Goal: Book appointment/travel/reservation

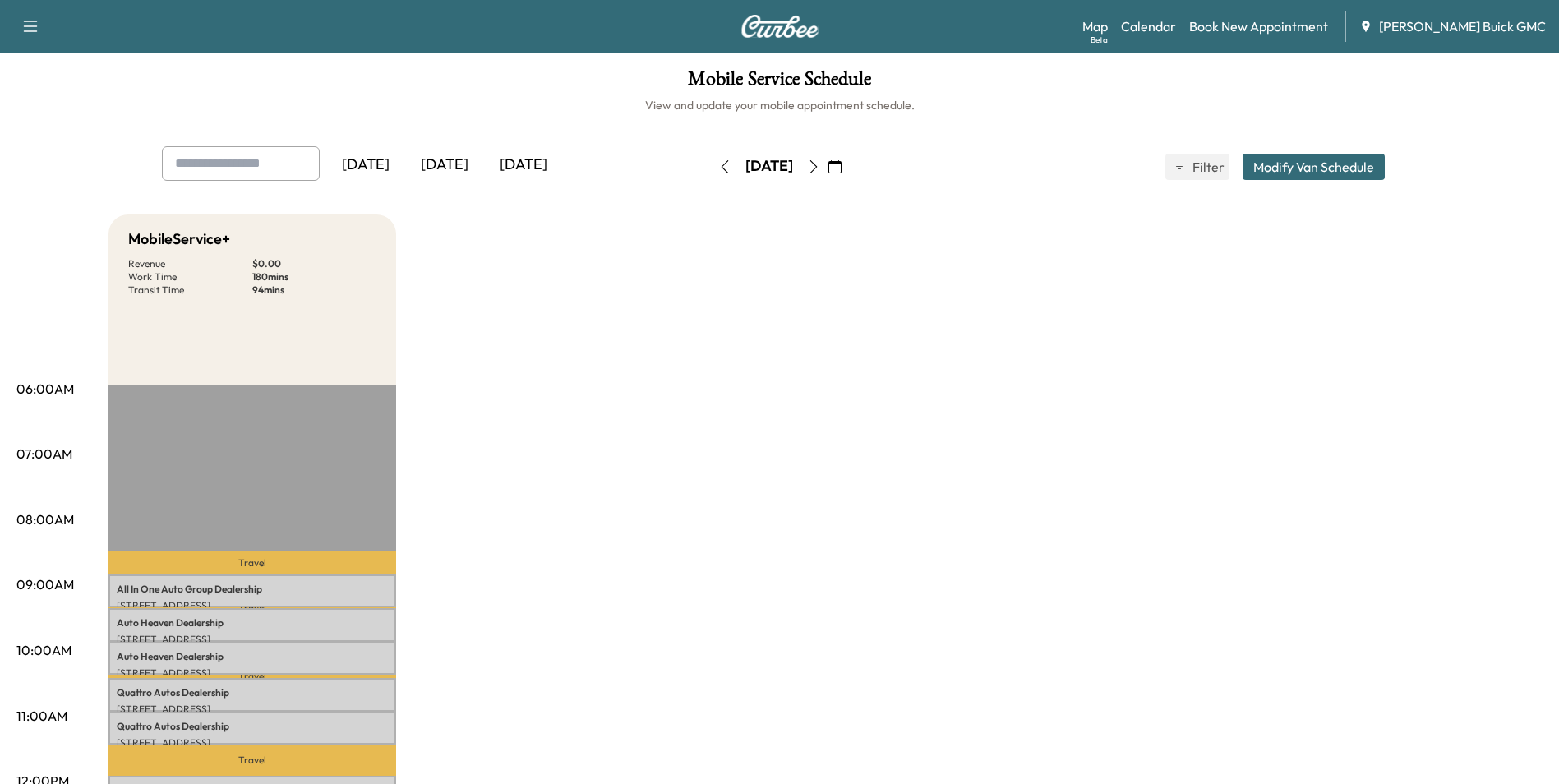
click at [454, 163] on div "[DATE]" at bounding box center [444, 165] width 79 height 38
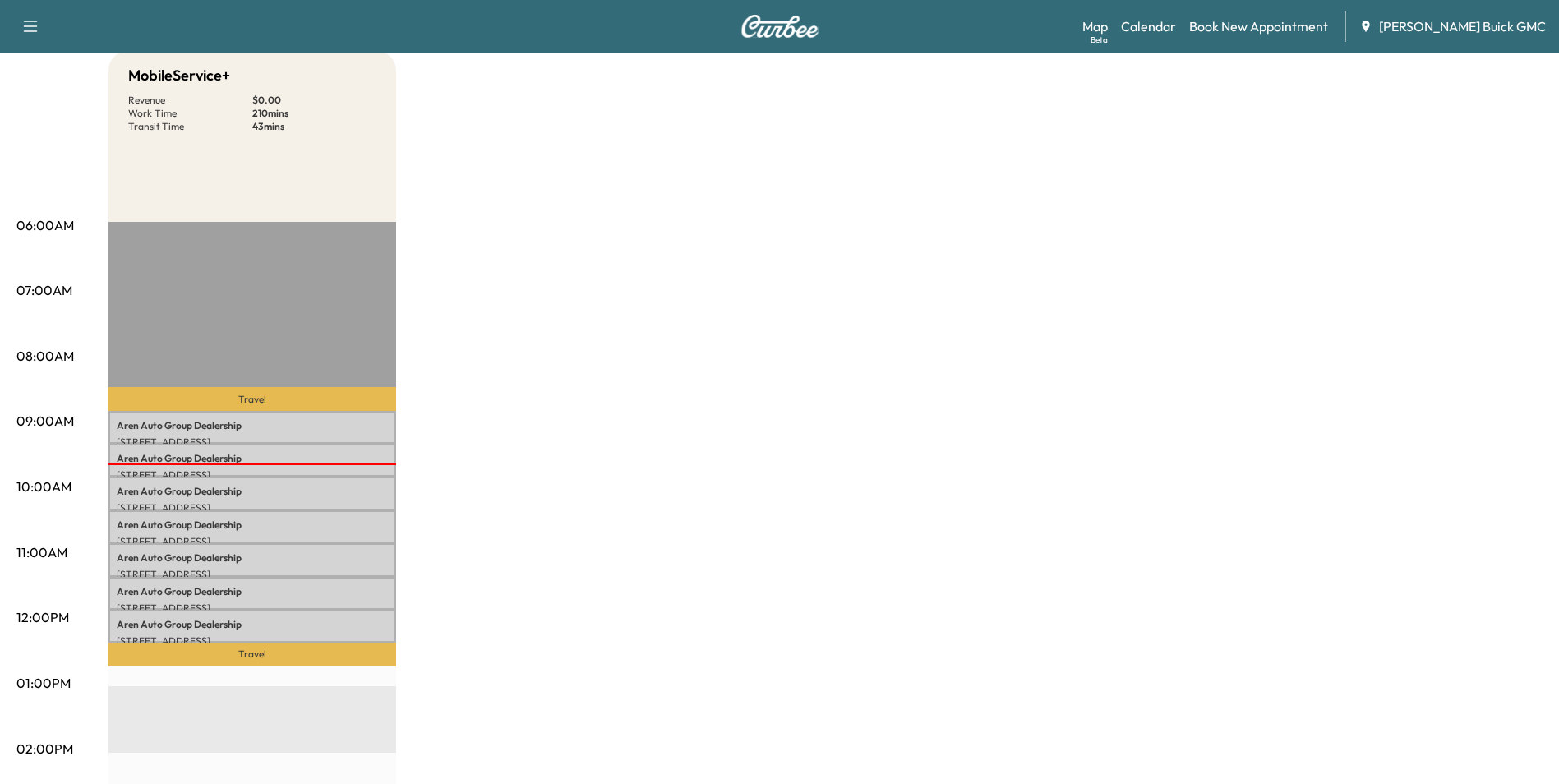
scroll to position [164, 0]
click at [808, 431] on div "MobileService+ Revenue $ 0.00 Work Time 210 mins Transit Time 43 mins Travel Ar…" at bounding box center [826, 666] width 1434 height 1233
drag, startPoint x: 808, startPoint y: 391, endPoint x: 805, endPoint y: 374, distance: 17.3
click at [802, 382] on div "MobileService+ Revenue $ 0.00 Work Time 210 mins Transit Time 43 mins Travel Ar…" at bounding box center [826, 666] width 1434 height 1233
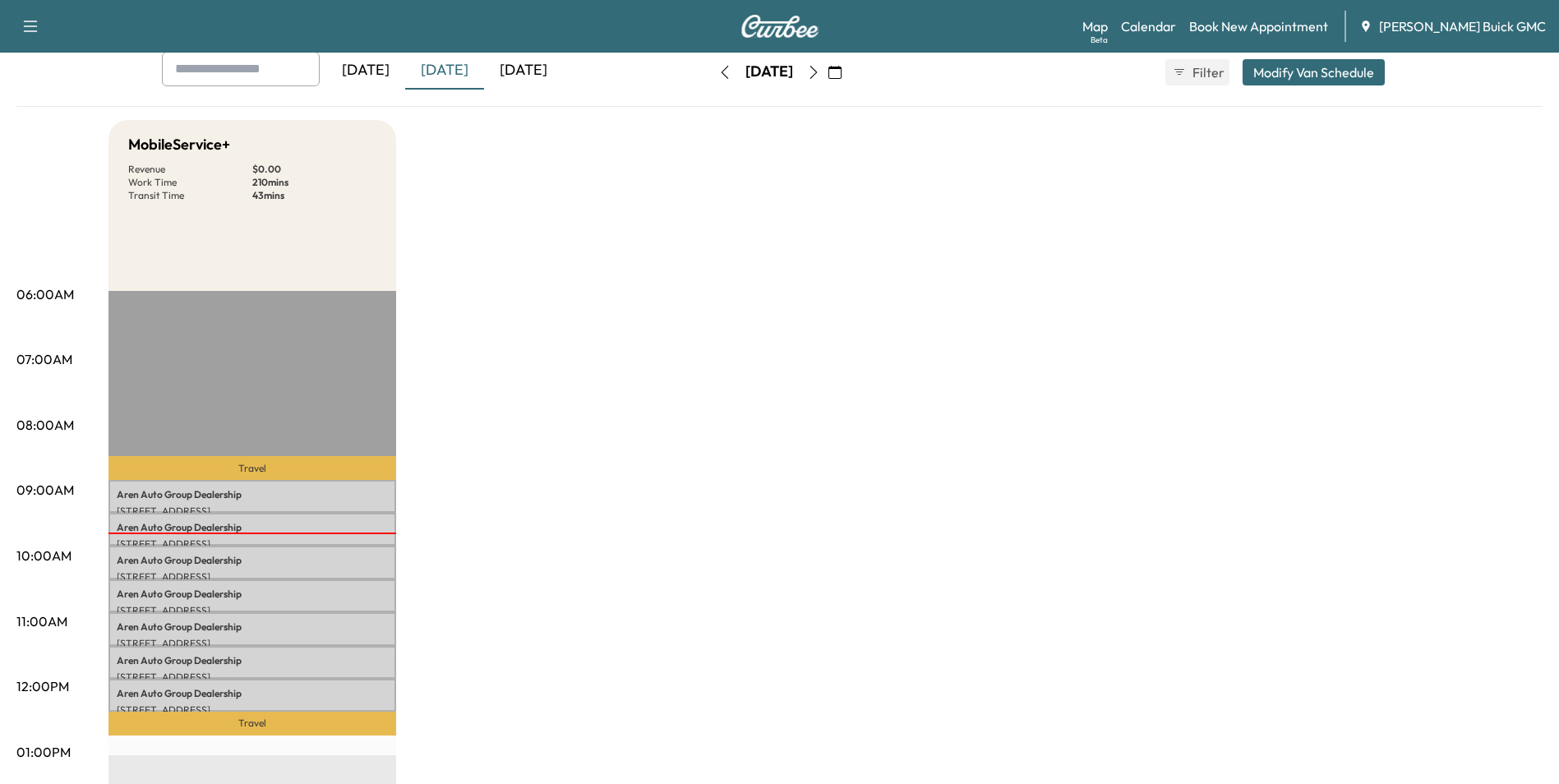
scroll to position [0, 0]
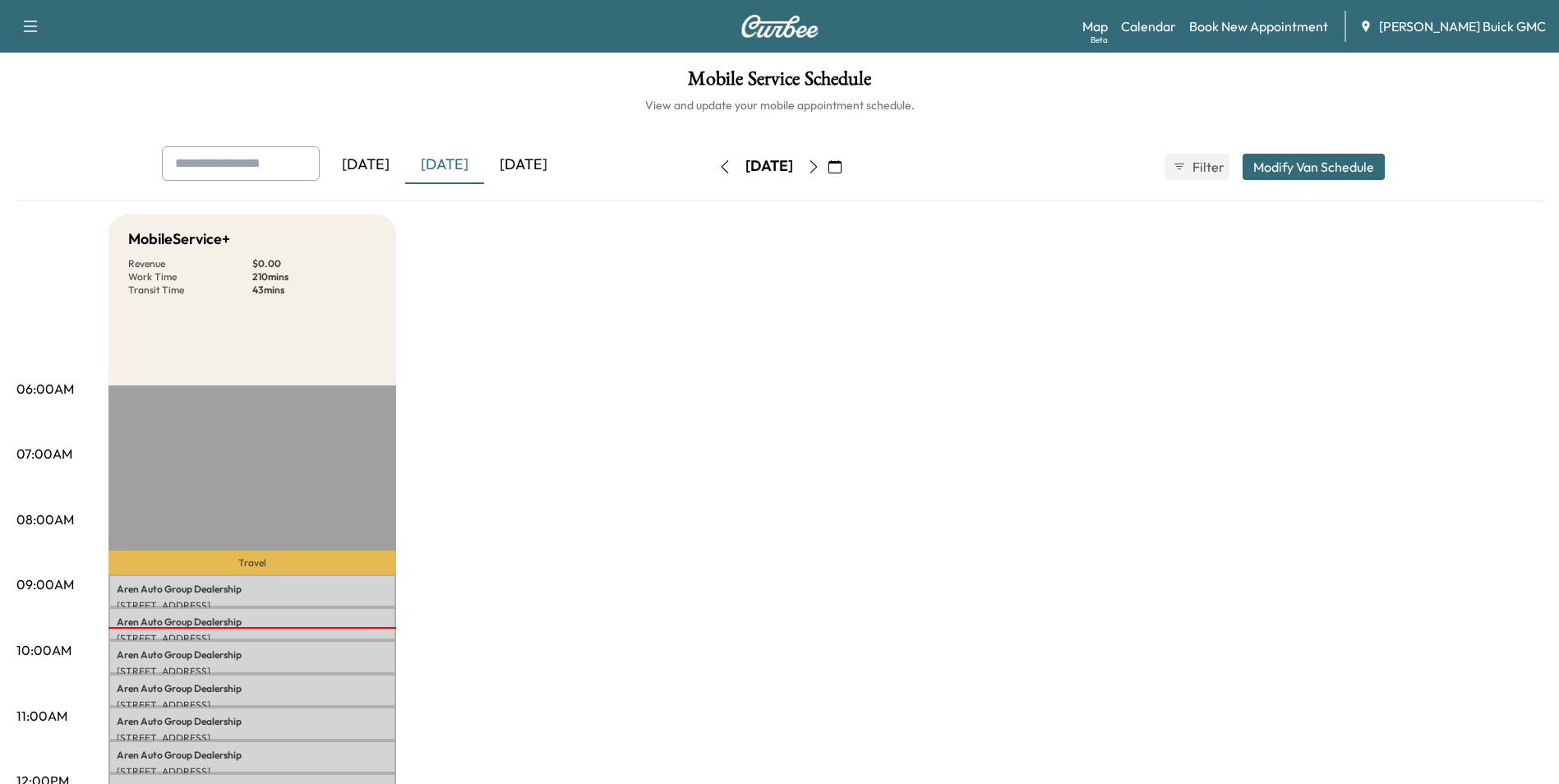
click at [537, 162] on div "[DATE]" at bounding box center [523, 165] width 79 height 38
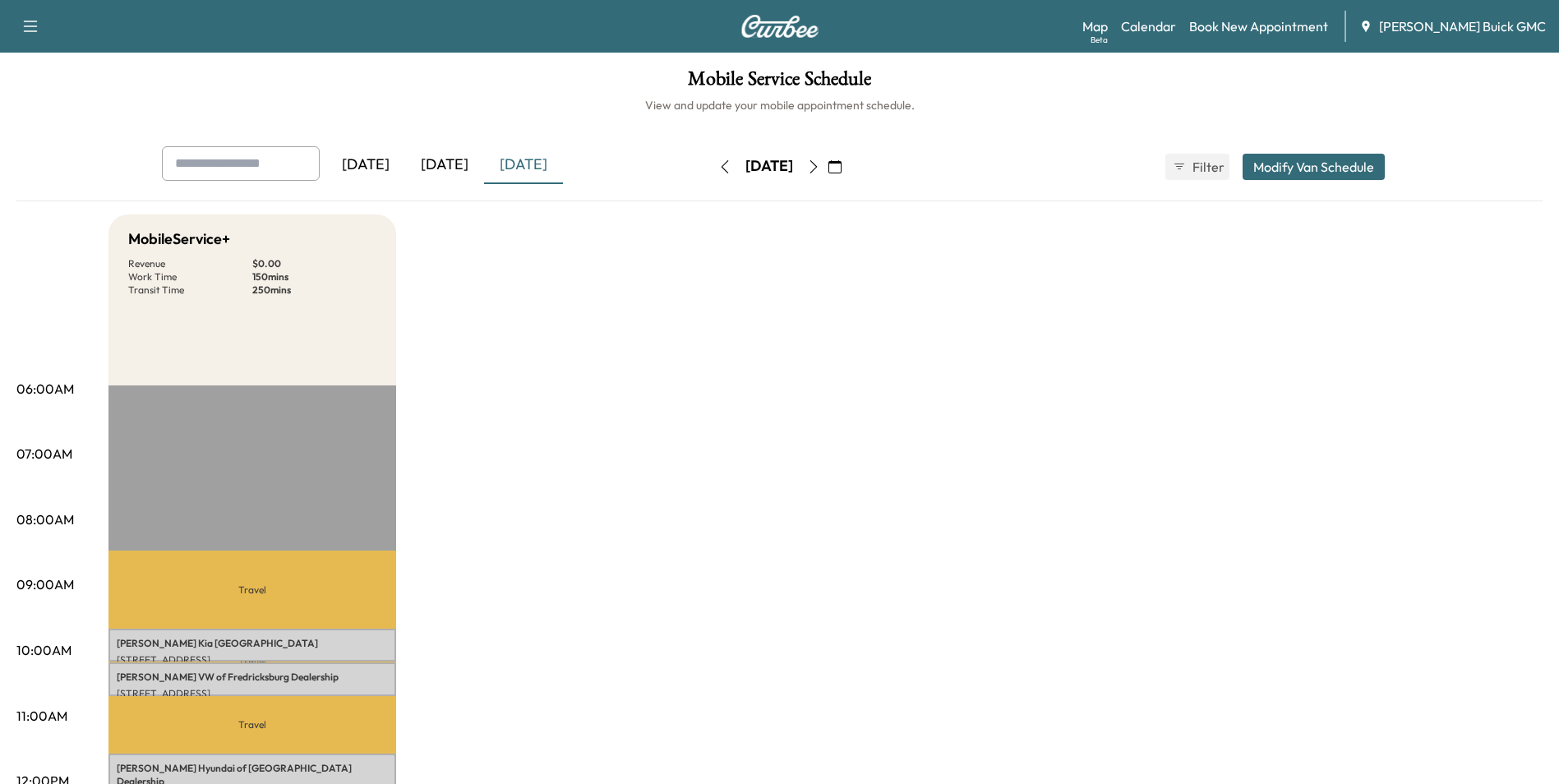
click at [820, 162] on icon "button" at bounding box center [813, 167] width 14 height 14
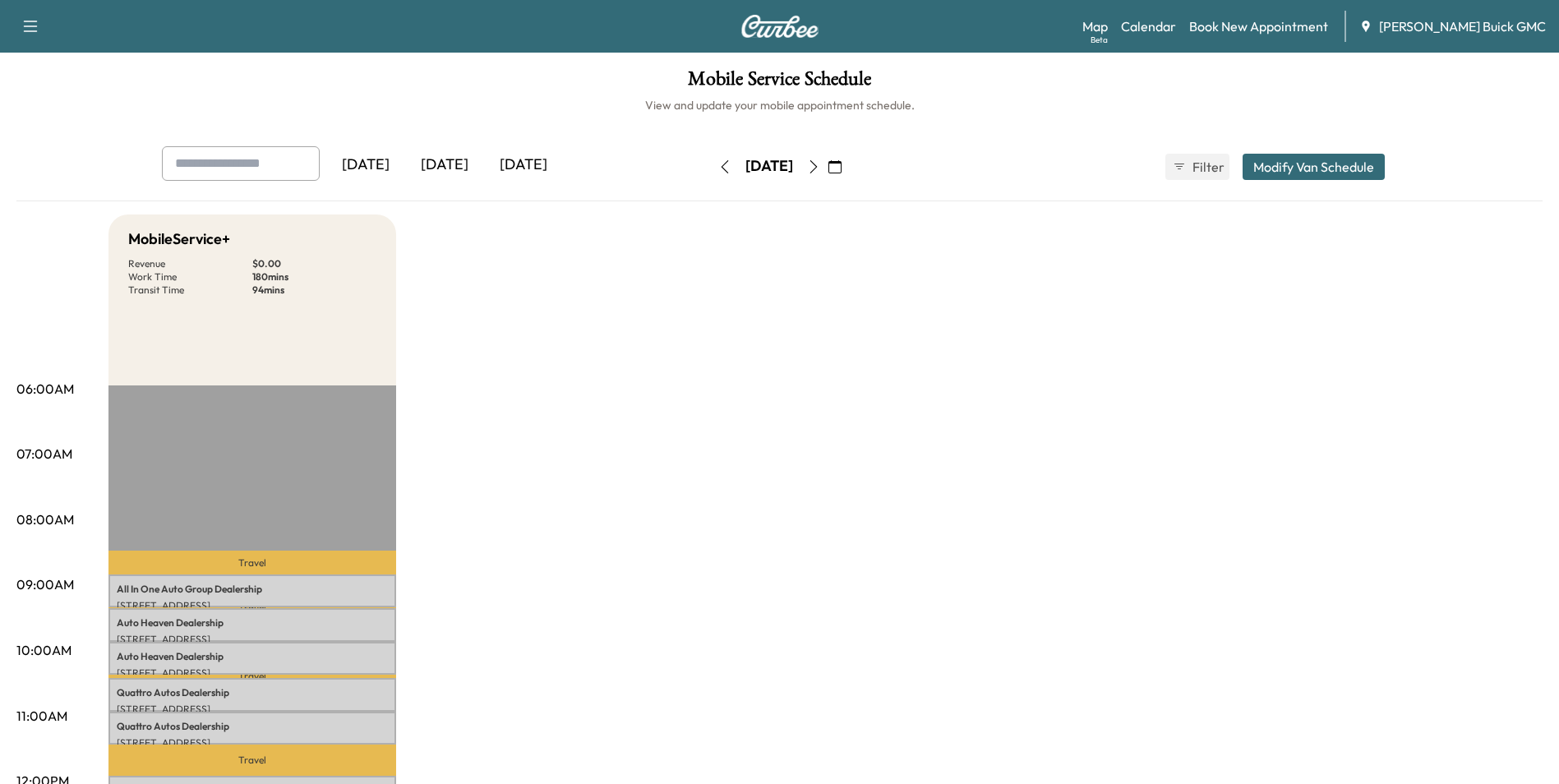
click at [820, 162] on icon "button" at bounding box center [813, 167] width 14 height 14
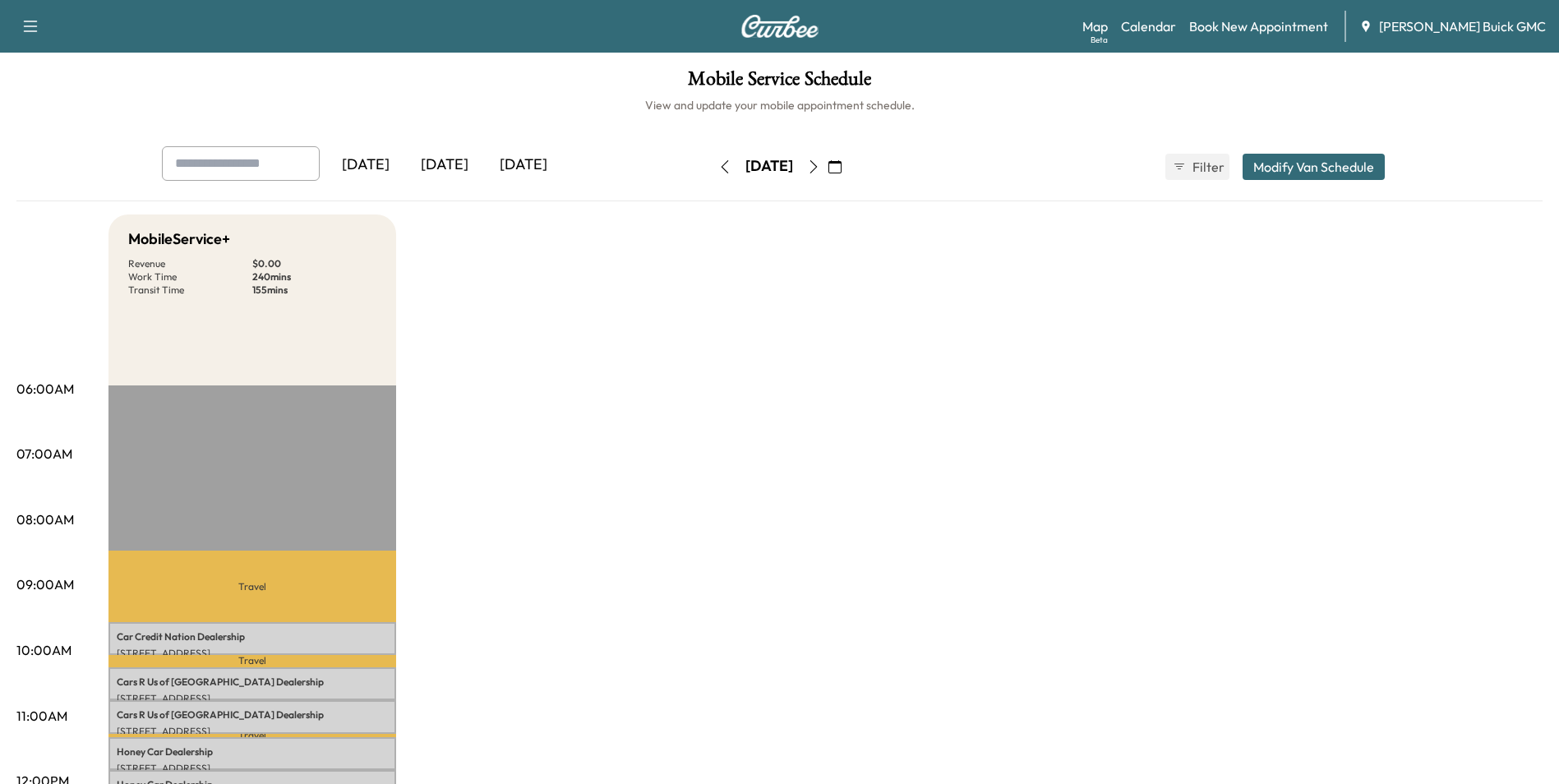
click at [820, 164] on icon "button" at bounding box center [813, 167] width 14 height 14
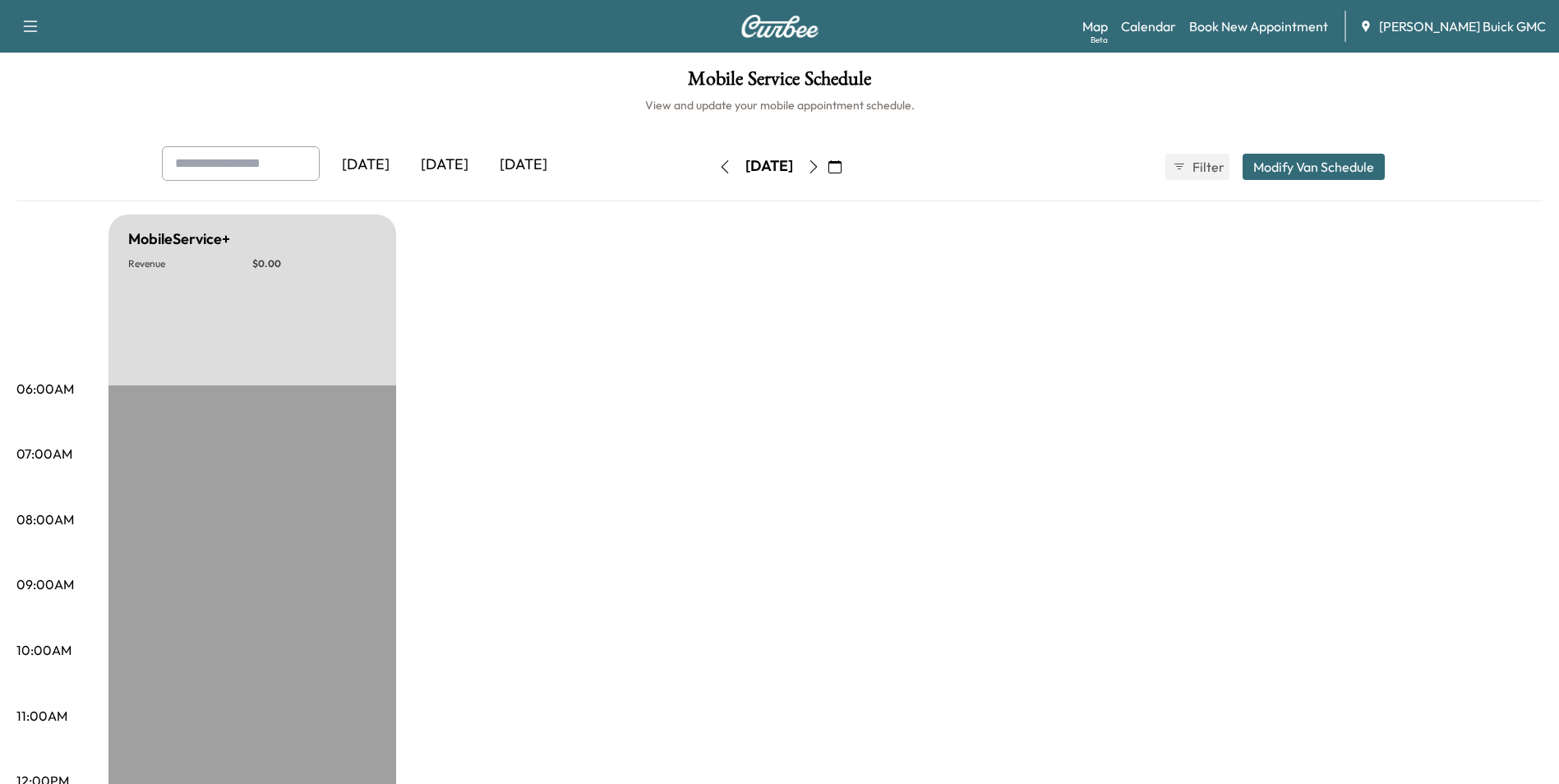
click at [817, 162] on icon "button" at bounding box center [813, 167] width 7 height 14
click at [817, 163] on icon "button" at bounding box center [813, 167] width 7 height 14
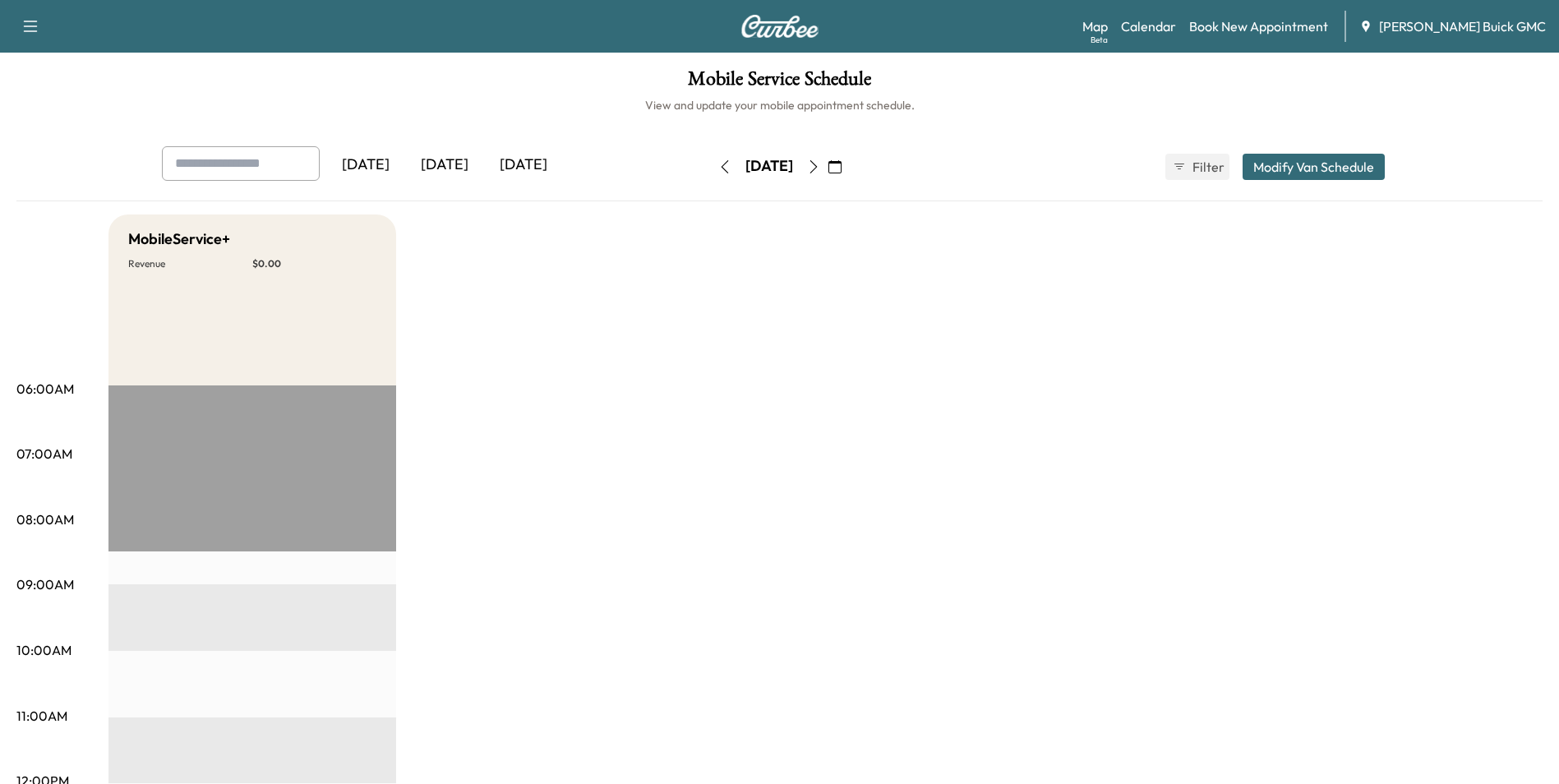
click at [454, 162] on div "[DATE]" at bounding box center [444, 165] width 79 height 38
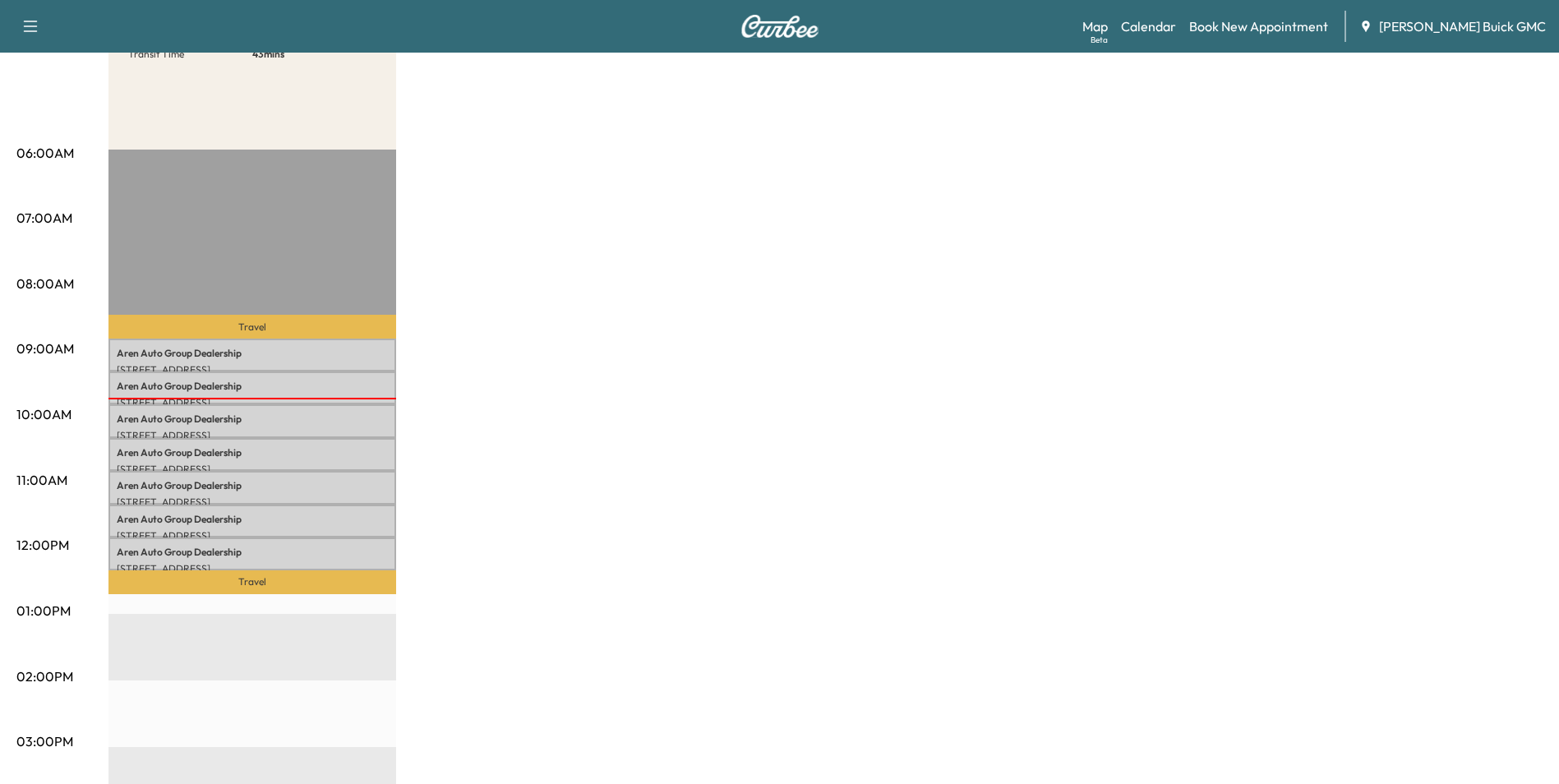
scroll to position [247, 0]
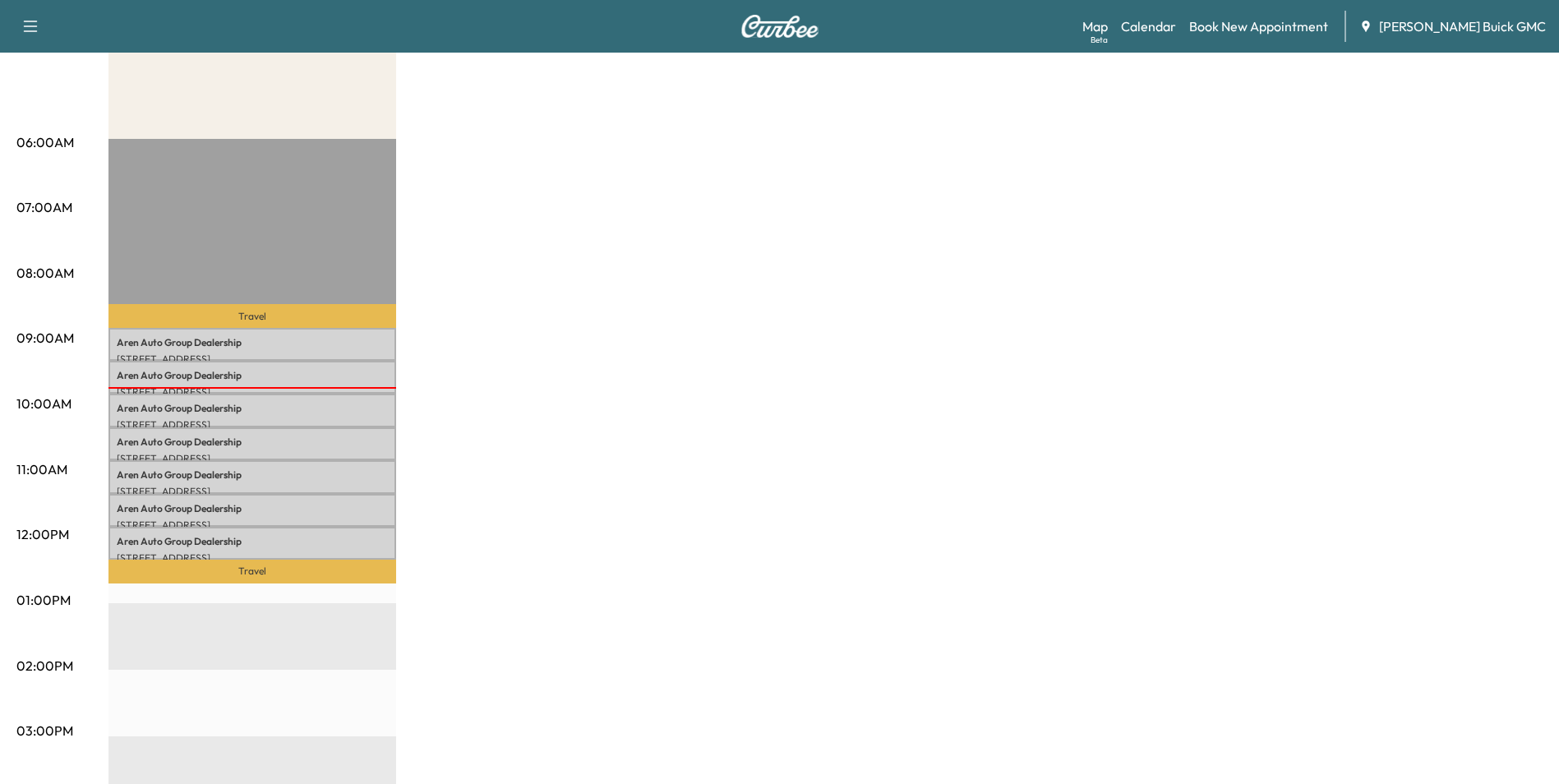
click at [803, 482] on div "MobileService+ Revenue $ 0.00 Work Time 210 mins Transit Time 43 mins Travel Ar…" at bounding box center [826, 585] width 1434 height 1233
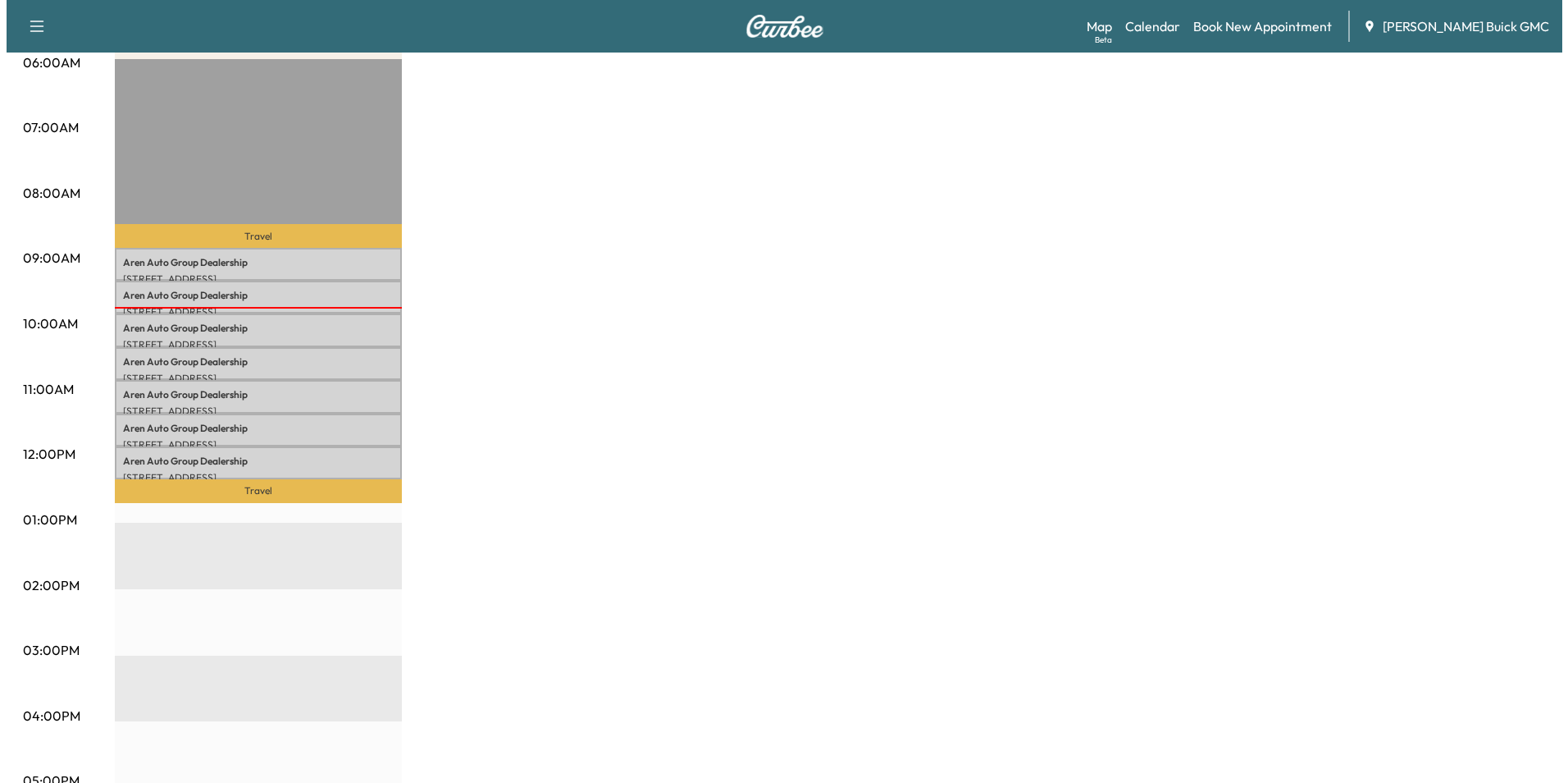
scroll to position [329, 0]
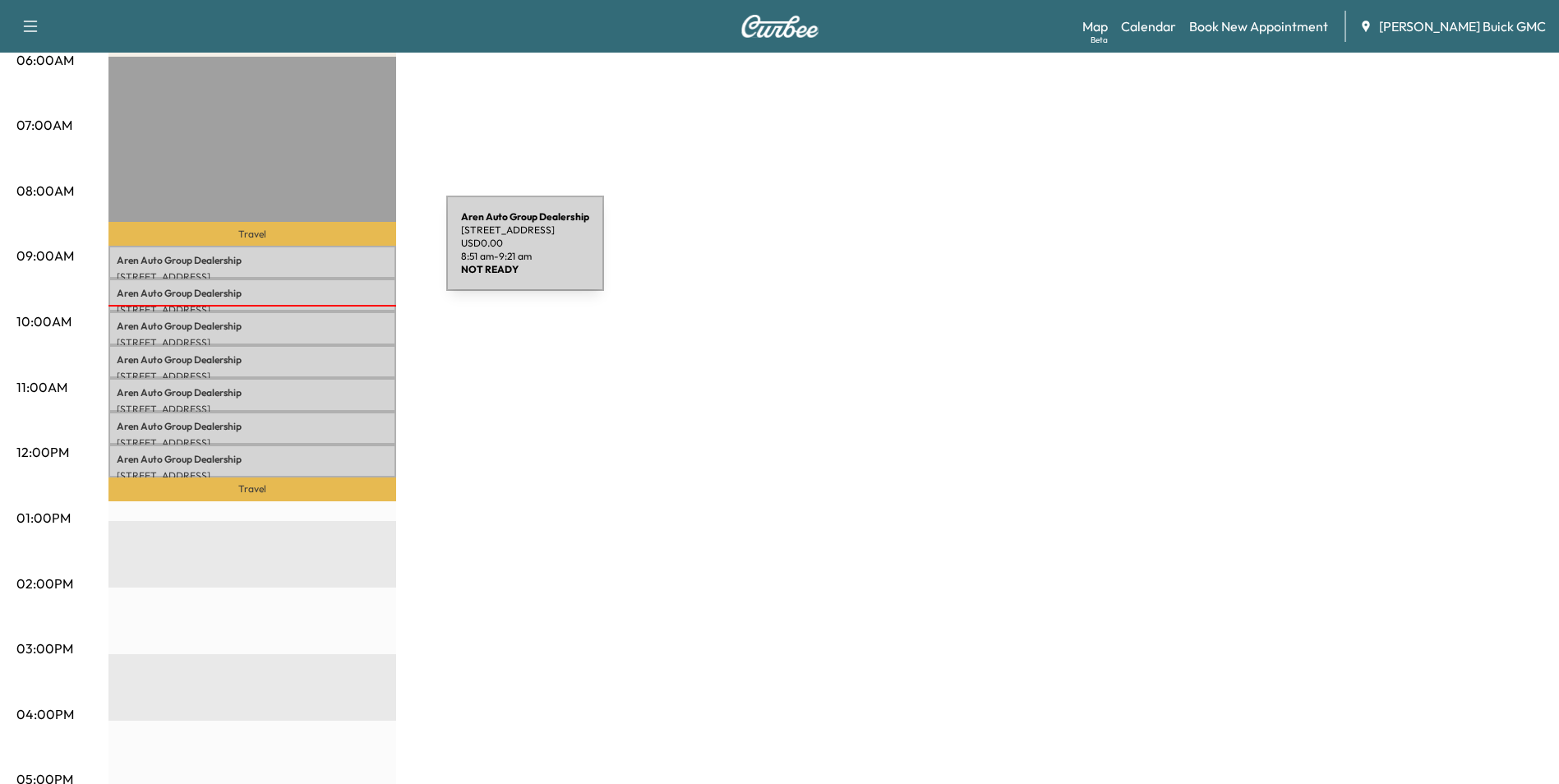
click at [323, 254] on p "Aren Auto Group Dealership" at bounding box center [252, 260] width 271 height 14
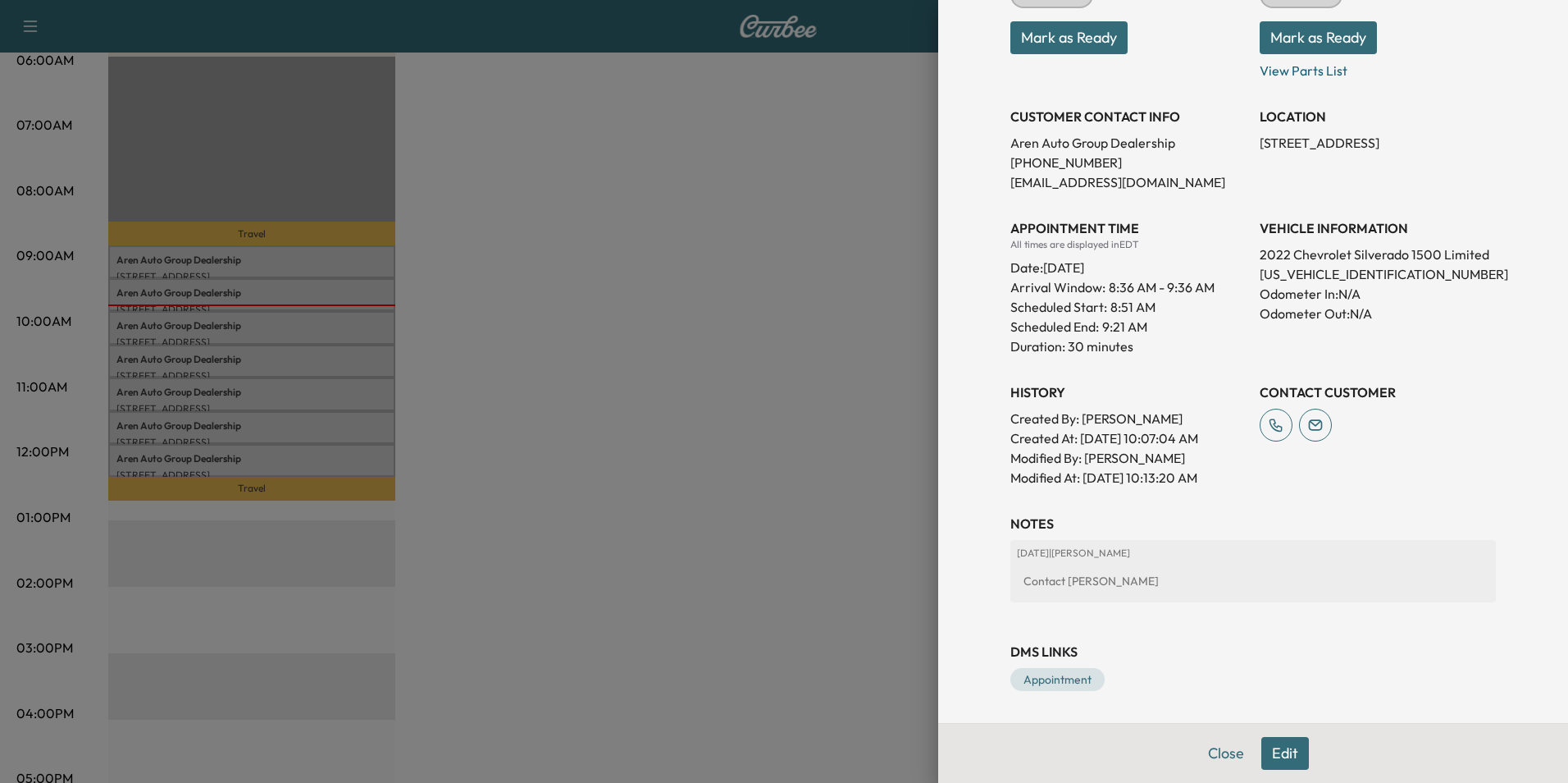
scroll to position [251, 0]
click at [1266, 750] on button "Edit" at bounding box center [1285, 753] width 48 height 33
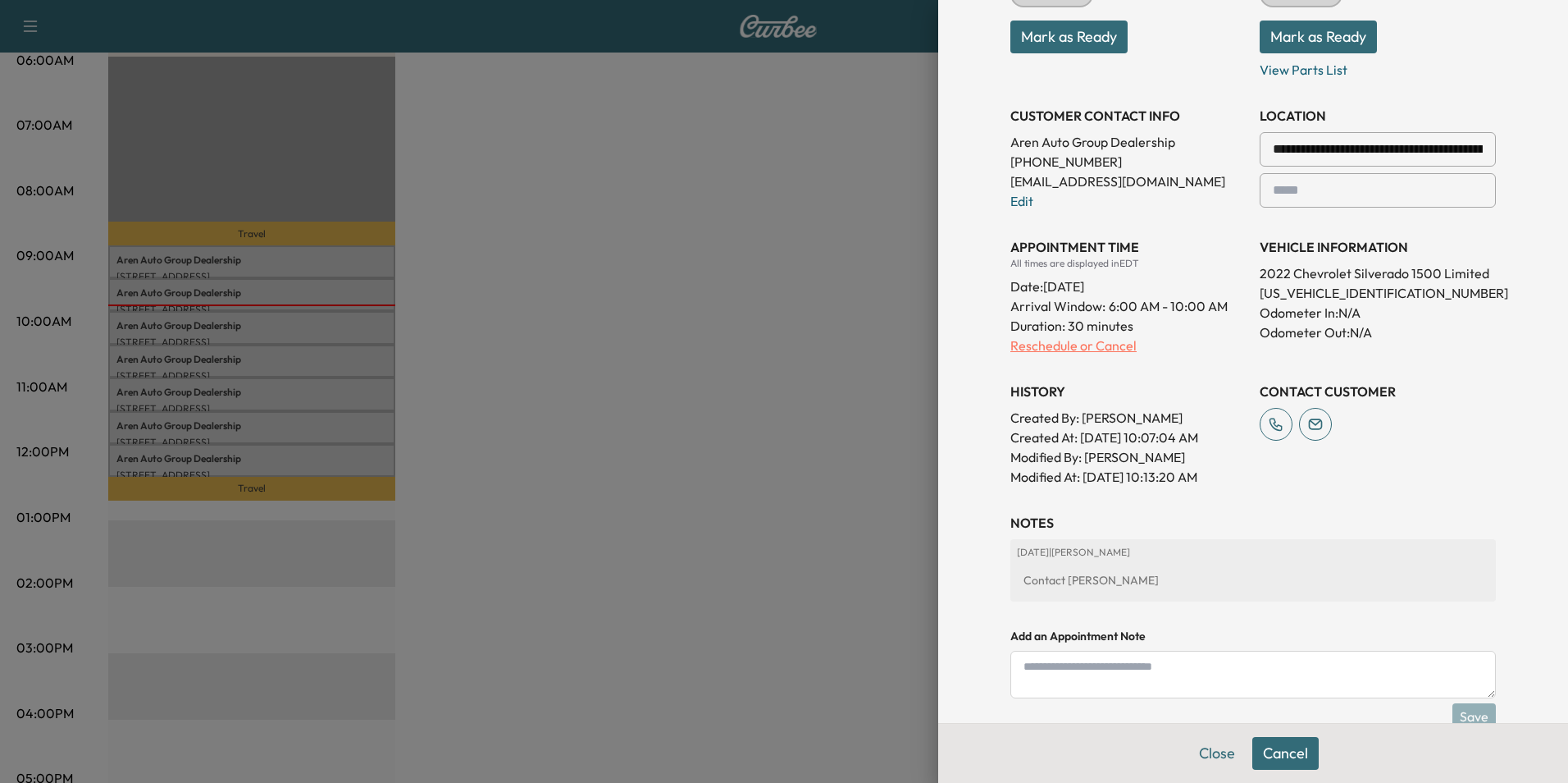
click at [1059, 345] on p "Reschedule or Cancel" at bounding box center [1128, 346] width 236 height 20
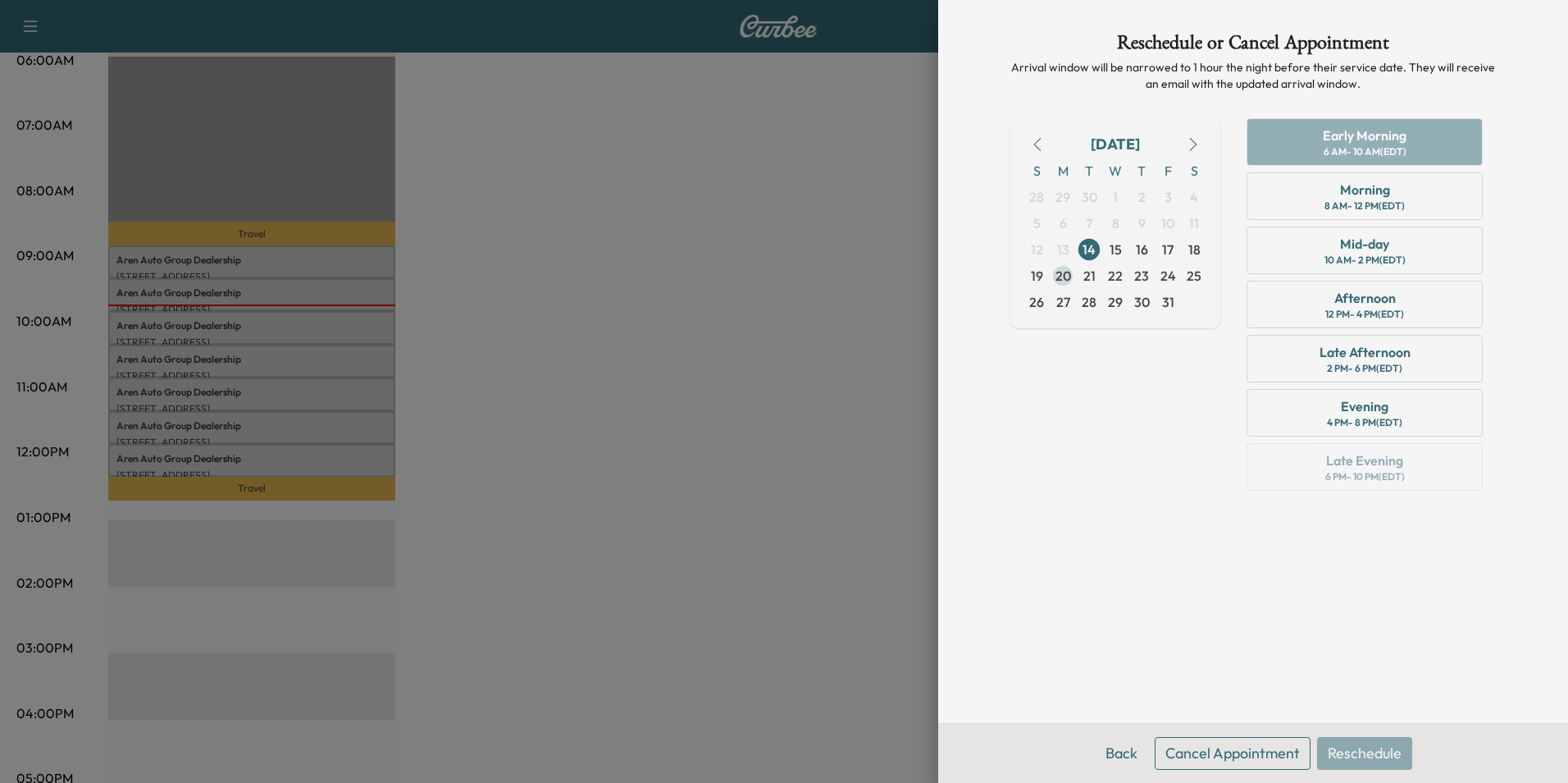
click at [1060, 272] on span "20" at bounding box center [1063, 276] width 15 height 20
click at [1389, 137] on div "Early Morning" at bounding box center [1364, 136] width 83 height 20
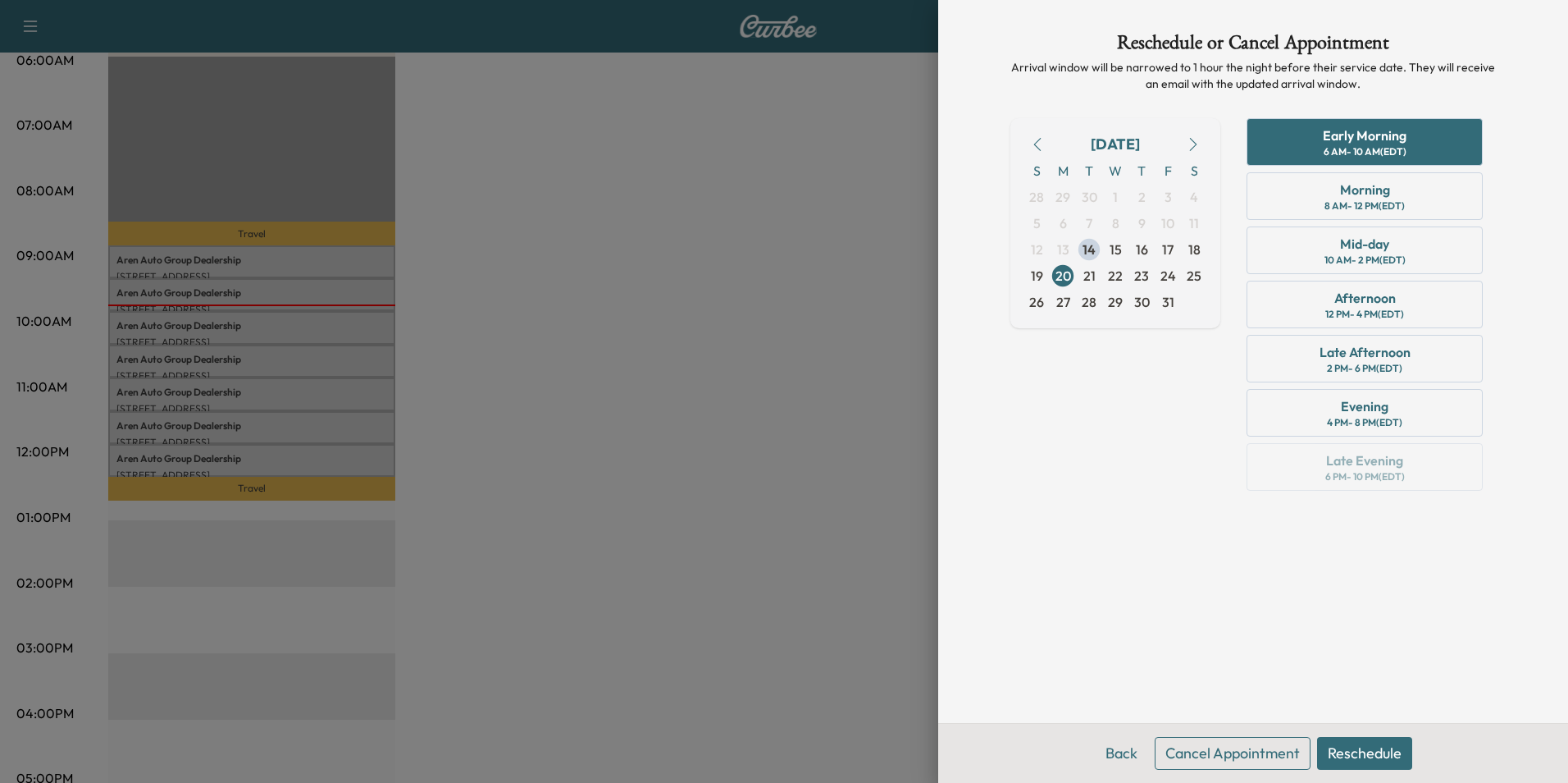
click at [1370, 750] on button "Reschedule" at bounding box center [1364, 753] width 95 height 33
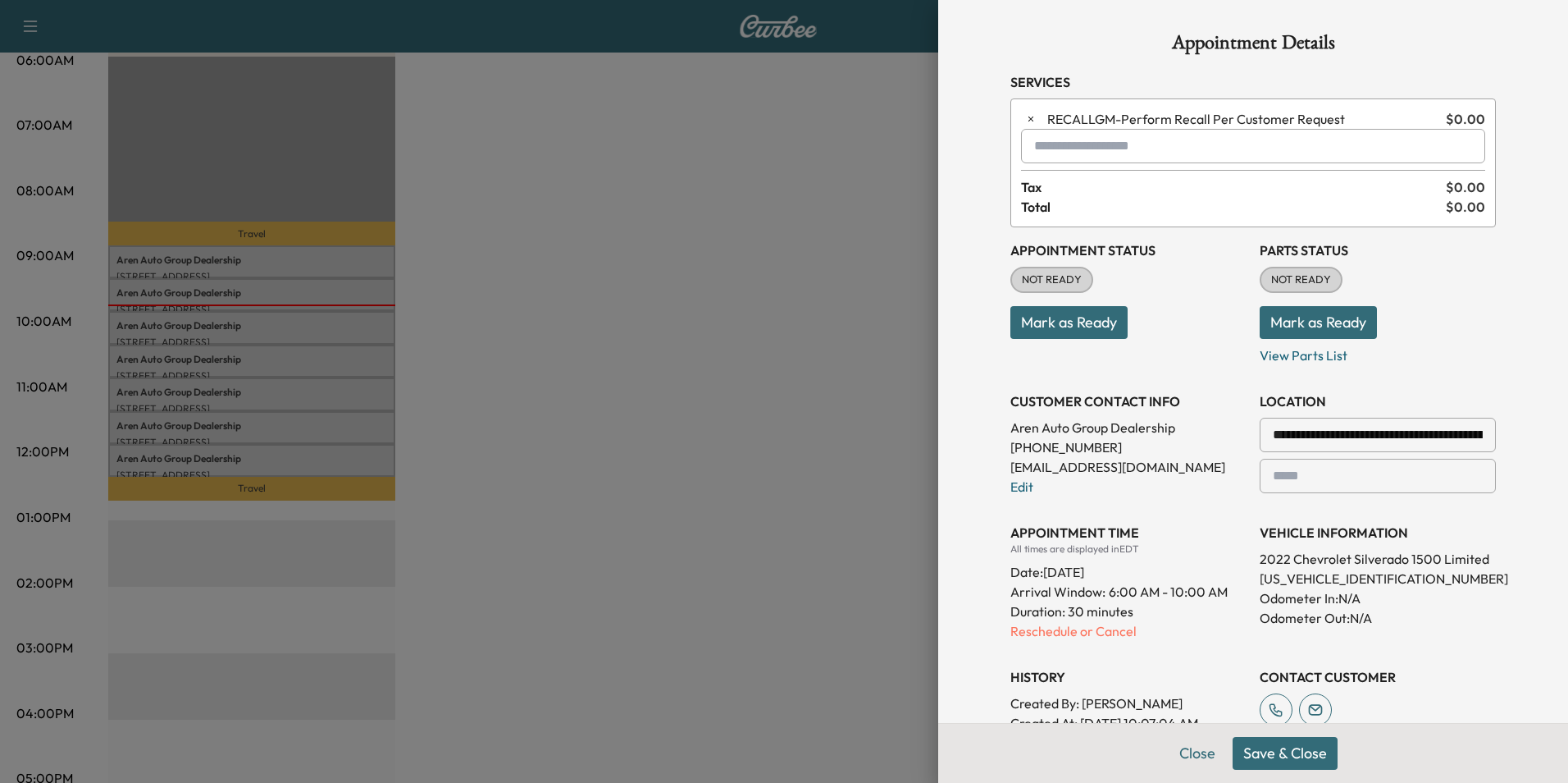
click at [1262, 752] on button "Save & Close" at bounding box center [1285, 753] width 105 height 33
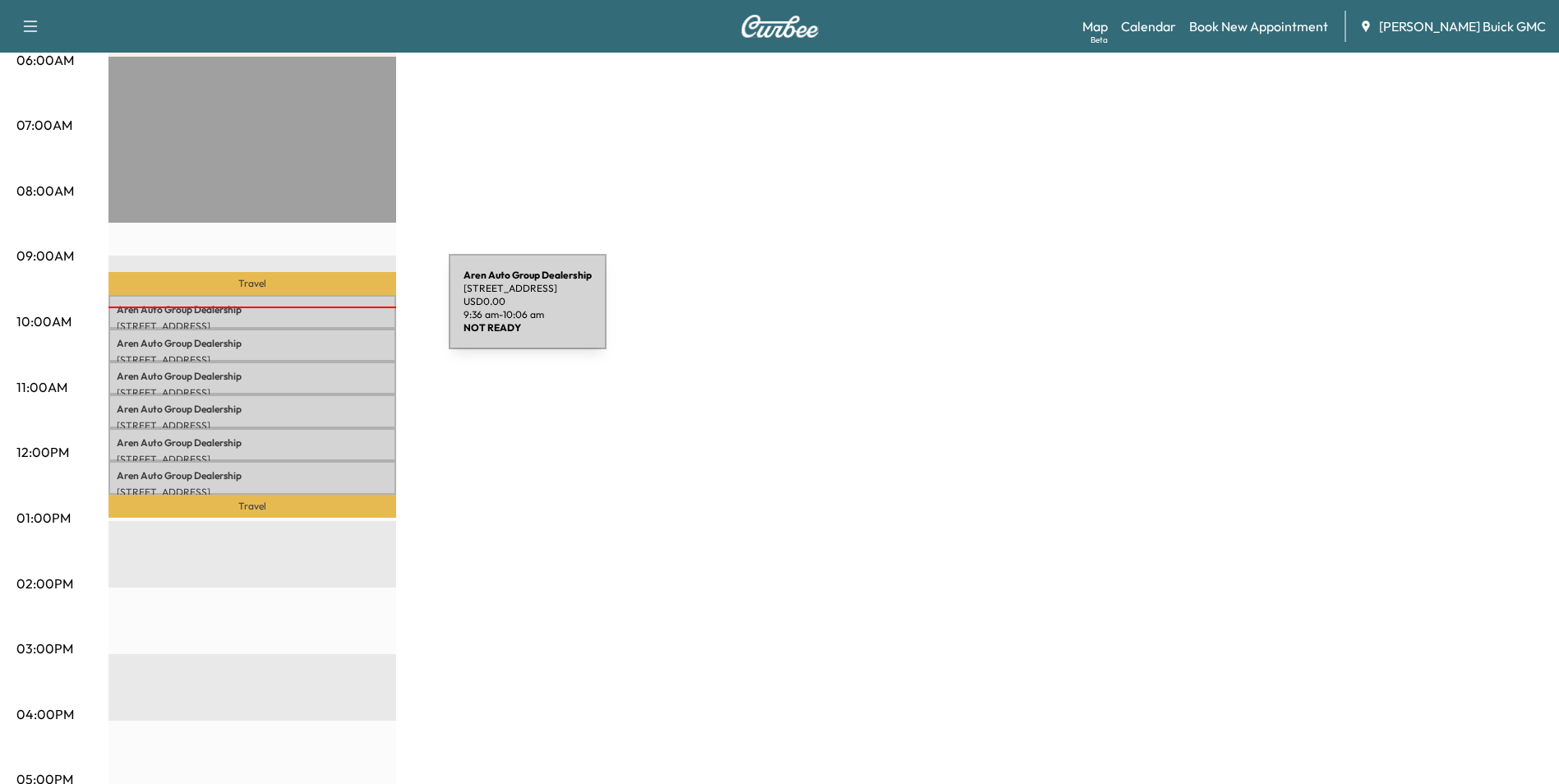
click at [325, 312] on p "Aren Auto Group Dealership" at bounding box center [252, 310] width 271 height 14
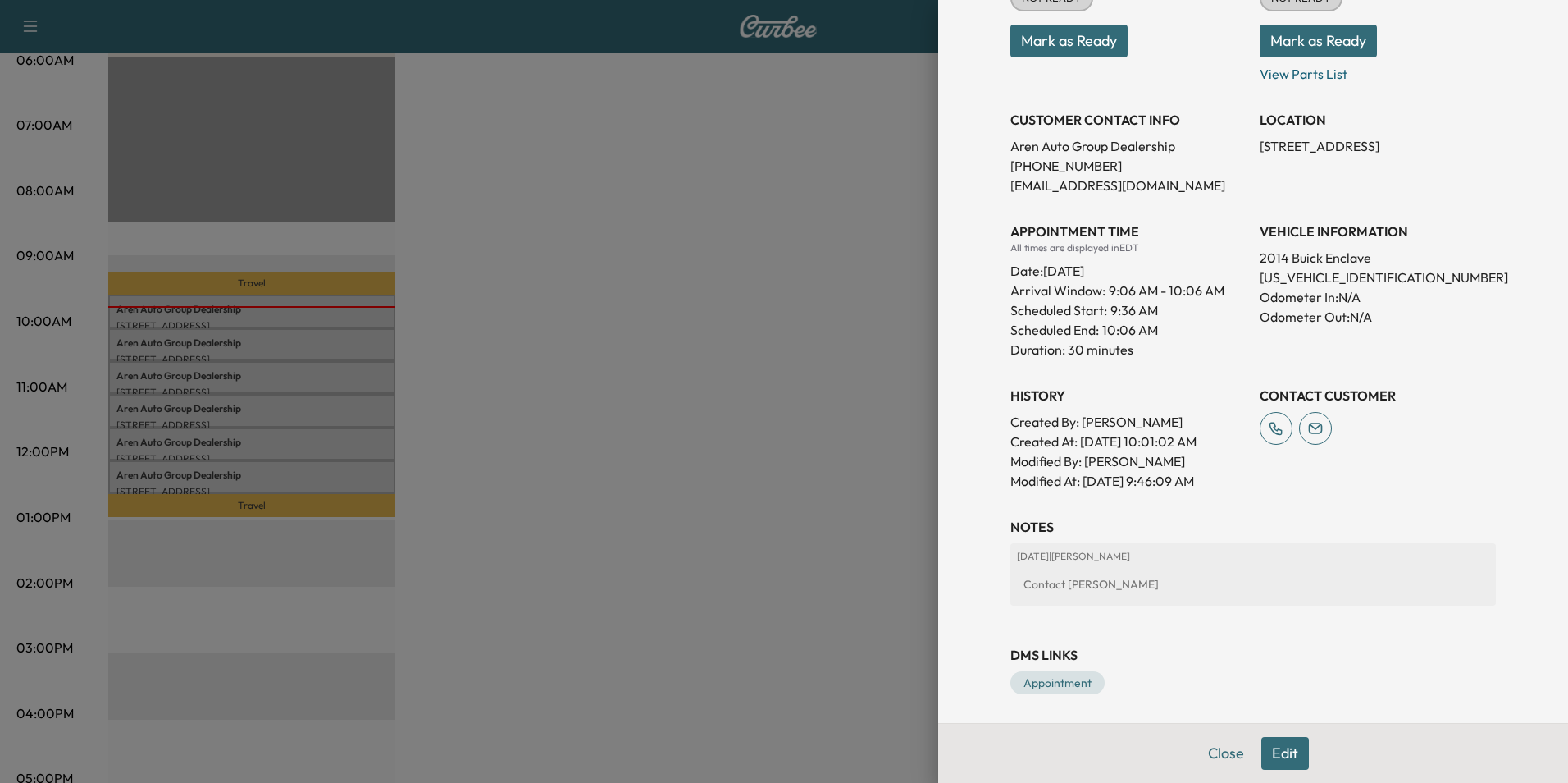
scroll to position [251, 0]
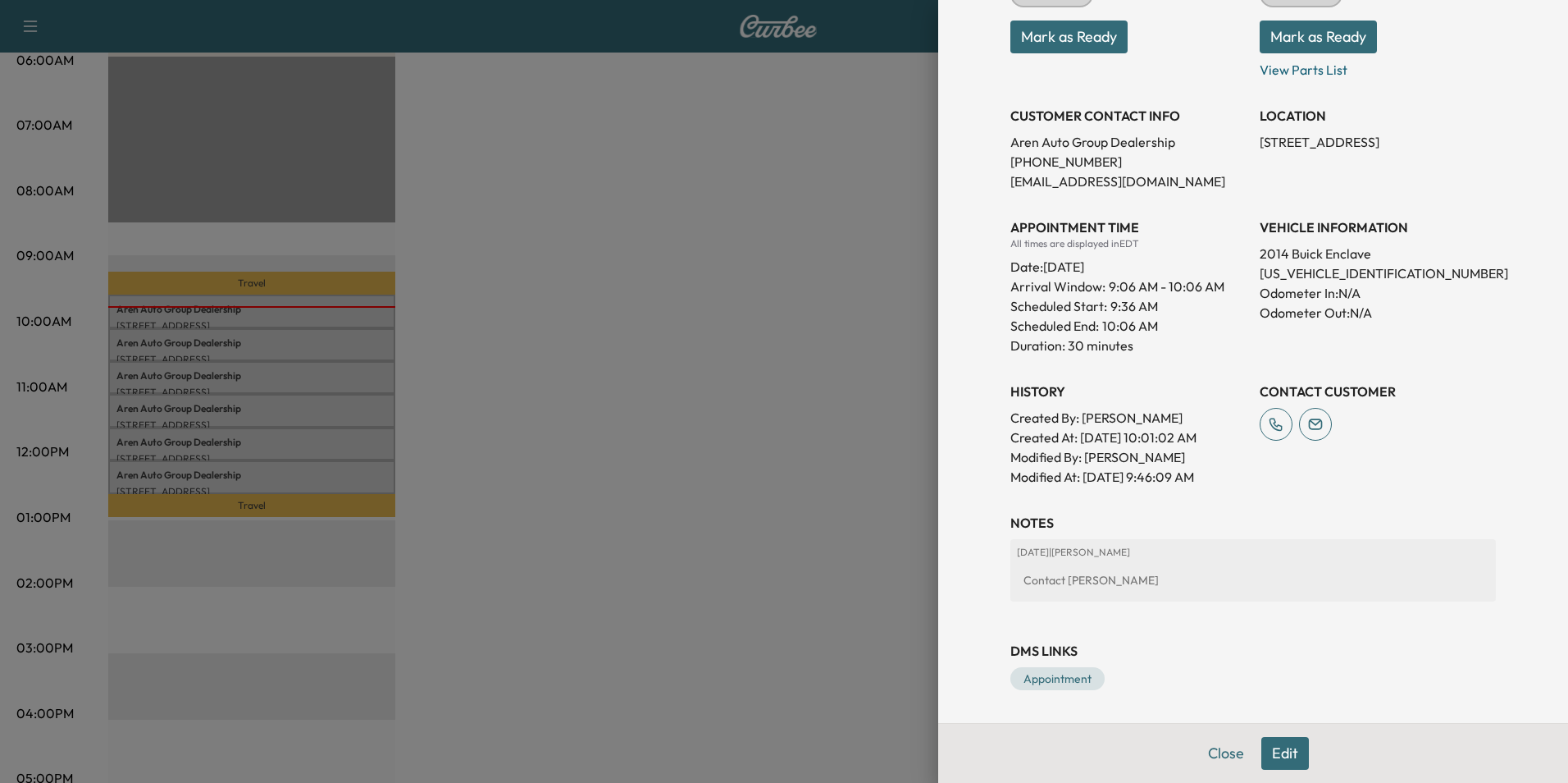
click at [1272, 750] on button "Edit" at bounding box center [1285, 753] width 48 height 33
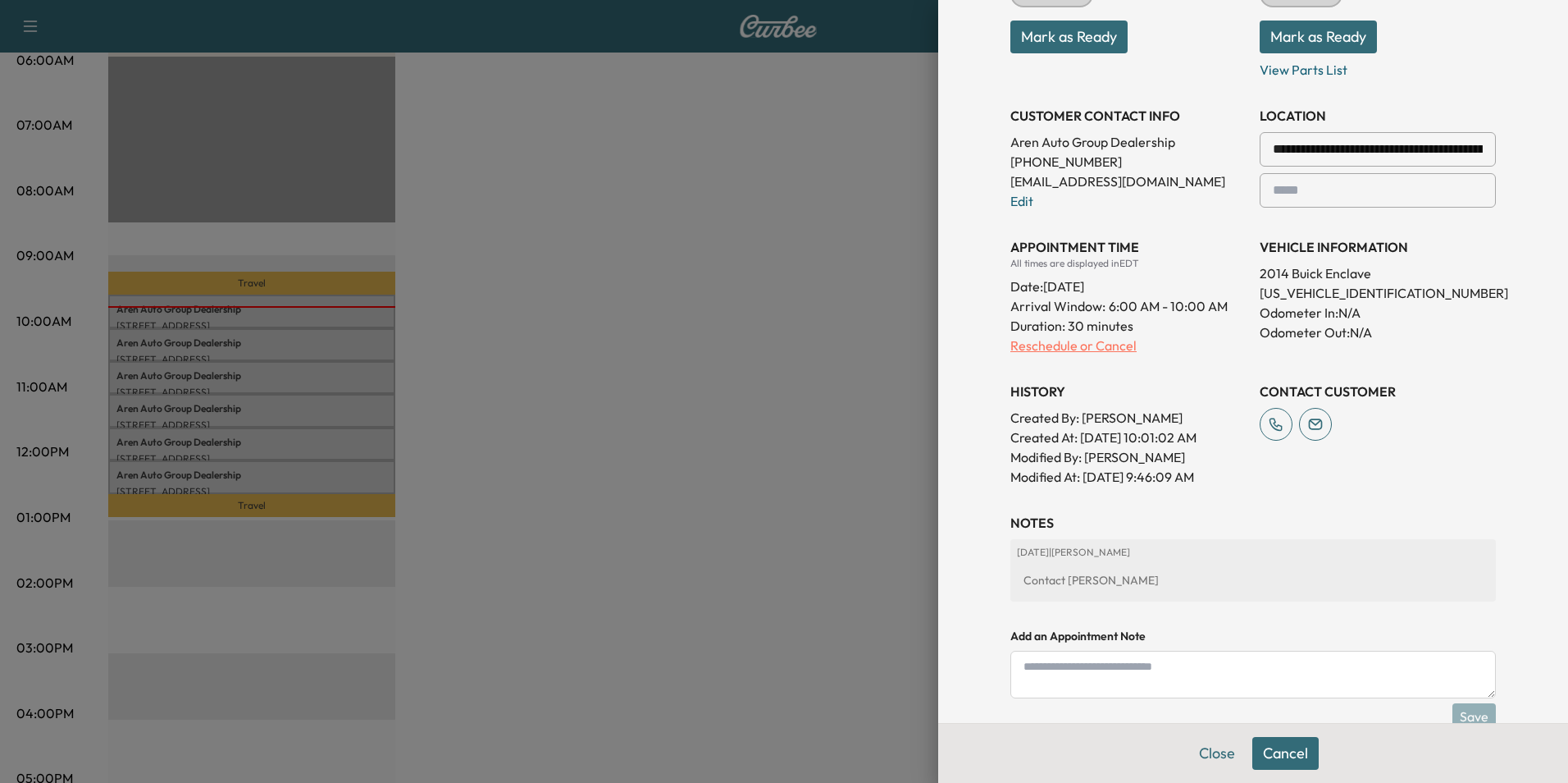
click at [1067, 343] on p "Reschedule or Cancel" at bounding box center [1128, 346] width 236 height 20
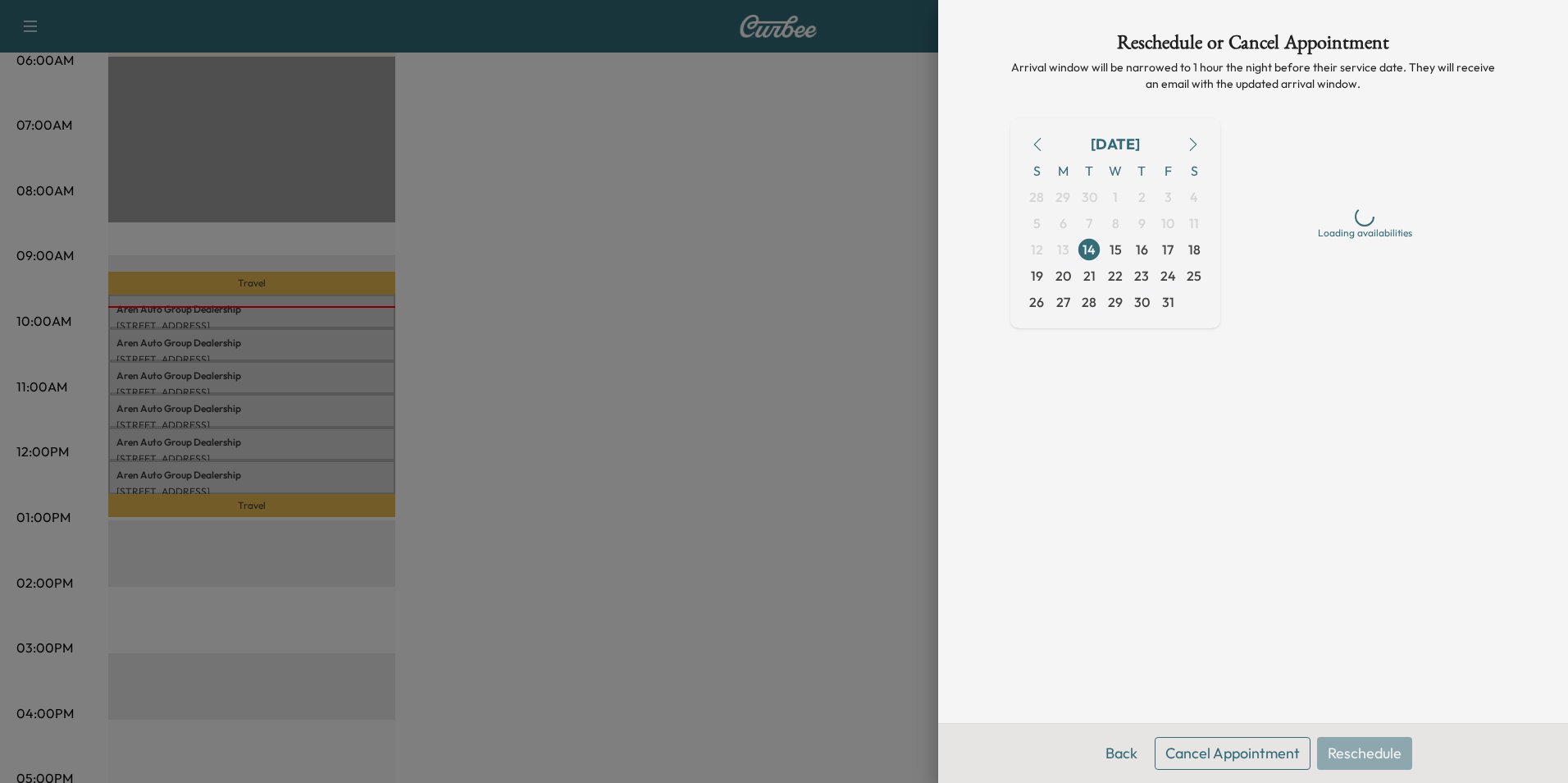
scroll to position [0, 0]
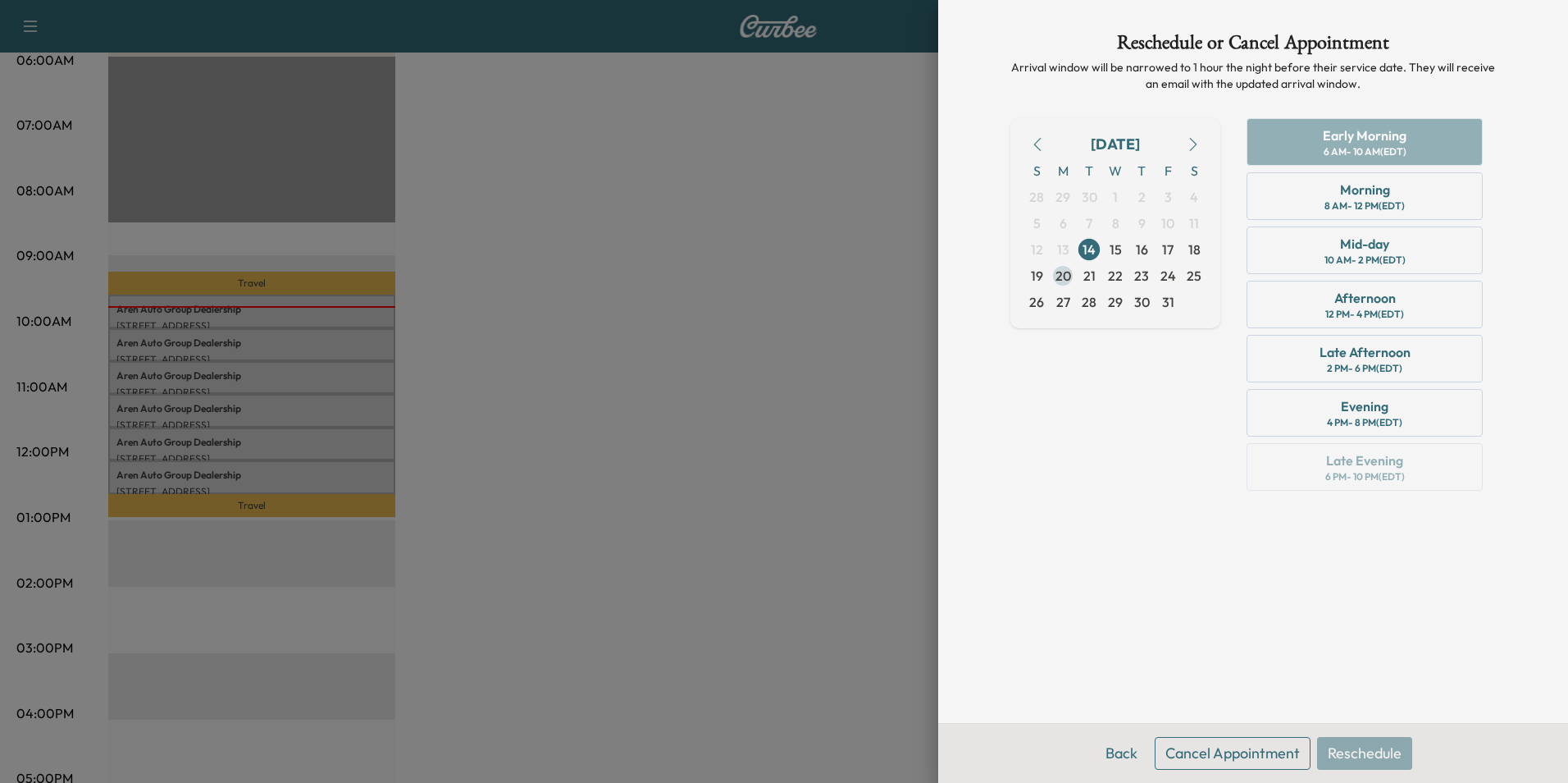
click at [1066, 272] on span "20" at bounding box center [1063, 276] width 15 height 20
click at [1366, 145] on div "Early Morning" at bounding box center [1364, 136] width 83 height 20
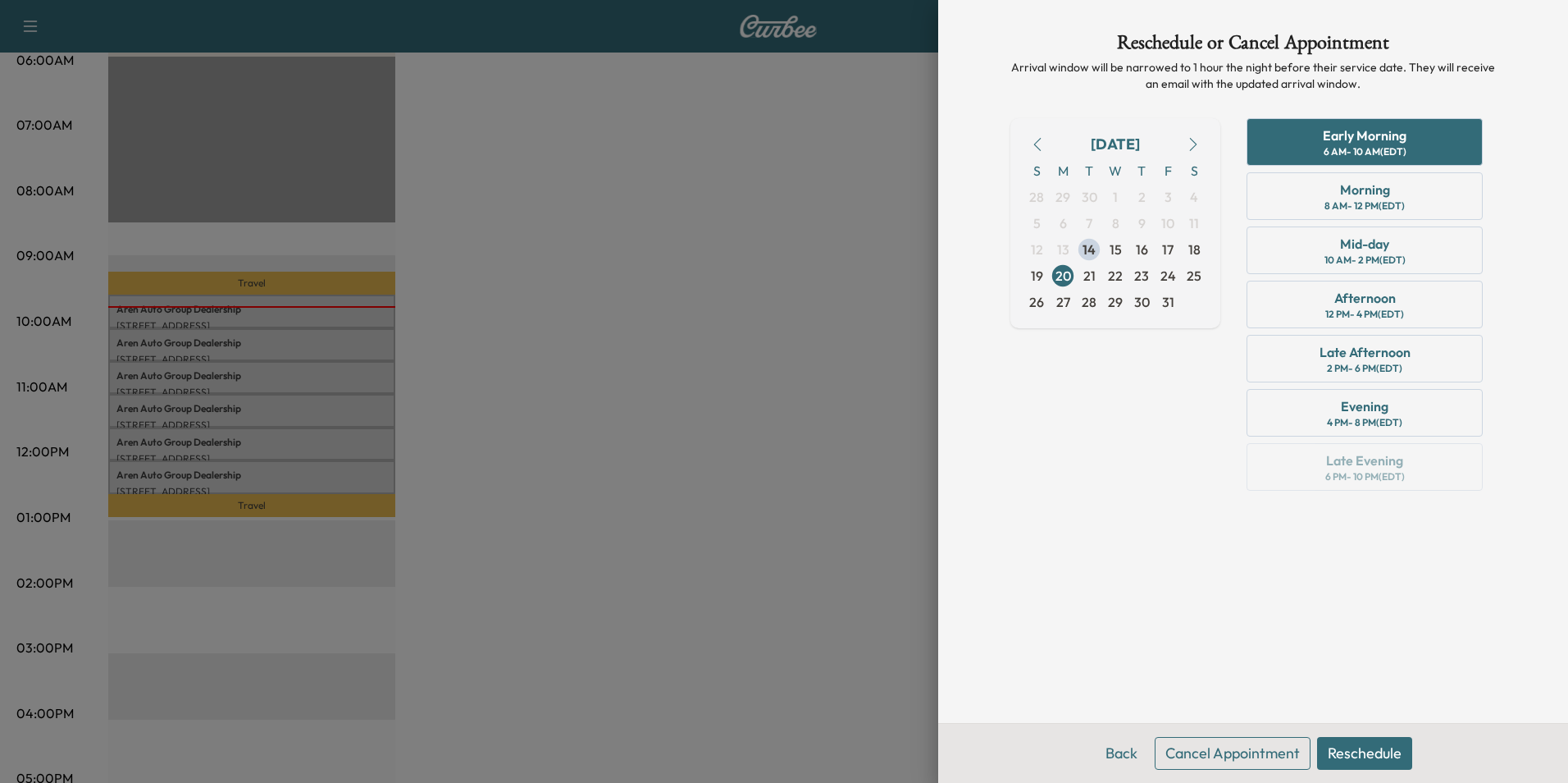
click at [1361, 752] on button "Reschedule" at bounding box center [1364, 753] width 95 height 33
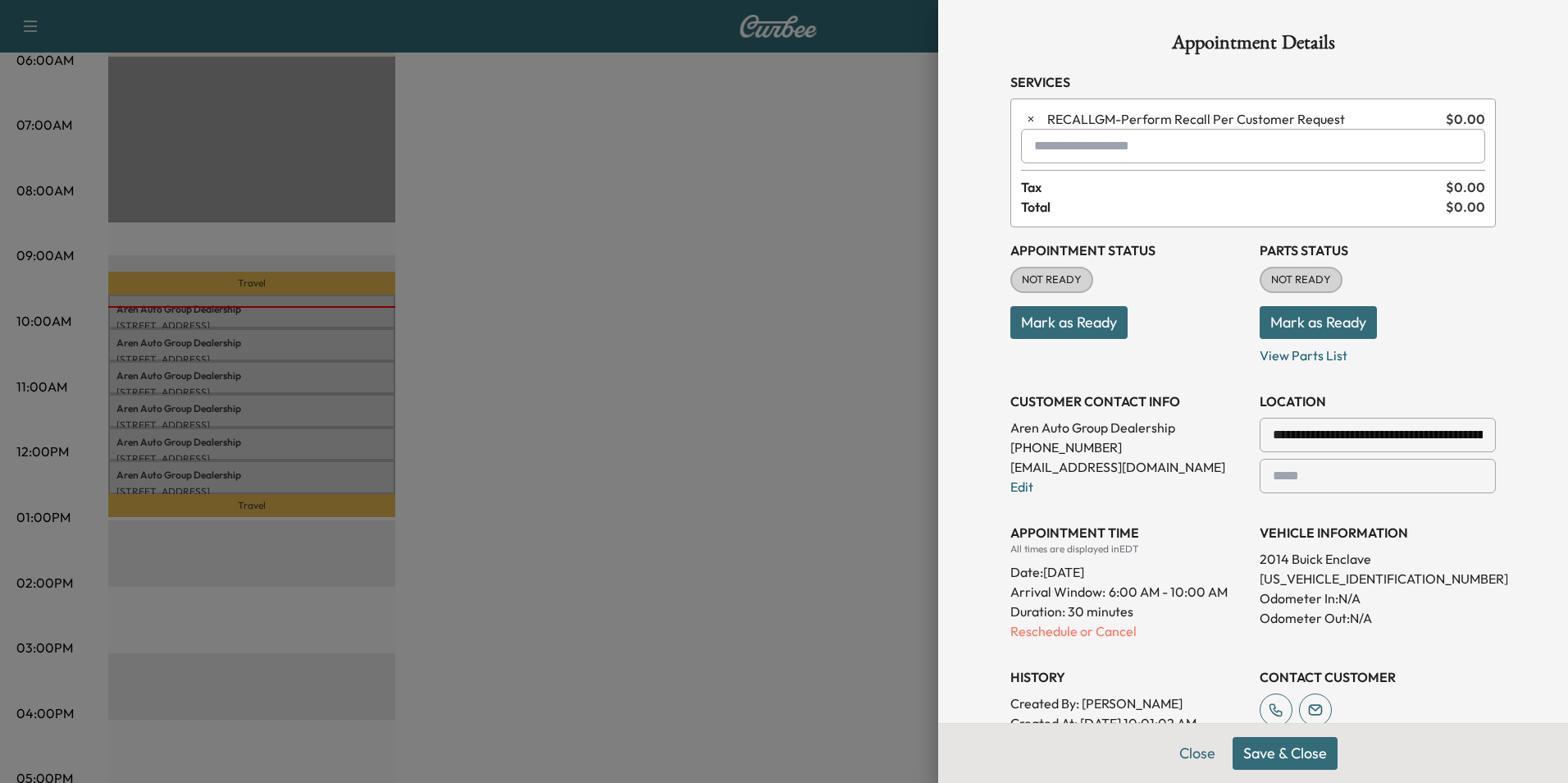
click at [1269, 757] on button "Save & Close" at bounding box center [1285, 753] width 105 height 33
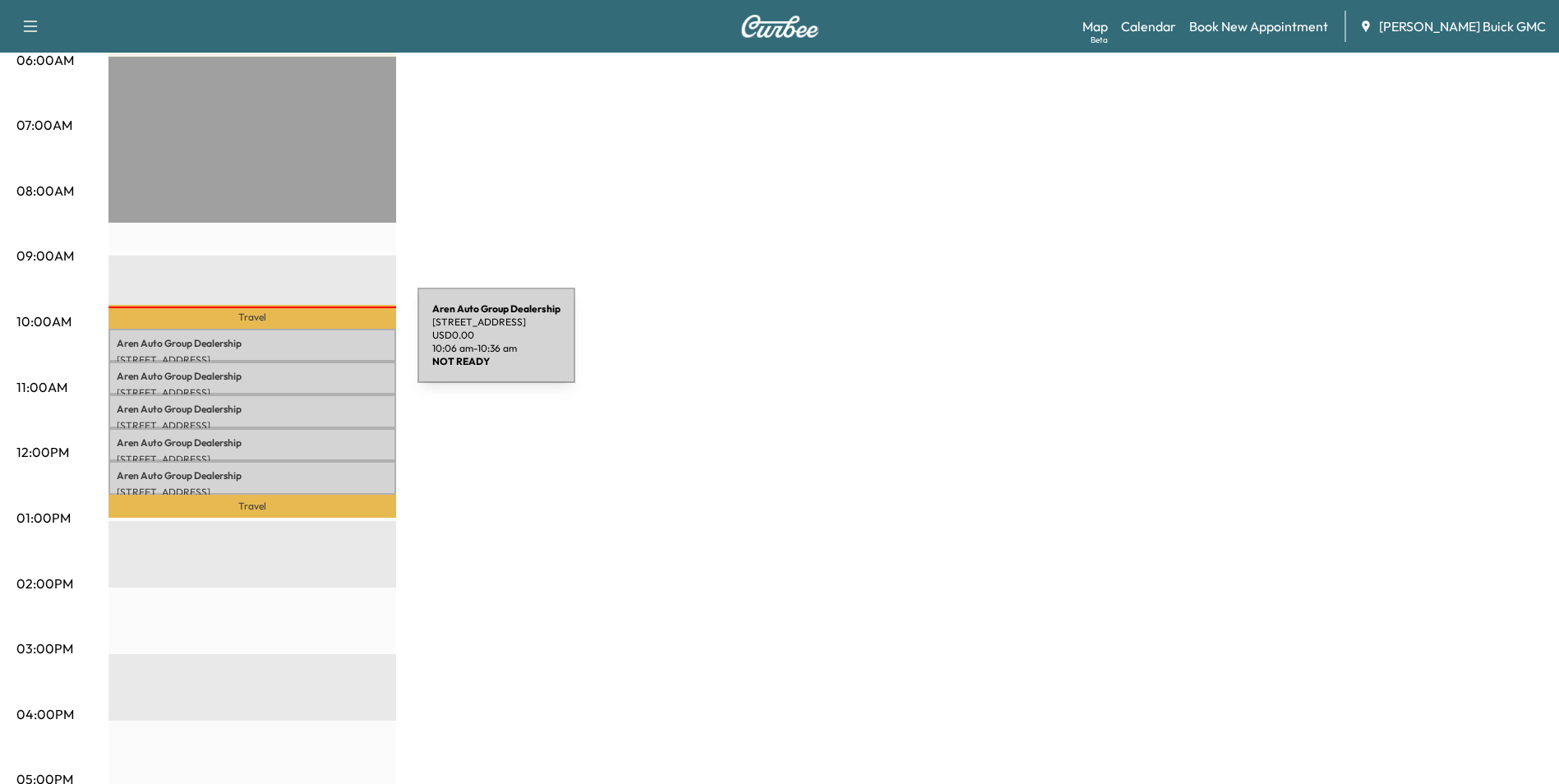
click at [295, 345] on p "Aren Auto Group Dealership" at bounding box center [252, 344] width 271 height 14
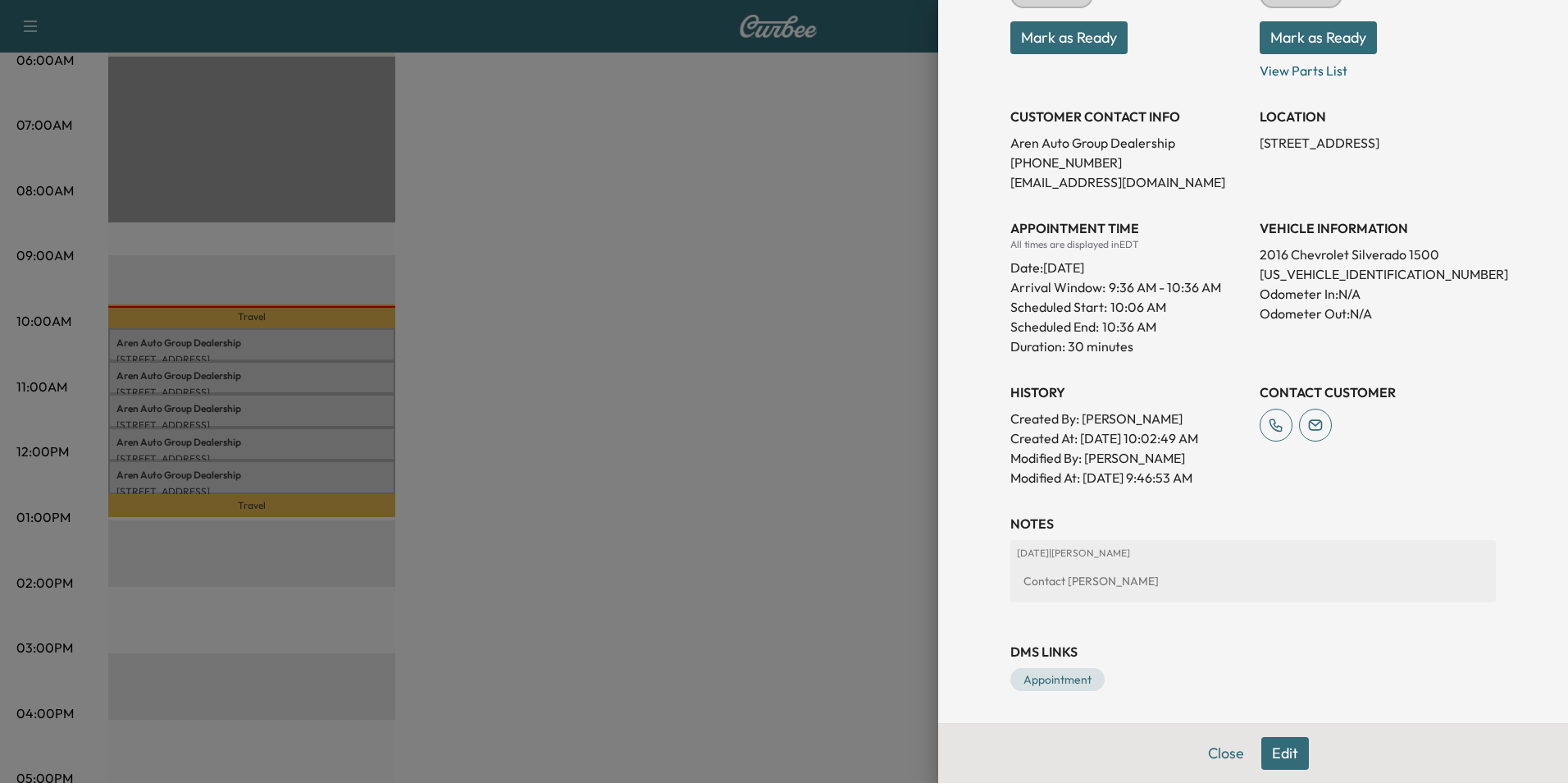
scroll to position [251, 0]
click at [1272, 753] on button "Edit" at bounding box center [1285, 753] width 48 height 33
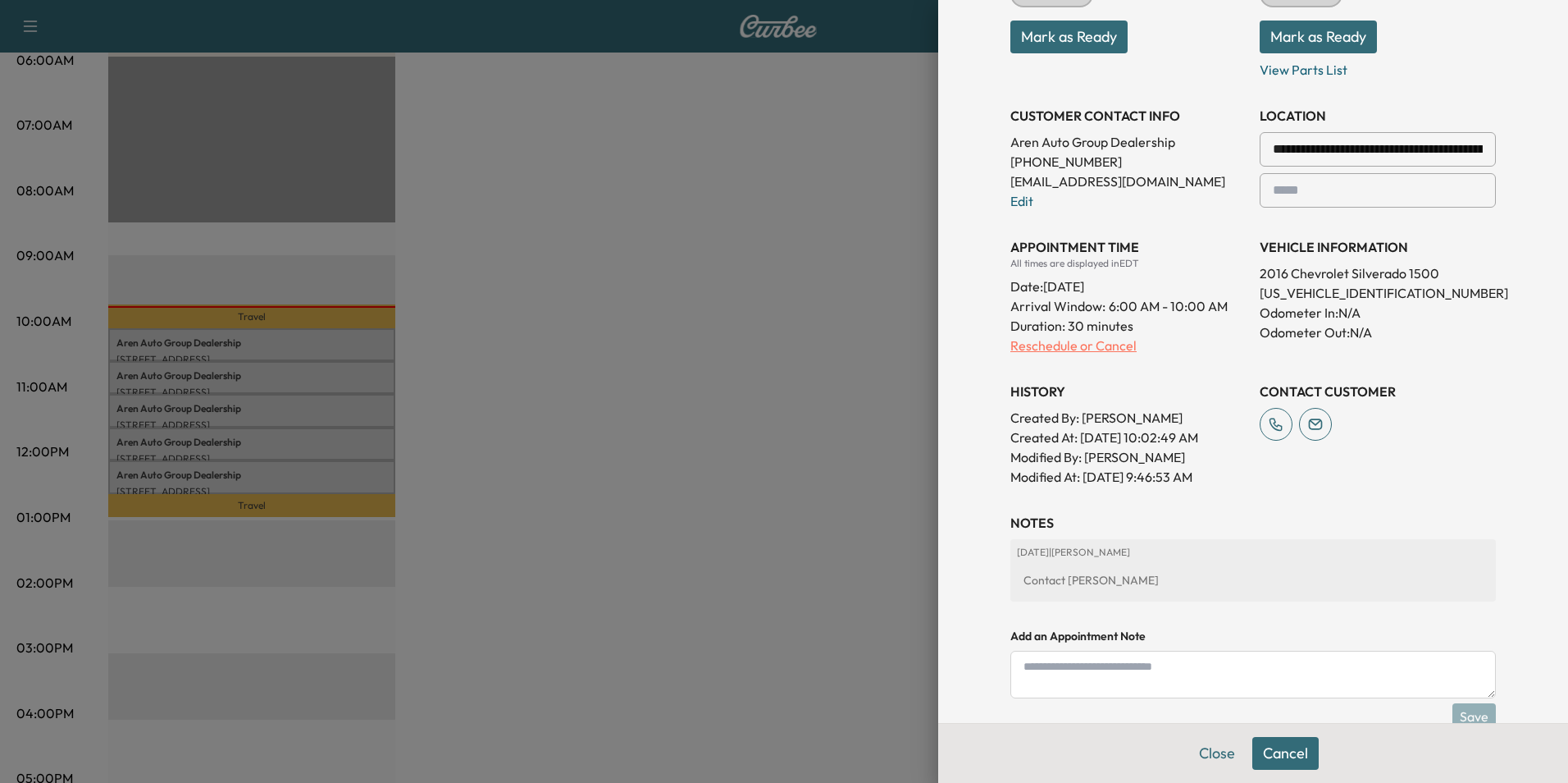
click at [1049, 345] on p "Reschedule or Cancel" at bounding box center [1128, 346] width 236 height 20
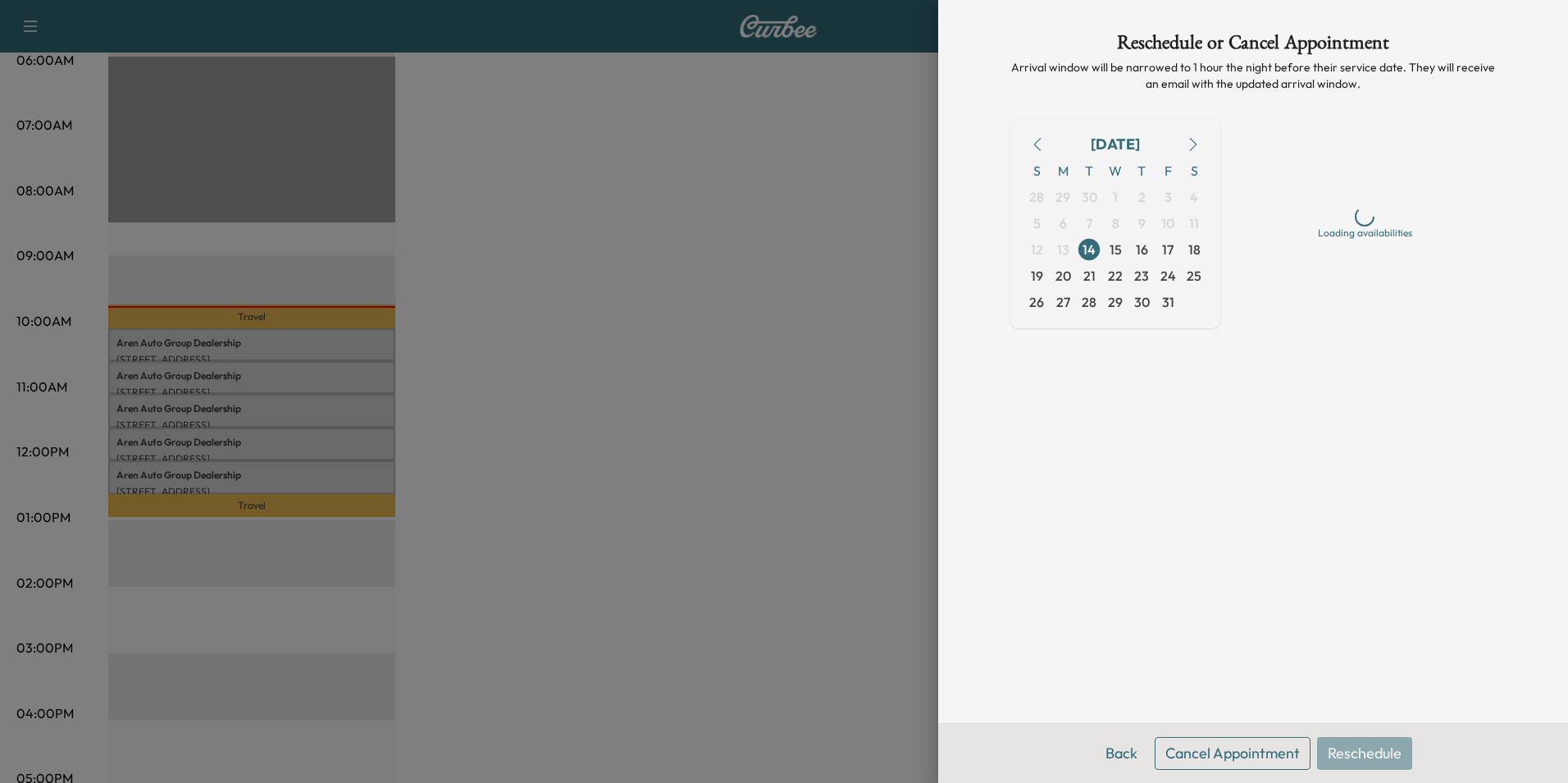
scroll to position [0, 0]
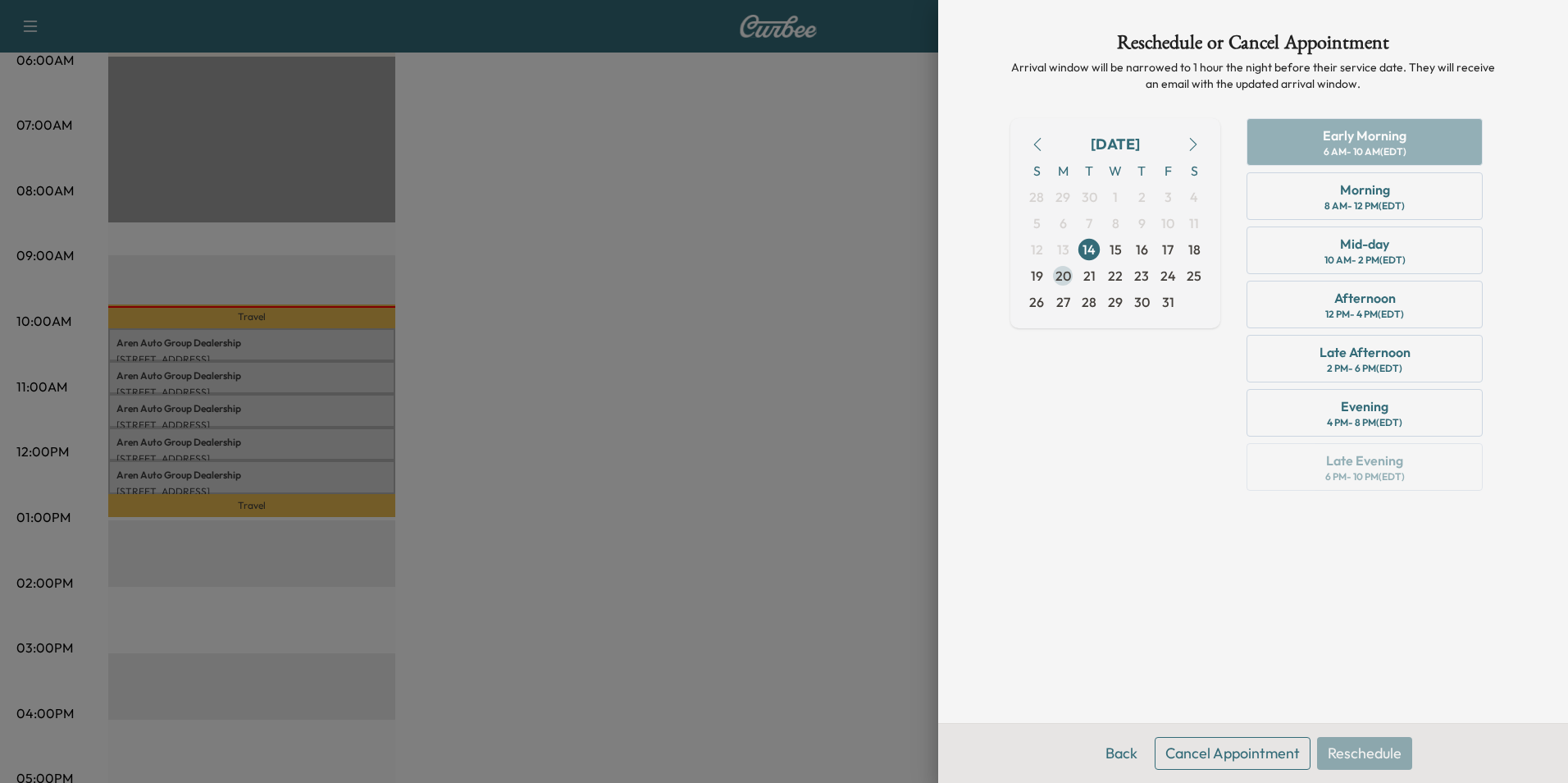
click at [1061, 273] on span "20" at bounding box center [1063, 276] width 15 height 20
click at [1345, 138] on div "Early Morning" at bounding box center [1364, 136] width 83 height 20
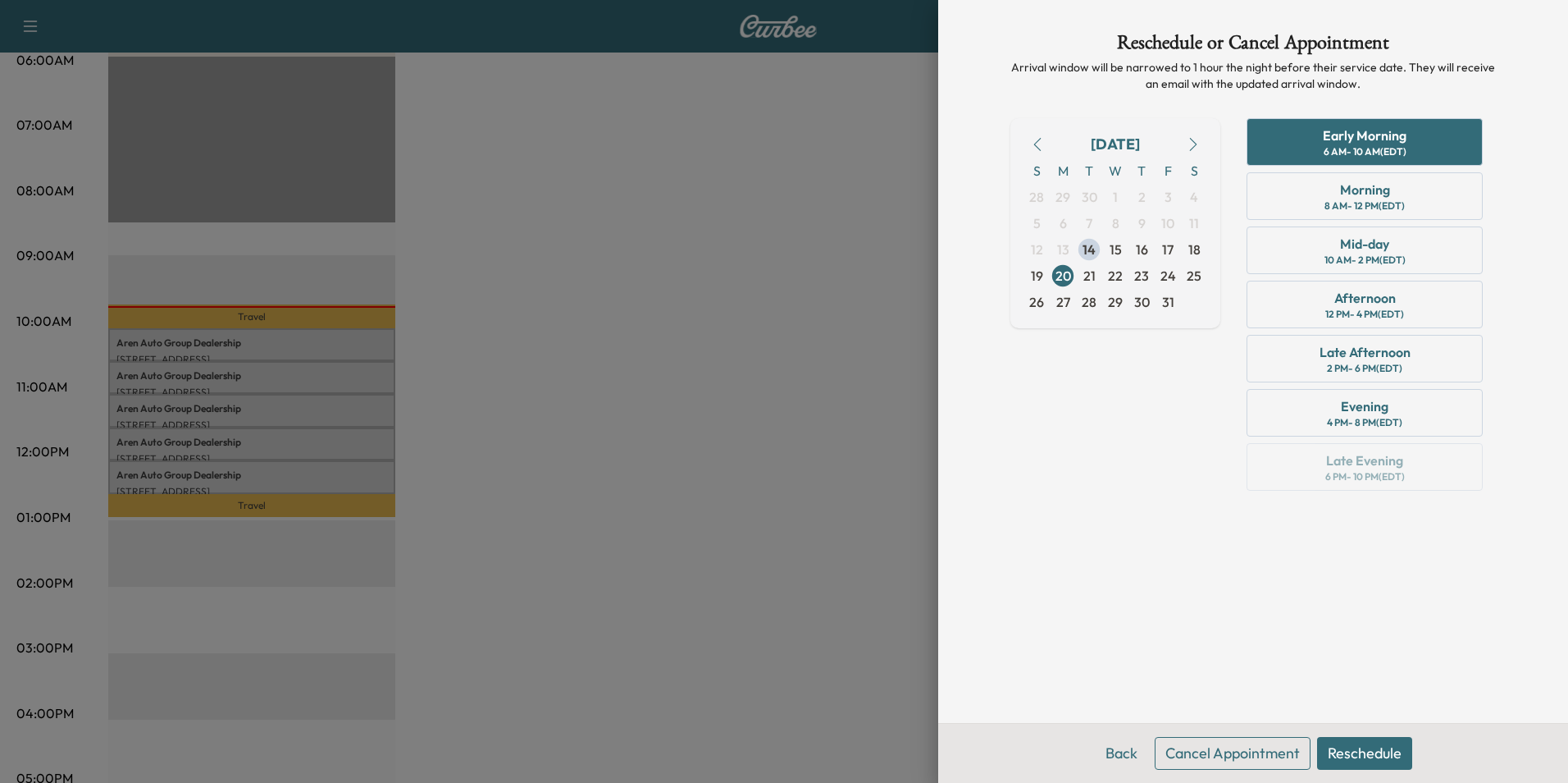
click at [1370, 750] on button "Reschedule" at bounding box center [1364, 753] width 95 height 33
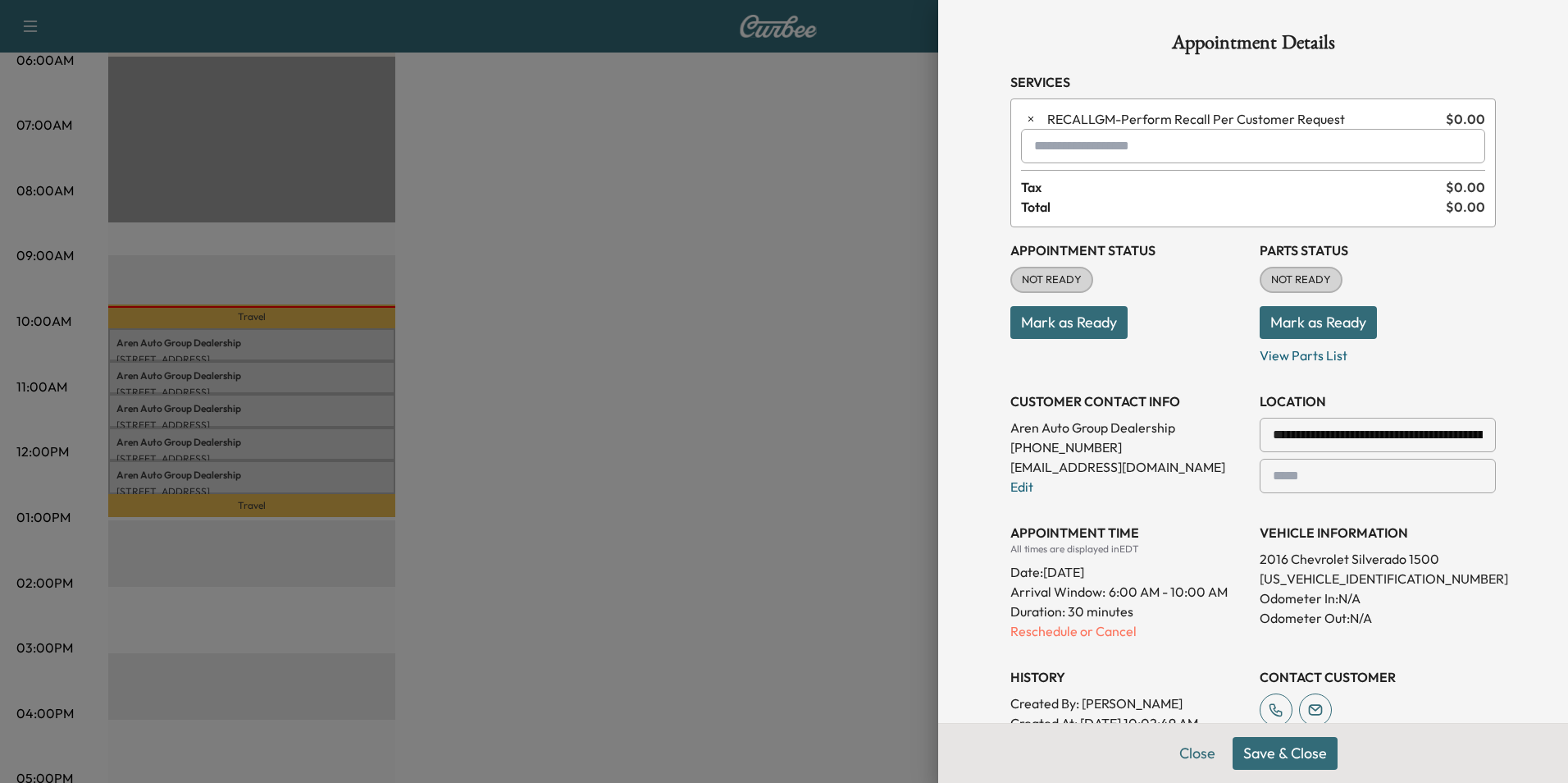
click at [1290, 748] on button "Save & Close" at bounding box center [1285, 753] width 105 height 33
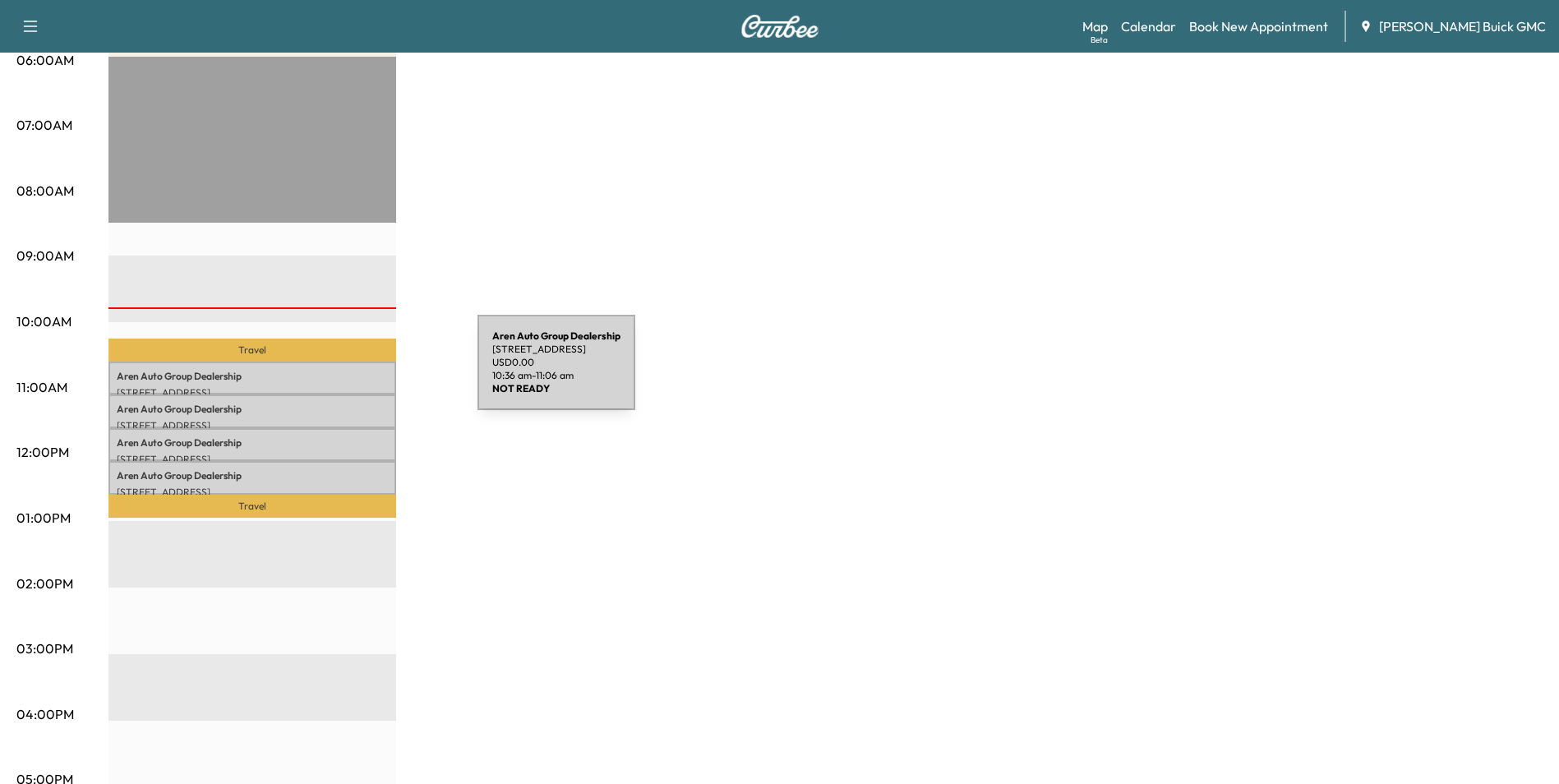
click at [354, 373] on p "Aren Auto Group Dealership" at bounding box center [252, 376] width 271 height 14
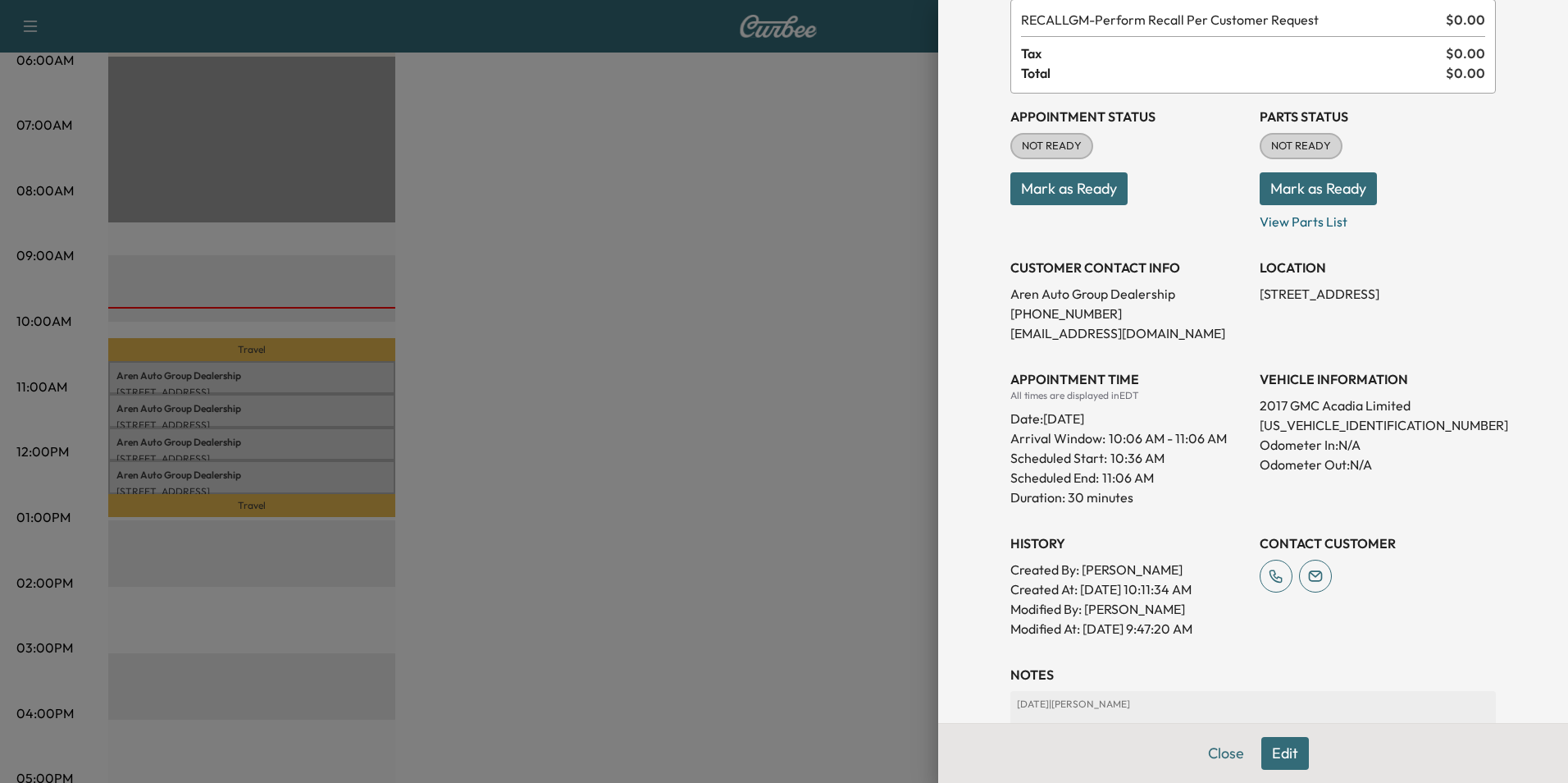
scroll to position [251, 0]
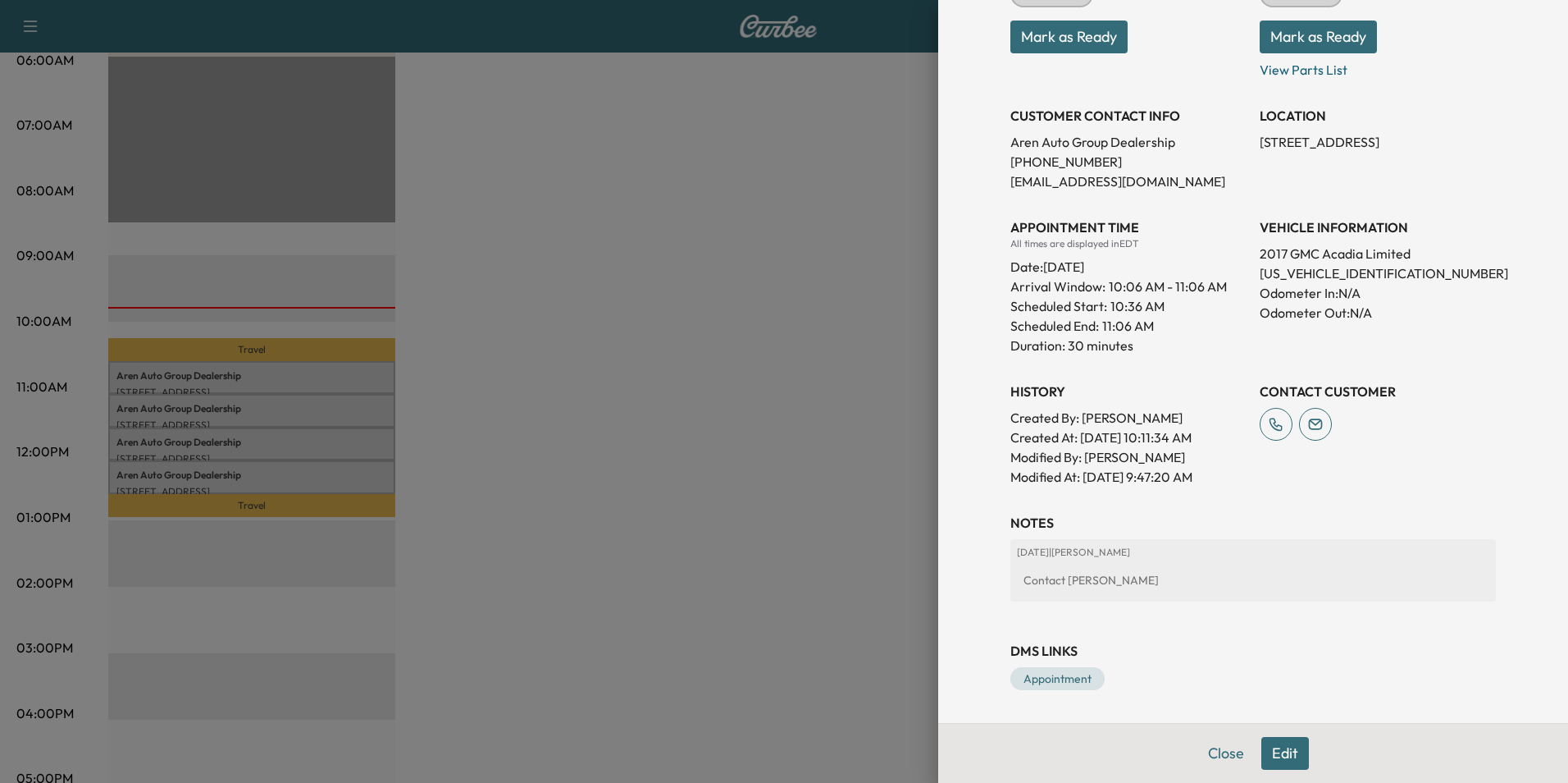
click at [1272, 751] on button "Edit" at bounding box center [1285, 753] width 48 height 33
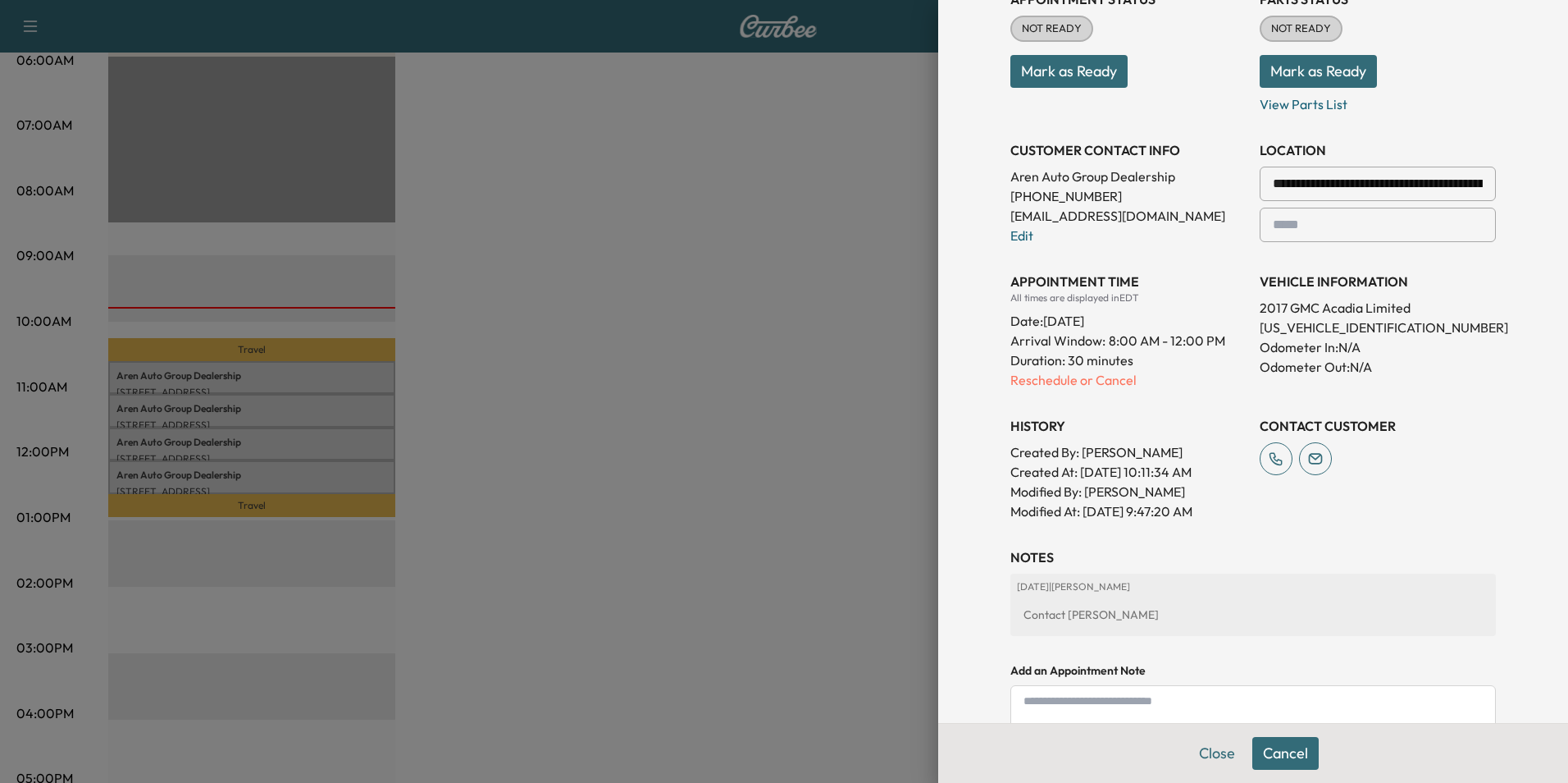
scroll to position [285, 0]
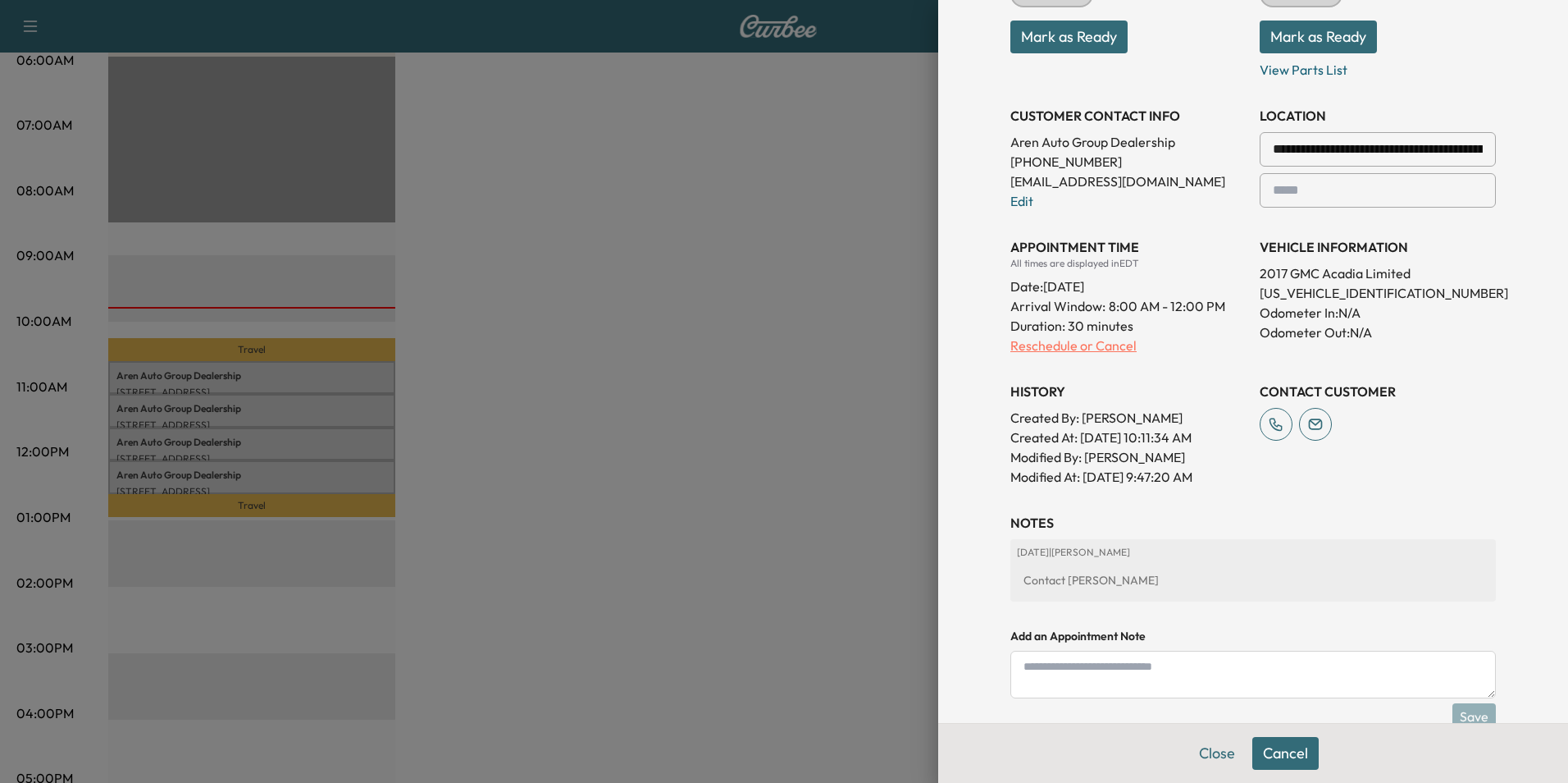
click at [1031, 342] on p "Reschedule or Cancel" at bounding box center [1128, 346] width 236 height 20
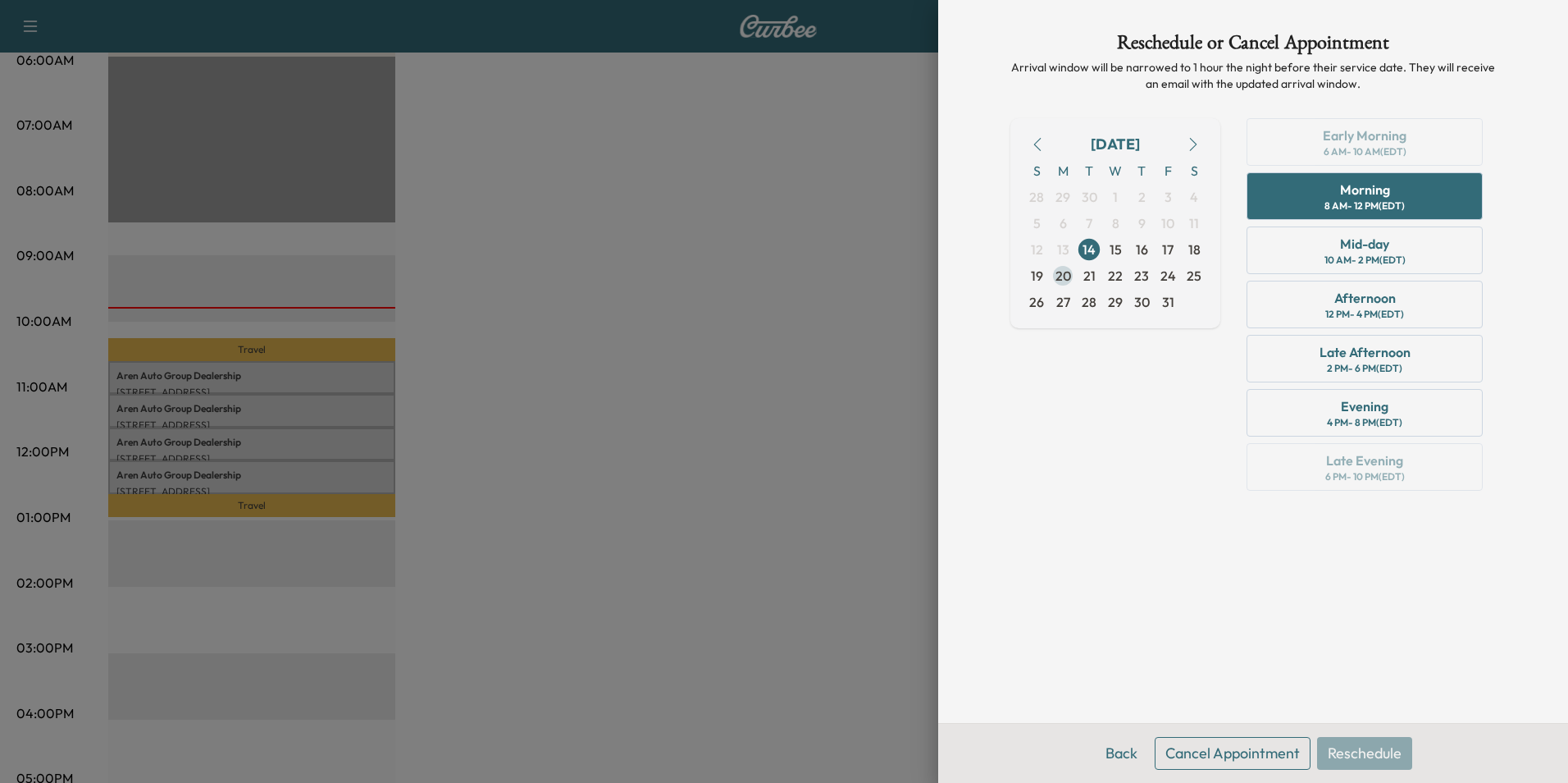
click at [1061, 273] on span "20" at bounding box center [1063, 276] width 15 height 20
click at [1379, 191] on div "Morning" at bounding box center [1364, 190] width 50 height 20
click at [1361, 750] on button "Reschedule" at bounding box center [1364, 753] width 95 height 33
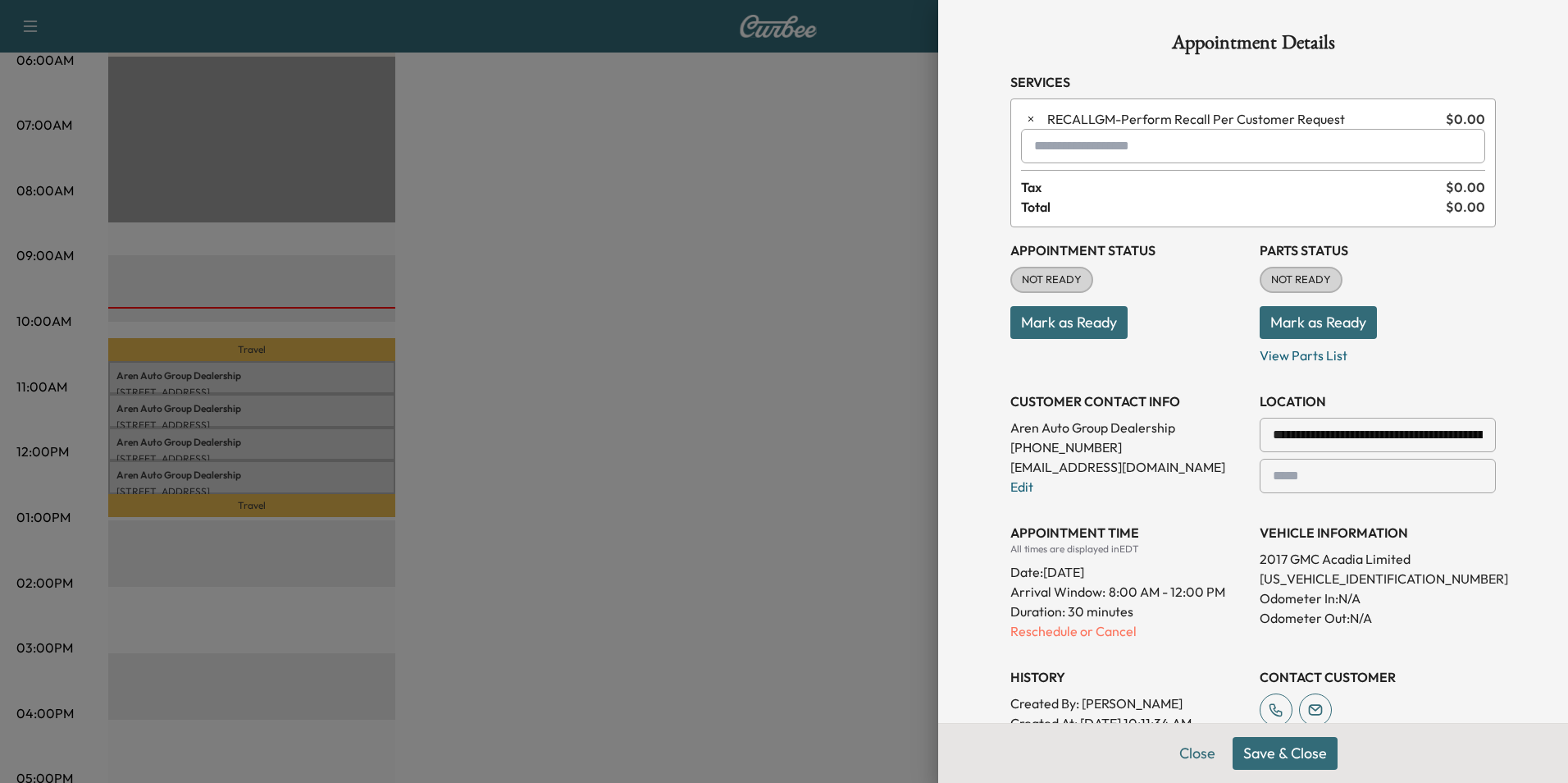
click at [1257, 746] on button "Save & Close" at bounding box center [1285, 753] width 105 height 33
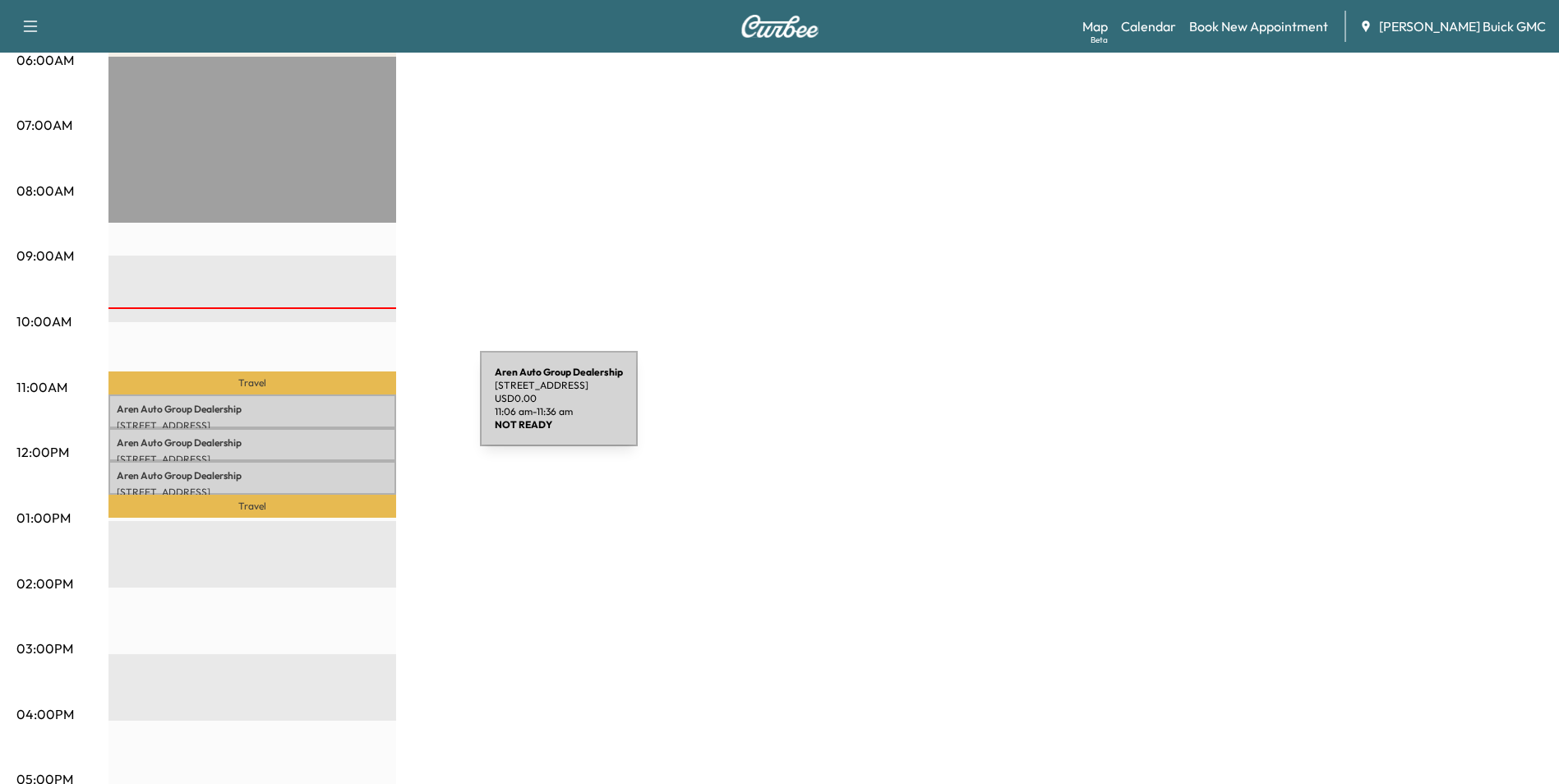
click at [356, 409] on p "Aren Auto Group Dealership" at bounding box center [252, 409] width 271 height 14
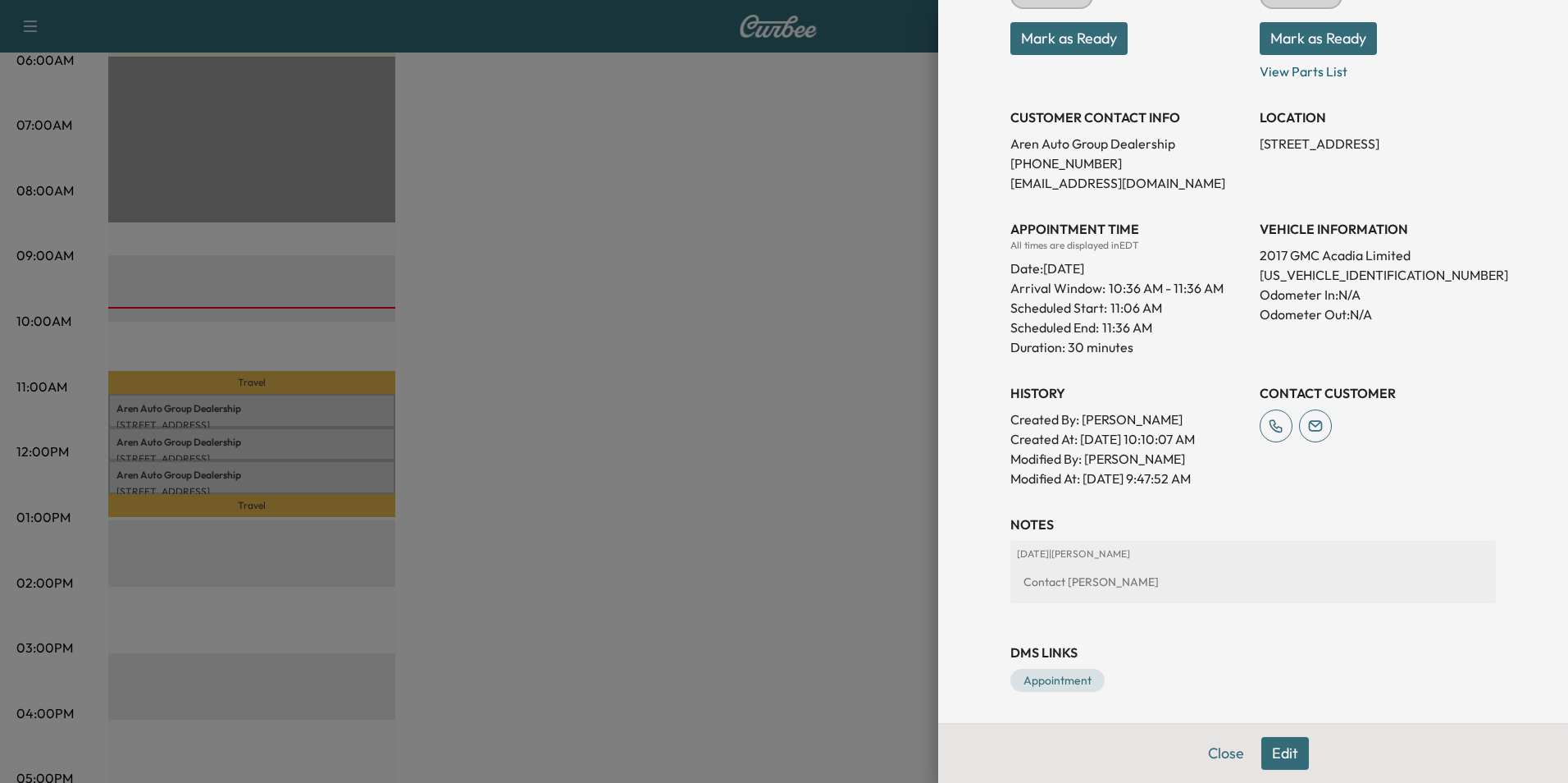
scroll to position [251, 0]
click at [1268, 750] on button "Edit" at bounding box center [1285, 753] width 48 height 33
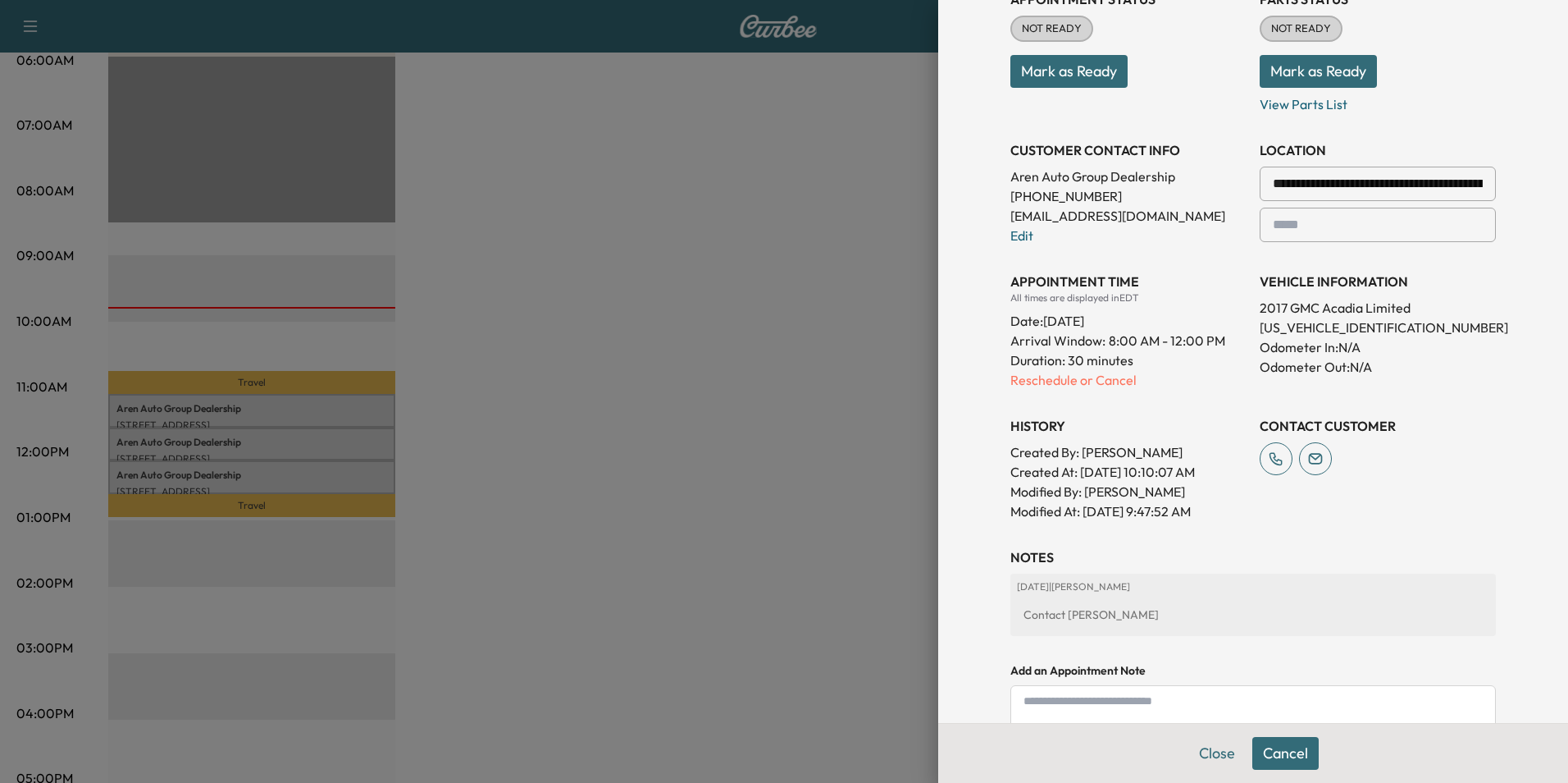
scroll to position [285, 0]
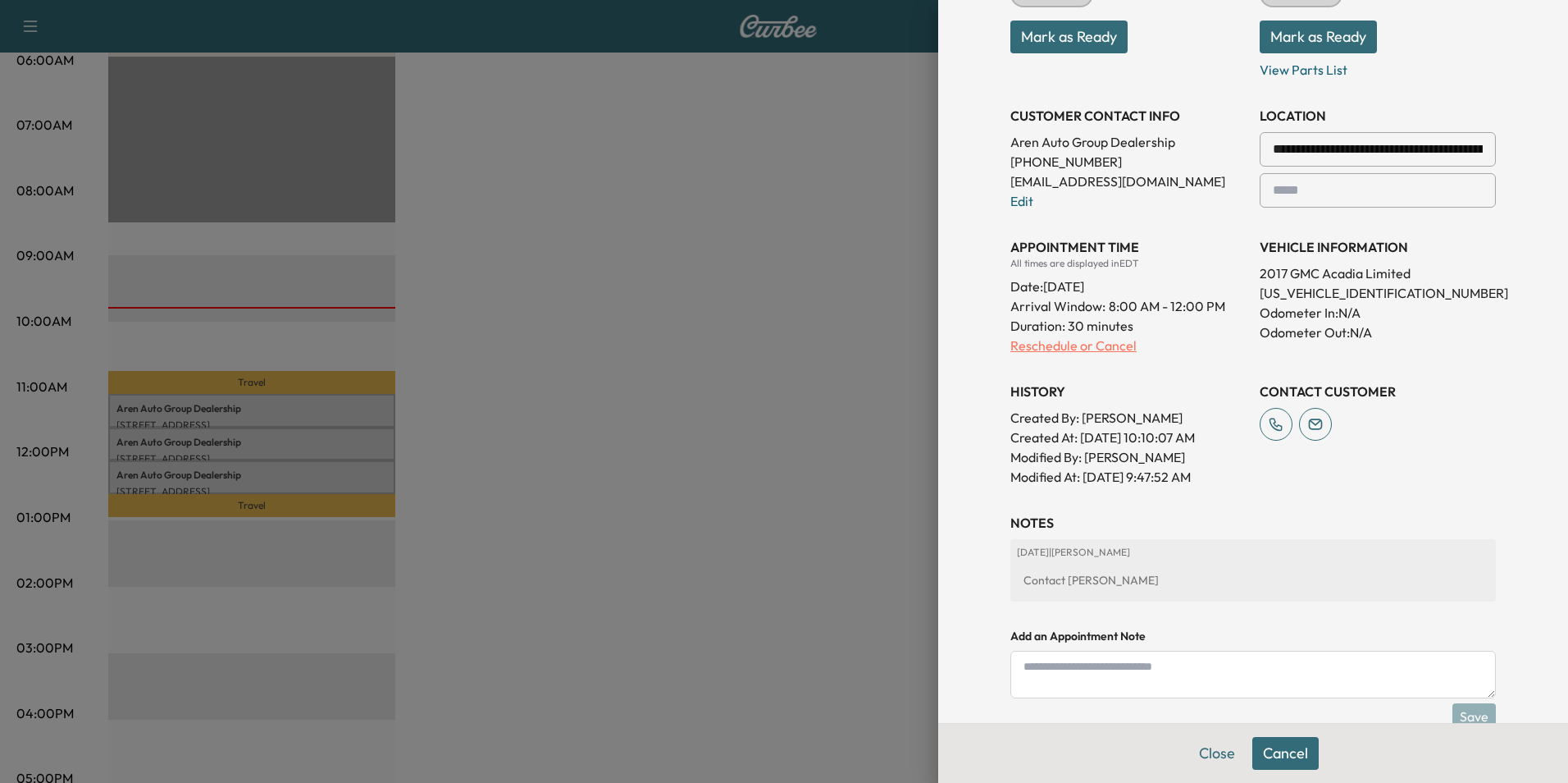
click at [1048, 344] on p "Reschedule or Cancel" at bounding box center [1128, 346] width 236 height 20
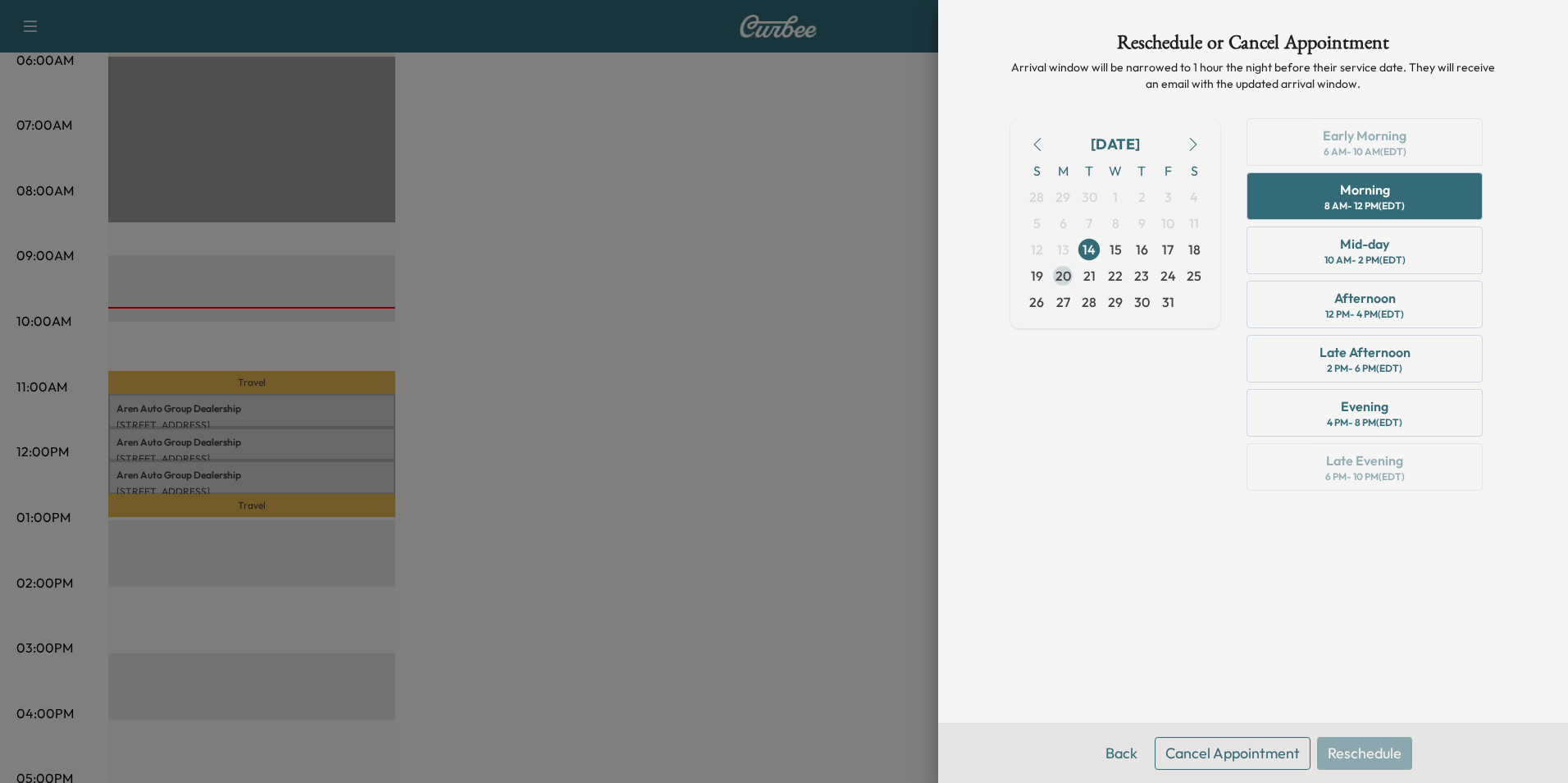
click at [1063, 272] on span "20" at bounding box center [1063, 276] width 15 height 20
click at [1366, 193] on div "Morning" at bounding box center [1364, 190] width 50 height 20
click at [1359, 750] on button "Reschedule" at bounding box center [1364, 753] width 95 height 33
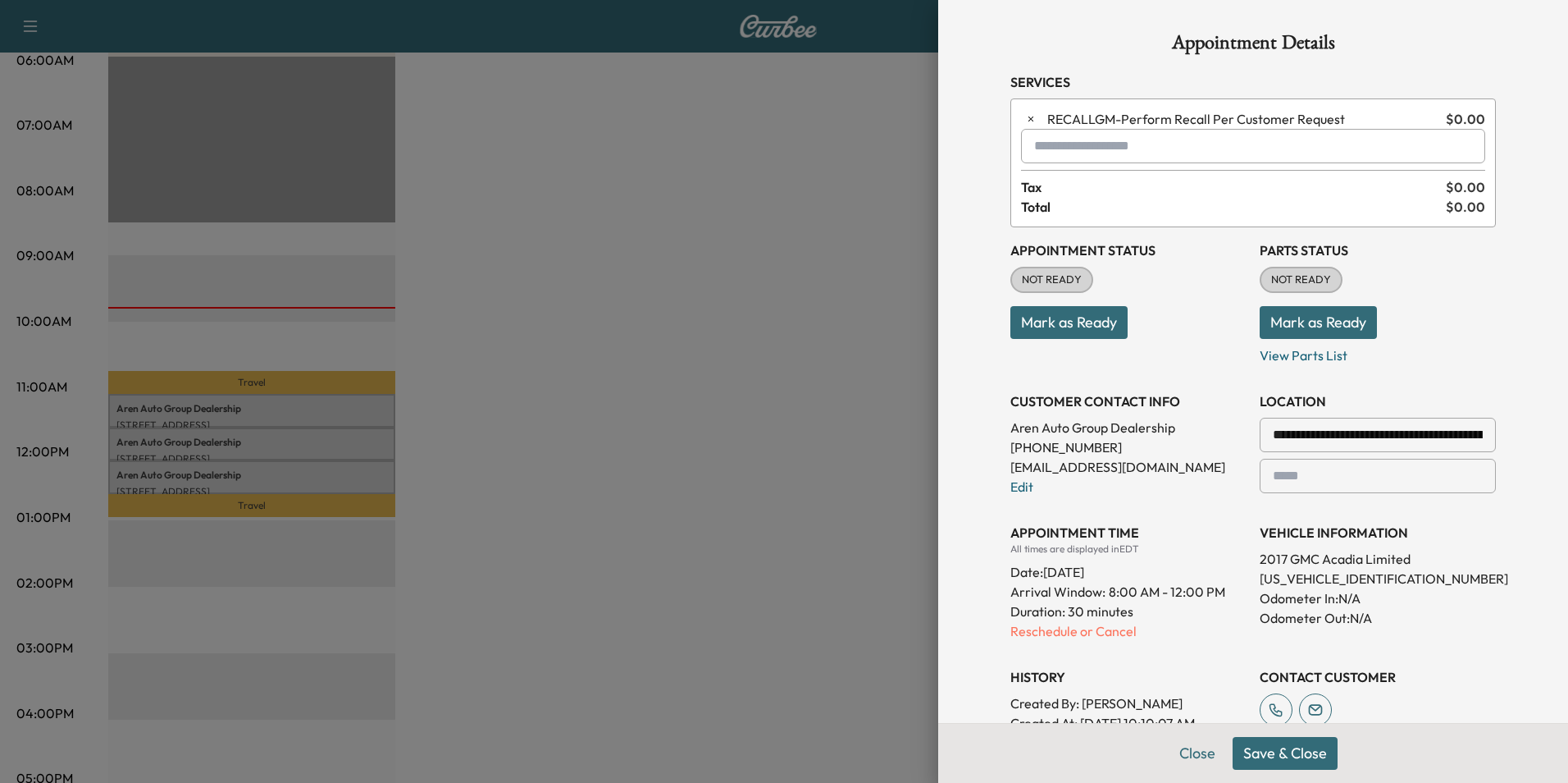
click at [1268, 745] on button "Save & Close" at bounding box center [1285, 753] width 105 height 33
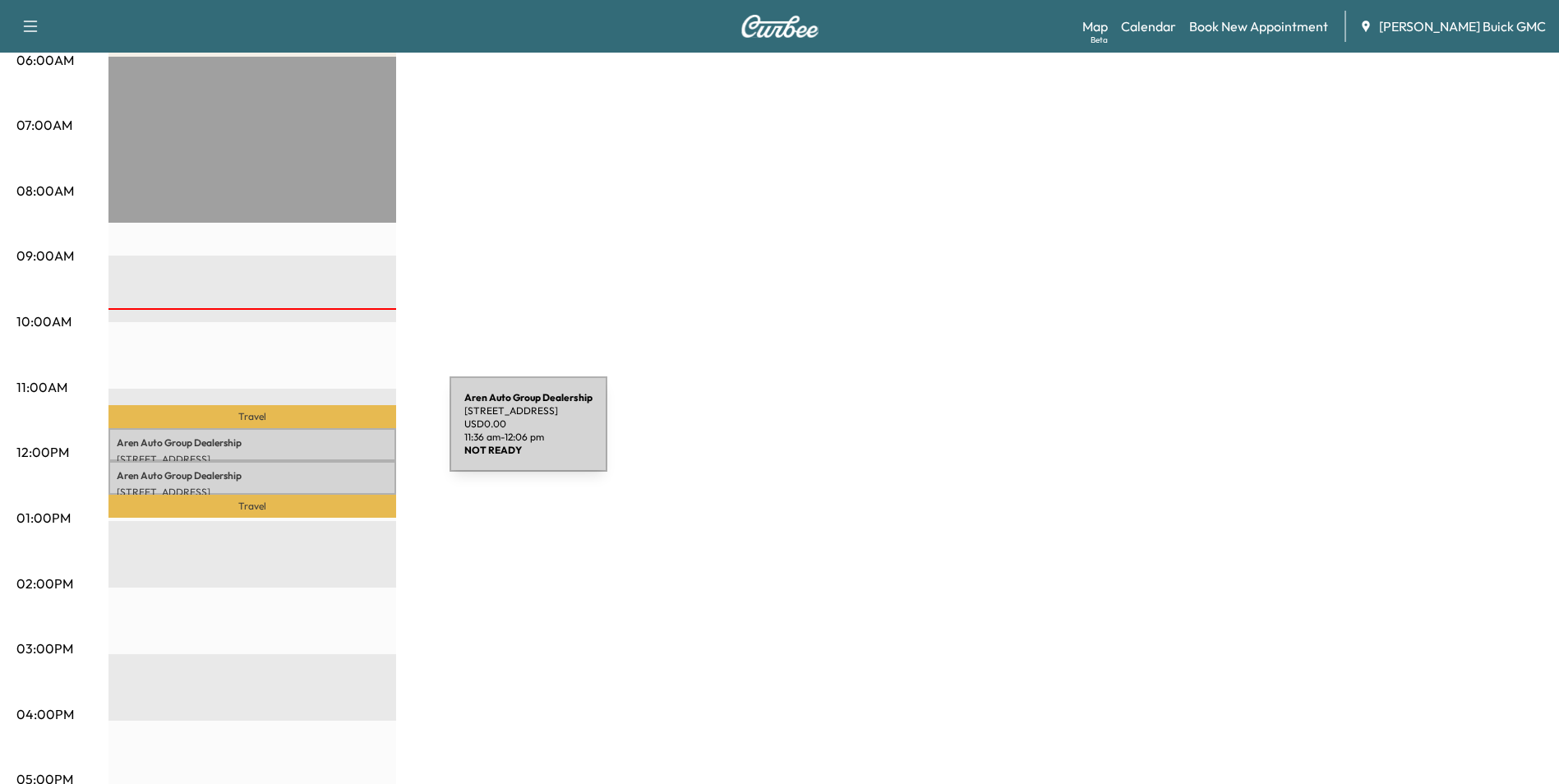
click at [326, 436] on p "Aren Auto Group Dealership" at bounding box center [252, 442] width 271 height 14
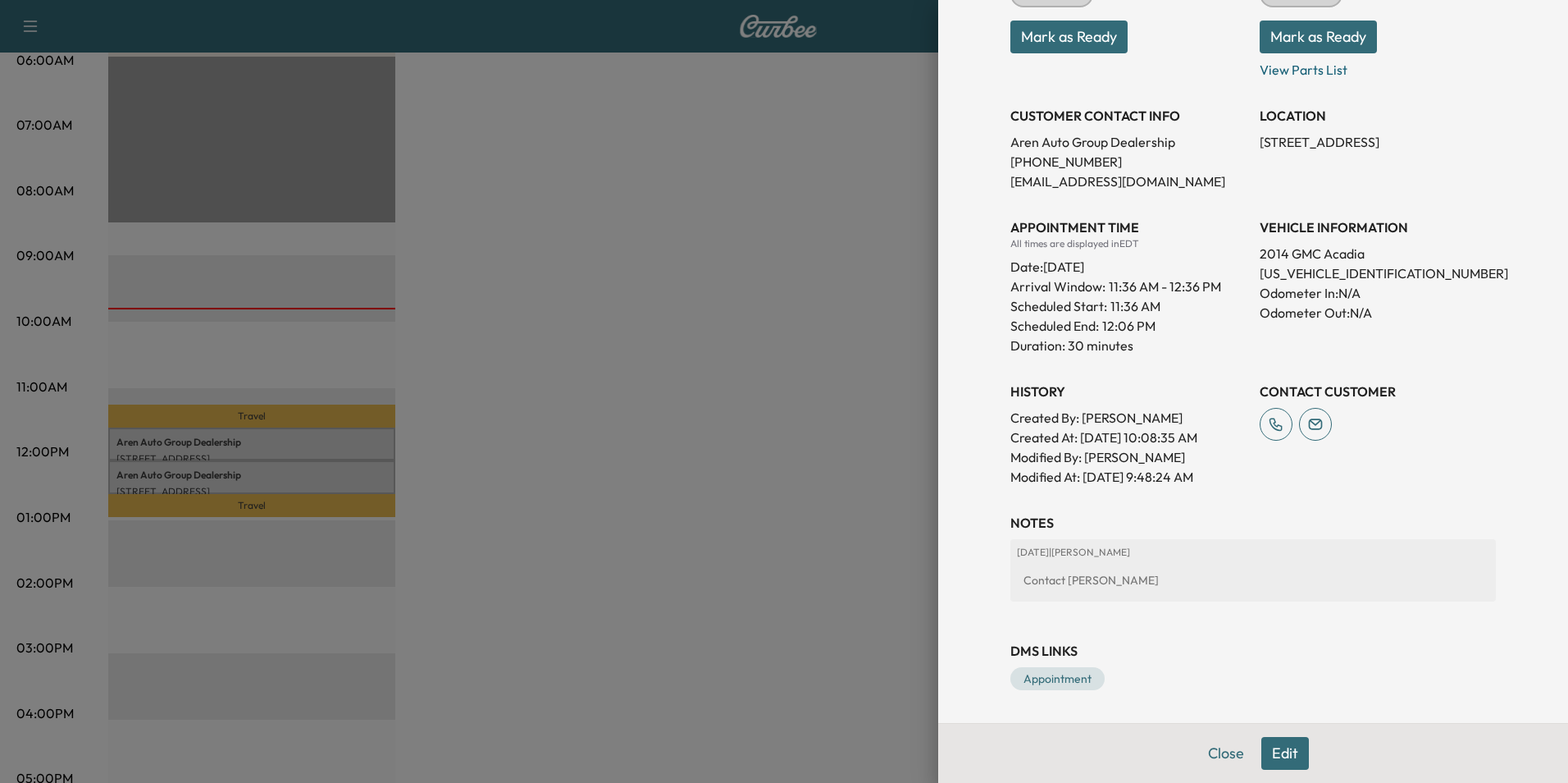
click at [1275, 750] on button "Edit" at bounding box center [1285, 753] width 48 height 33
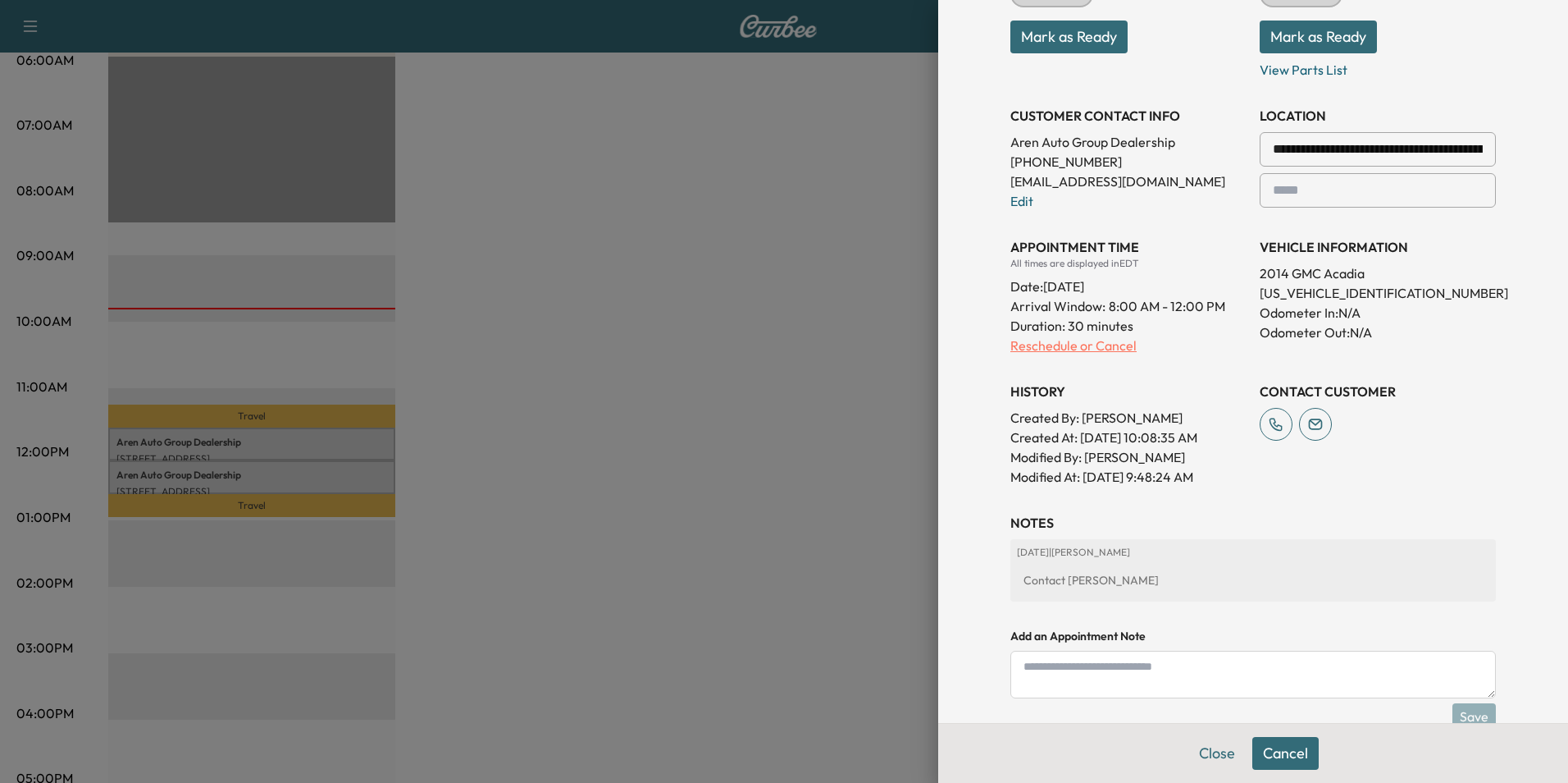
click at [1056, 346] on p "Reschedule or Cancel" at bounding box center [1128, 346] width 236 height 20
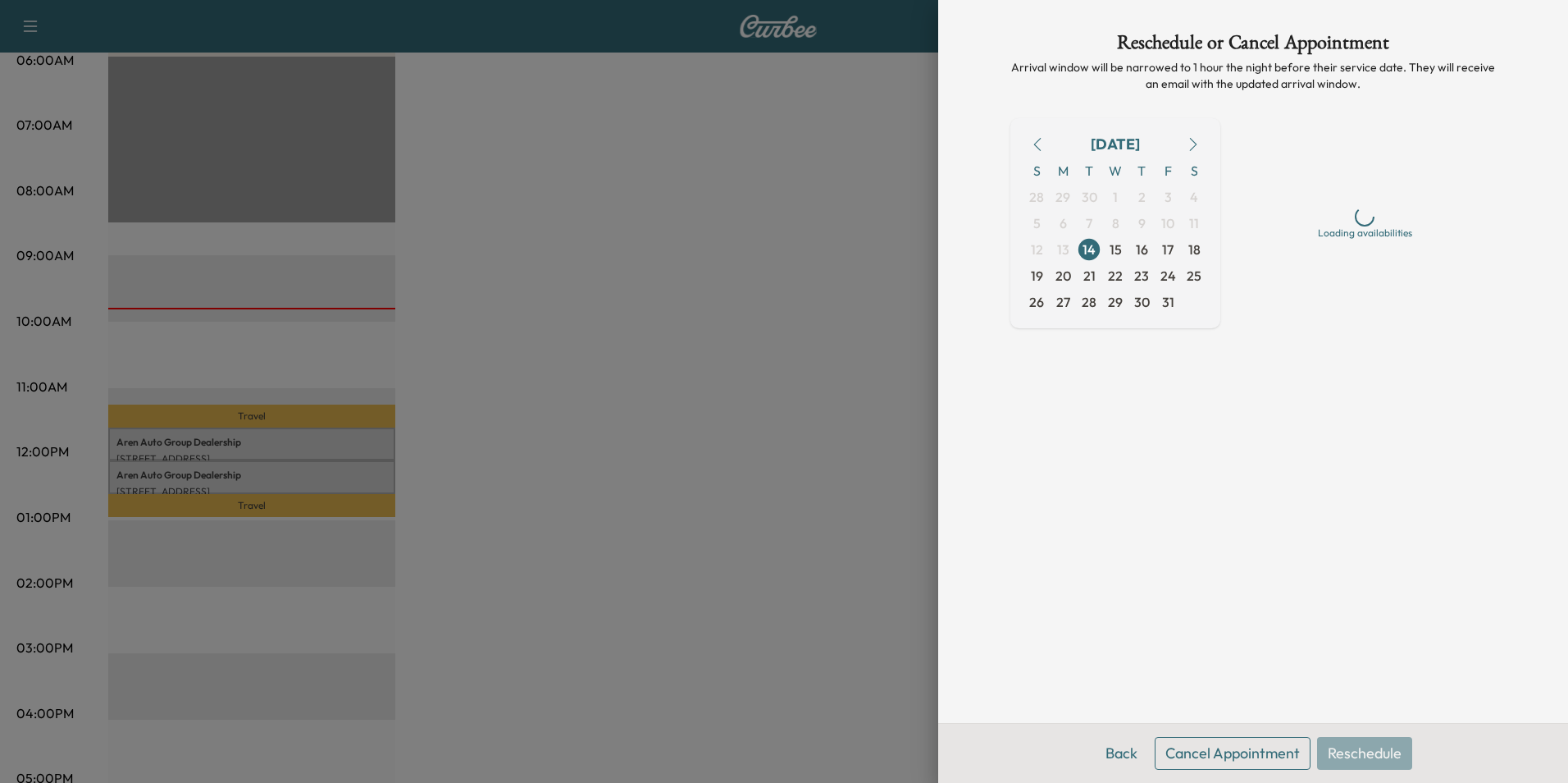
scroll to position [0, 0]
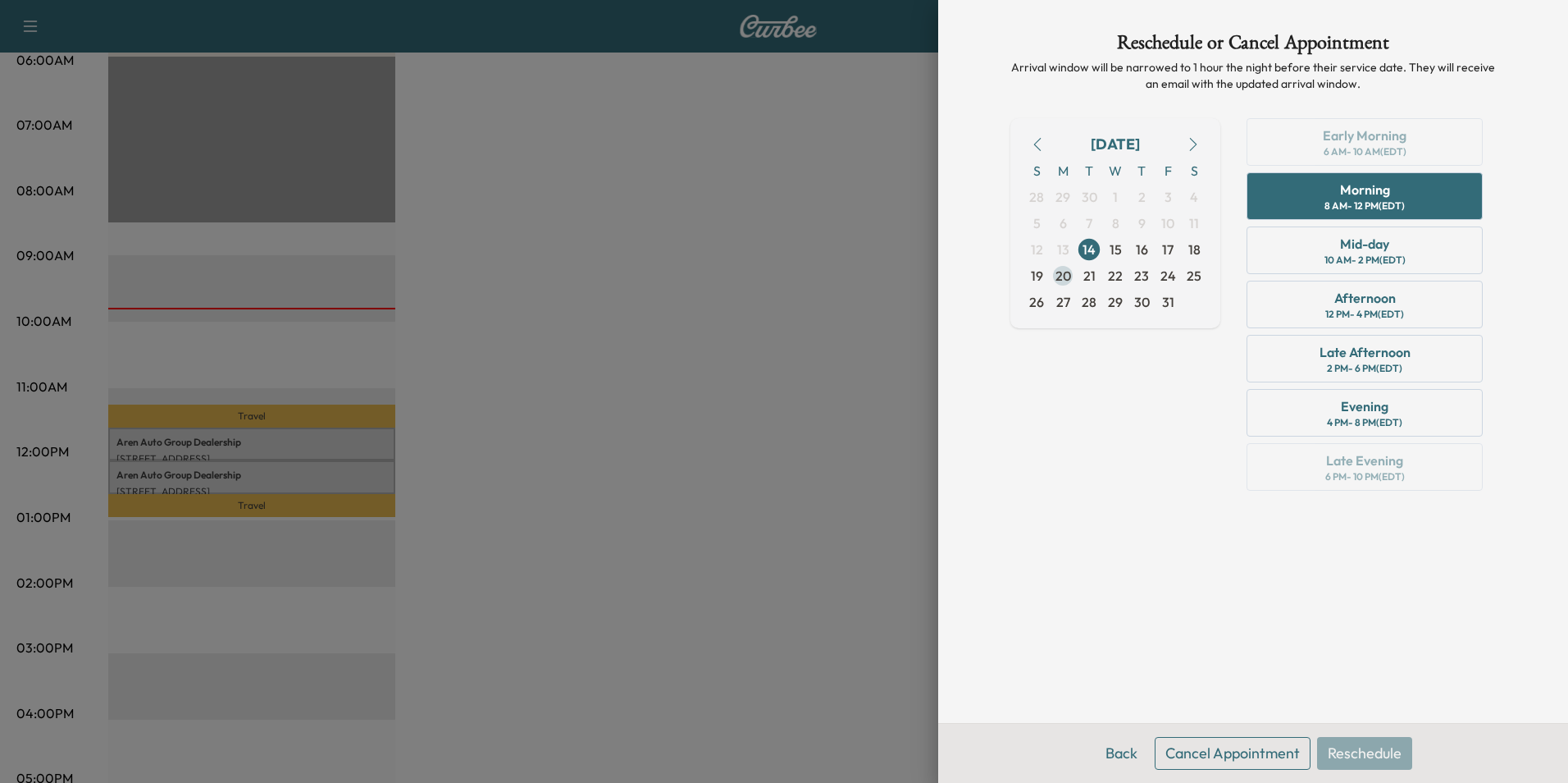
click at [1061, 272] on span "20" at bounding box center [1063, 276] width 15 height 20
click at [1371, 195] on div "Morning" at bounding box center [1364, 190] width 50 height 20
click at [1369, 750] on button "Reschedule" at bounding box center [1364, 753] width 95 height 33
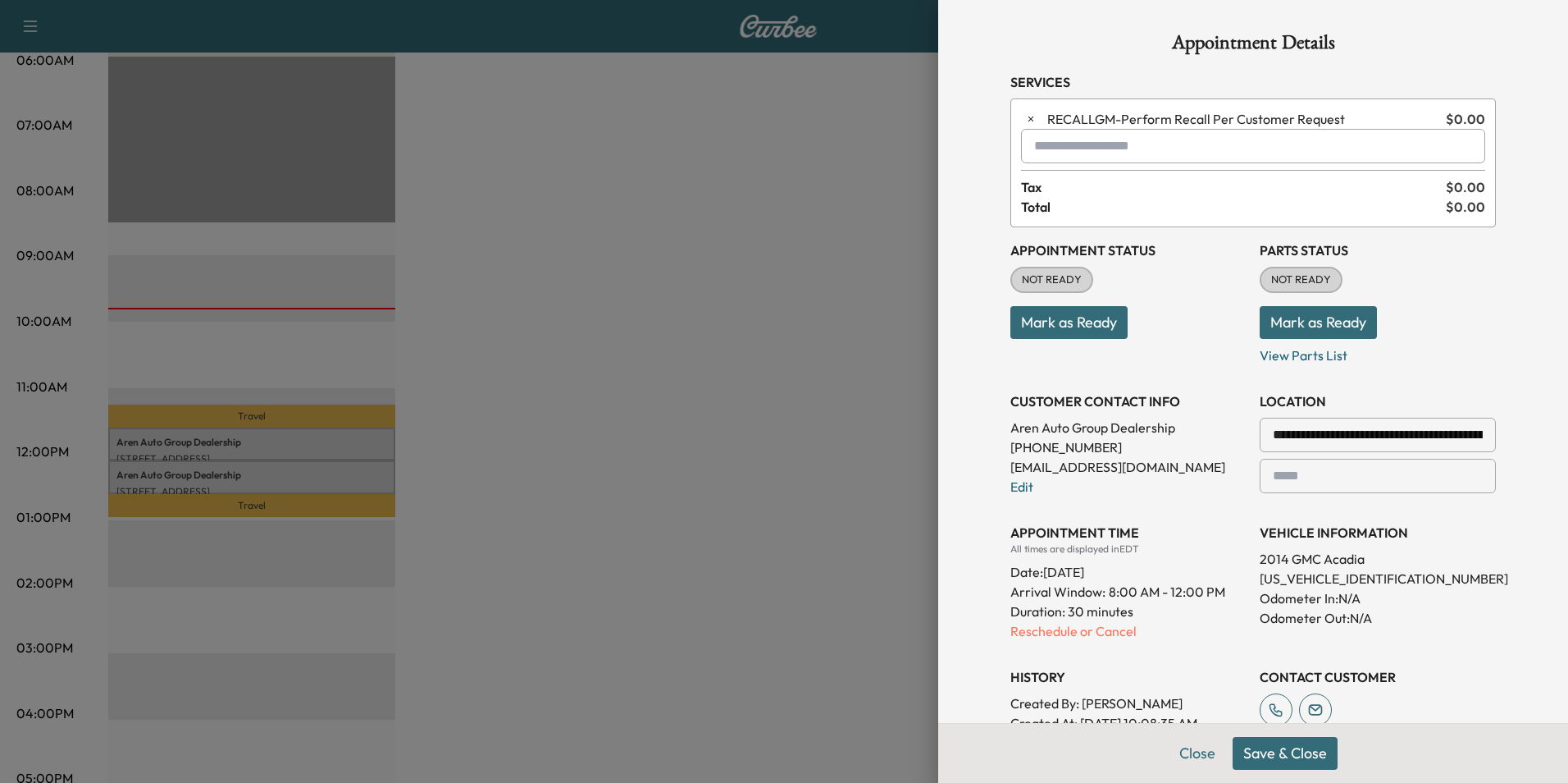
click at [1277, 752] on button "Save & Close" at bounding box center [1285, 753] width 105 height 33
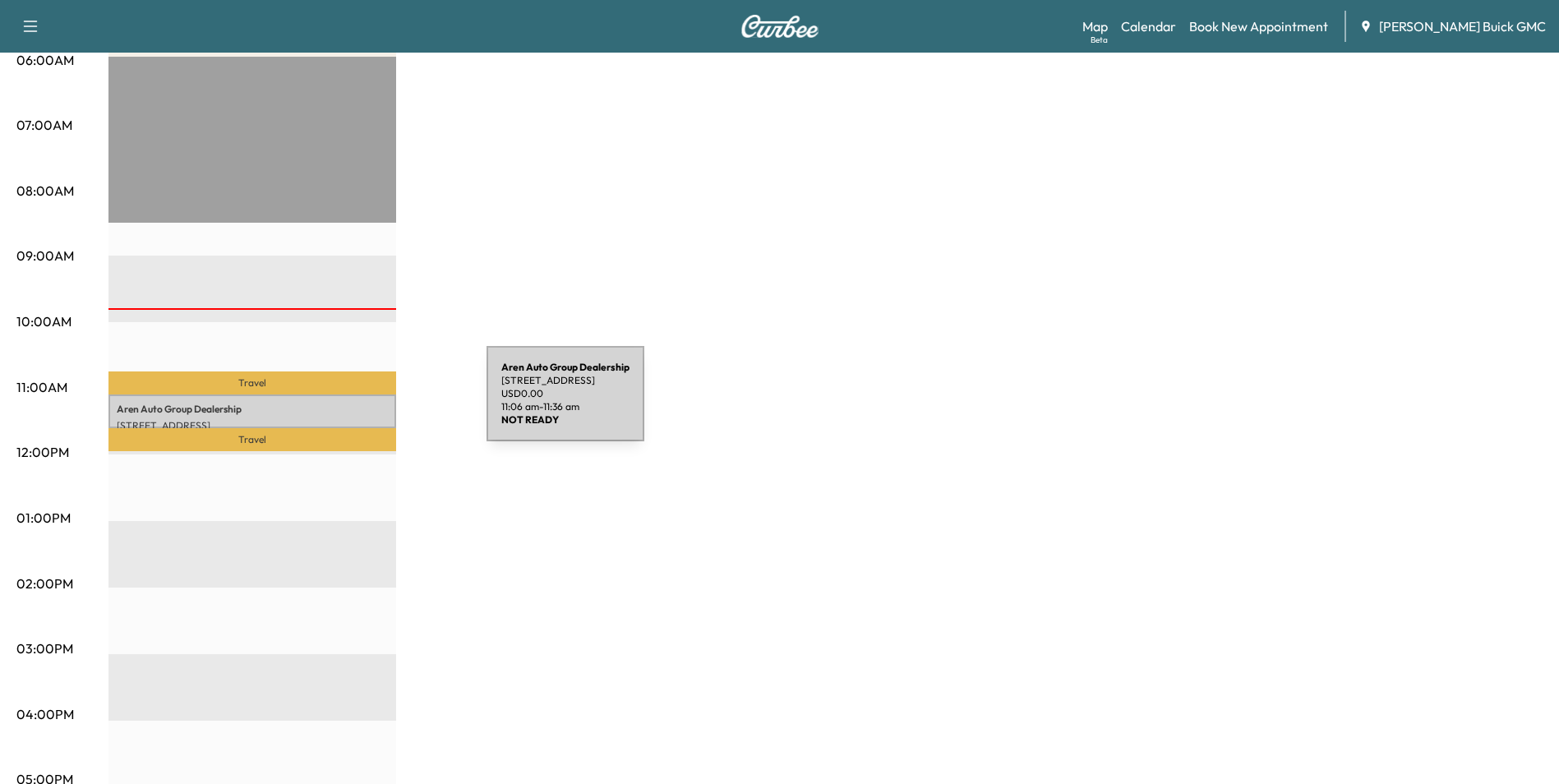
click at [364, 403] on p "Aren Auto Group Dealership" at bounding box center [252, 409] width 271 height 14
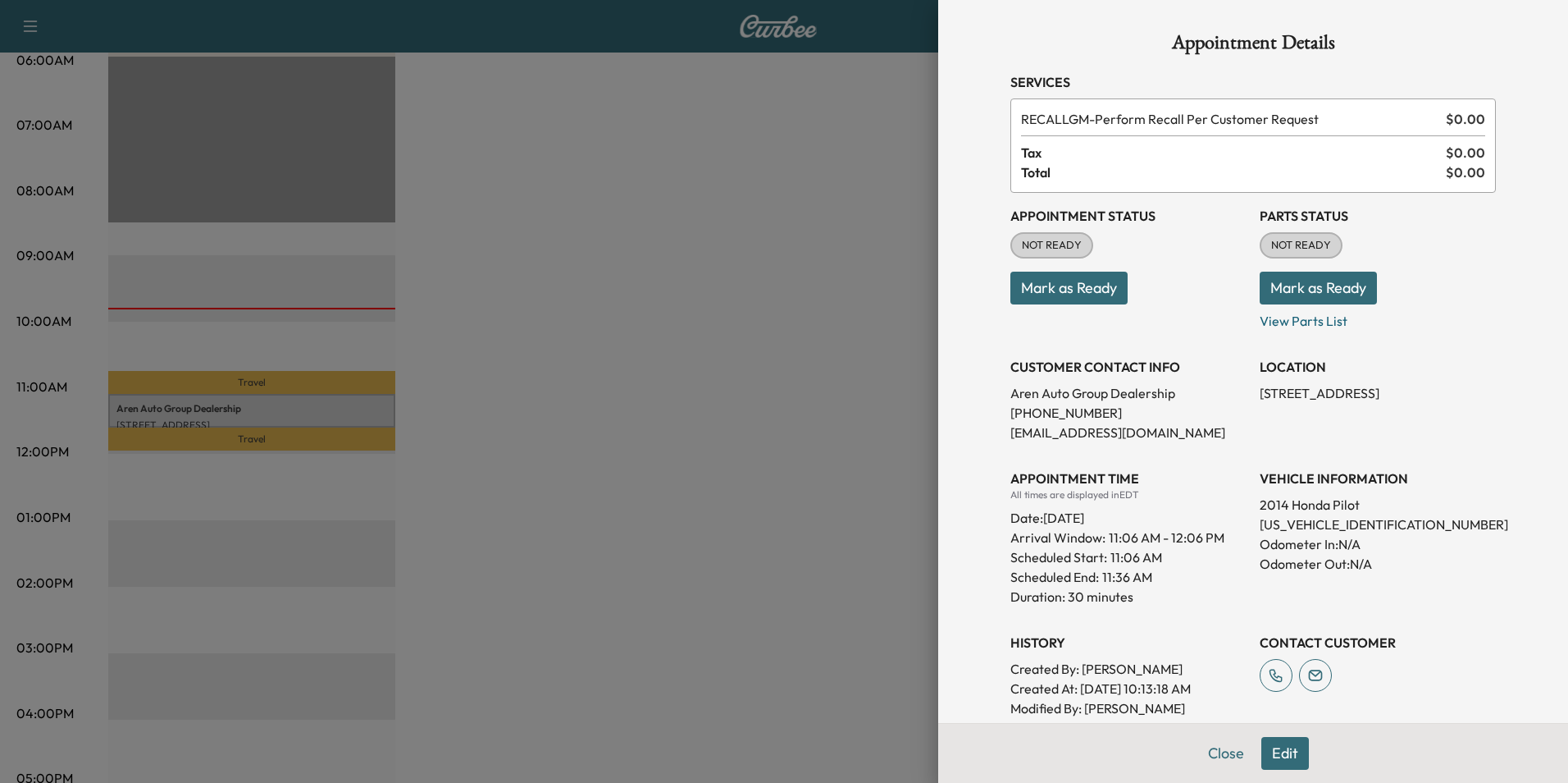
click at [1280, 750] on button "Edit" at bounding box center [1285, 753] width 48 height 33
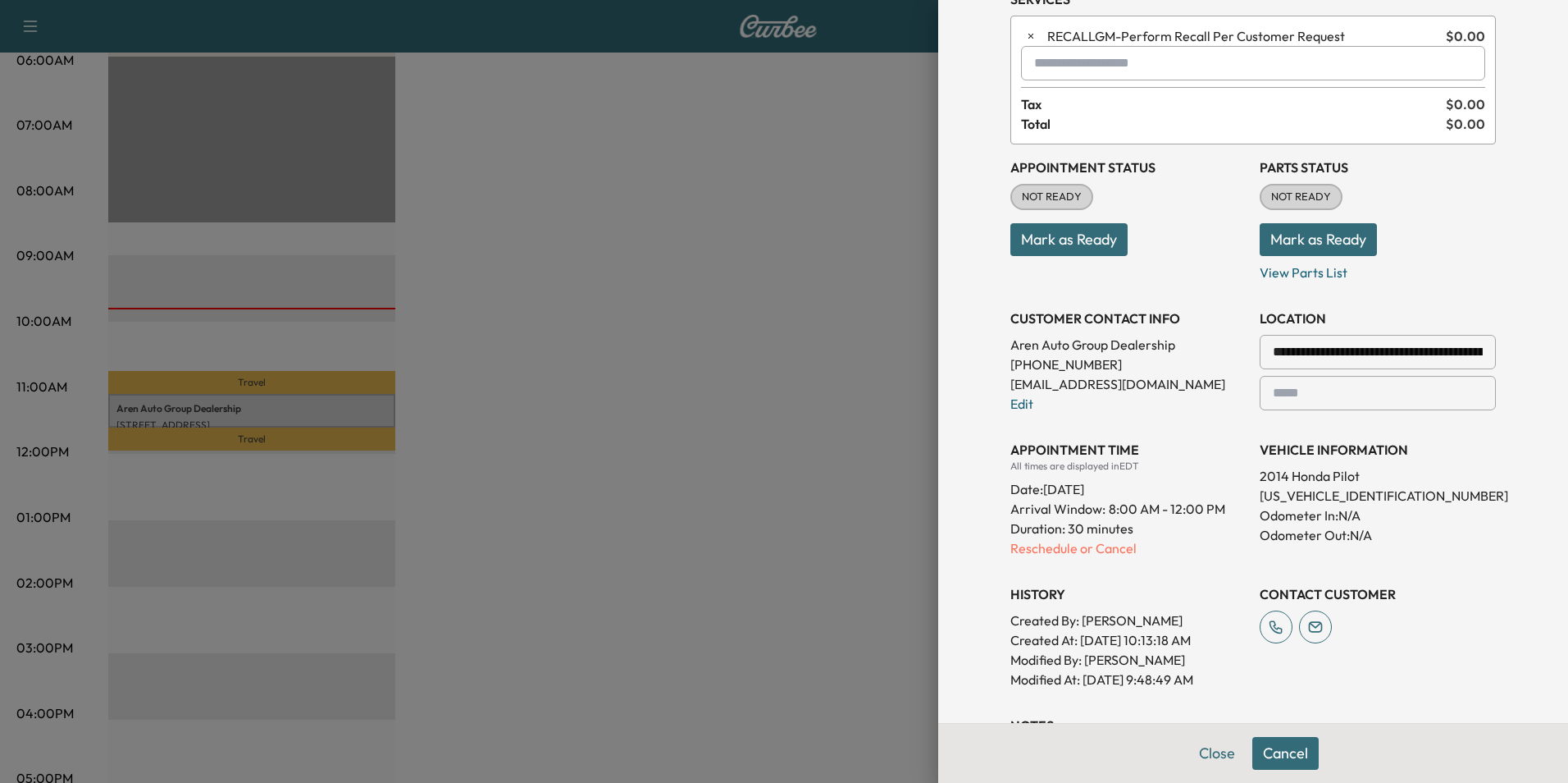
scroll to position [329, 0]
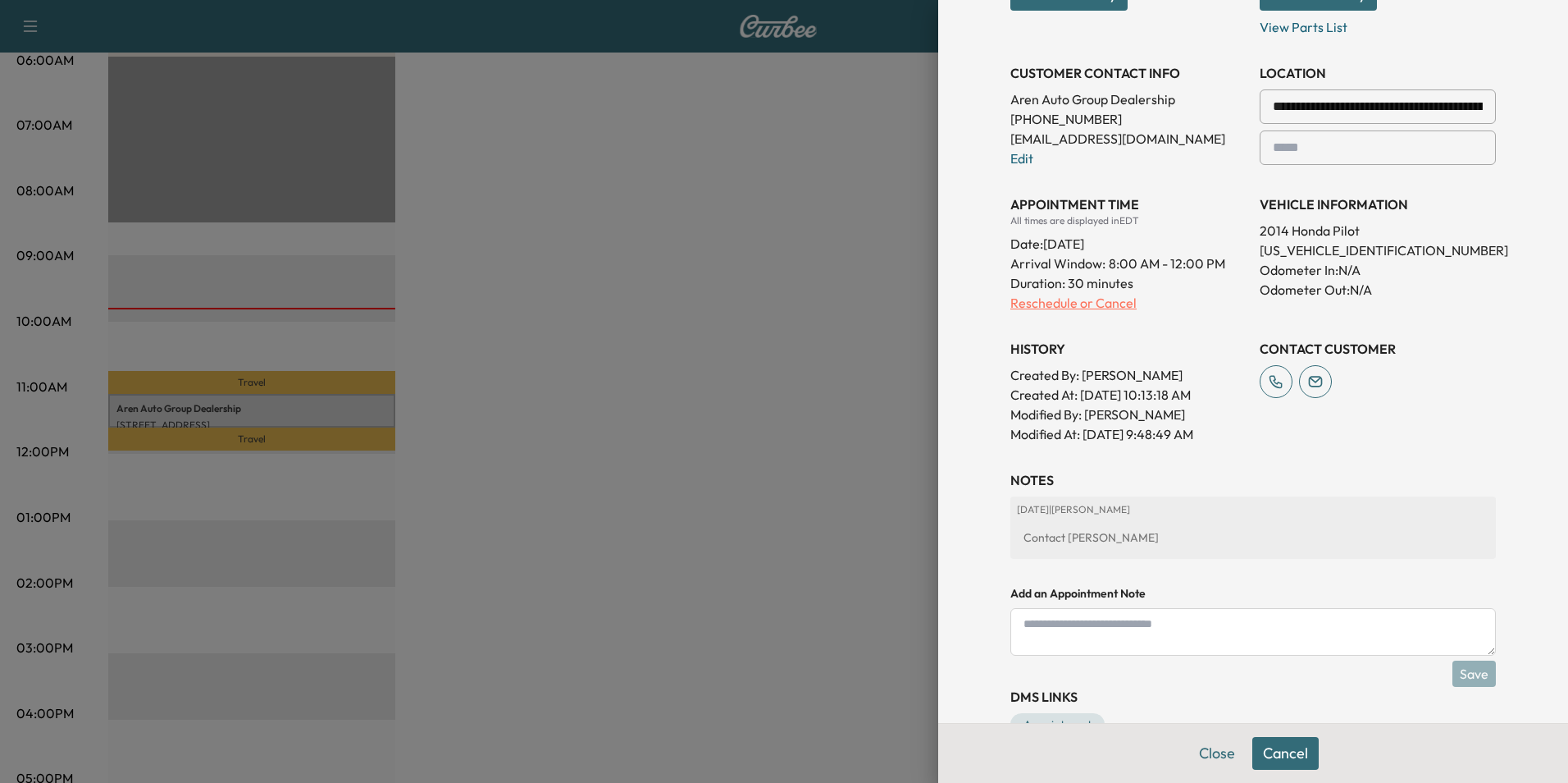
click at [1049, 303] on p "Reschedule or Cancel" at bounding box center [1128, 303] width 236 height 20
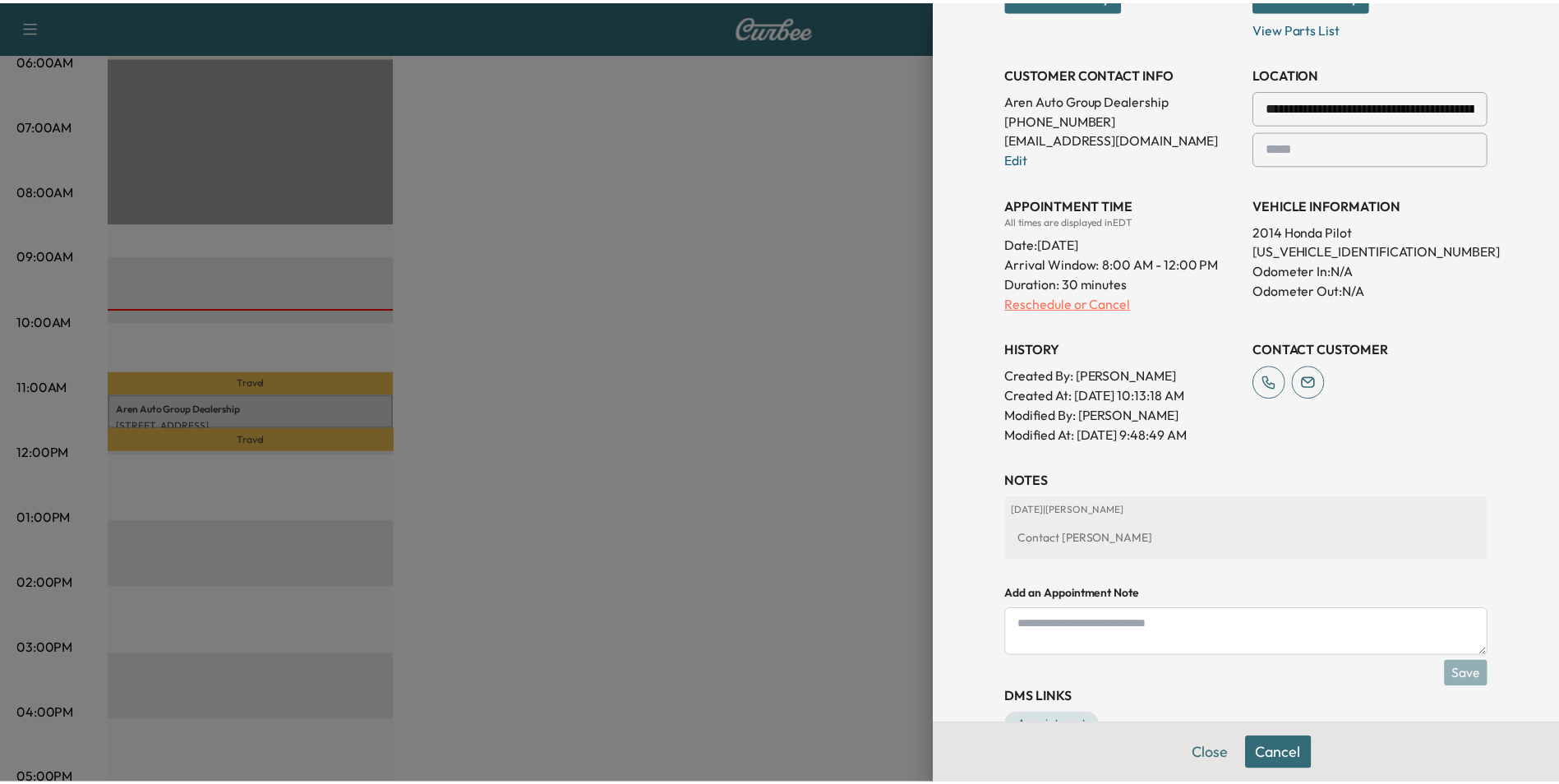
scroll to position [0, 0]
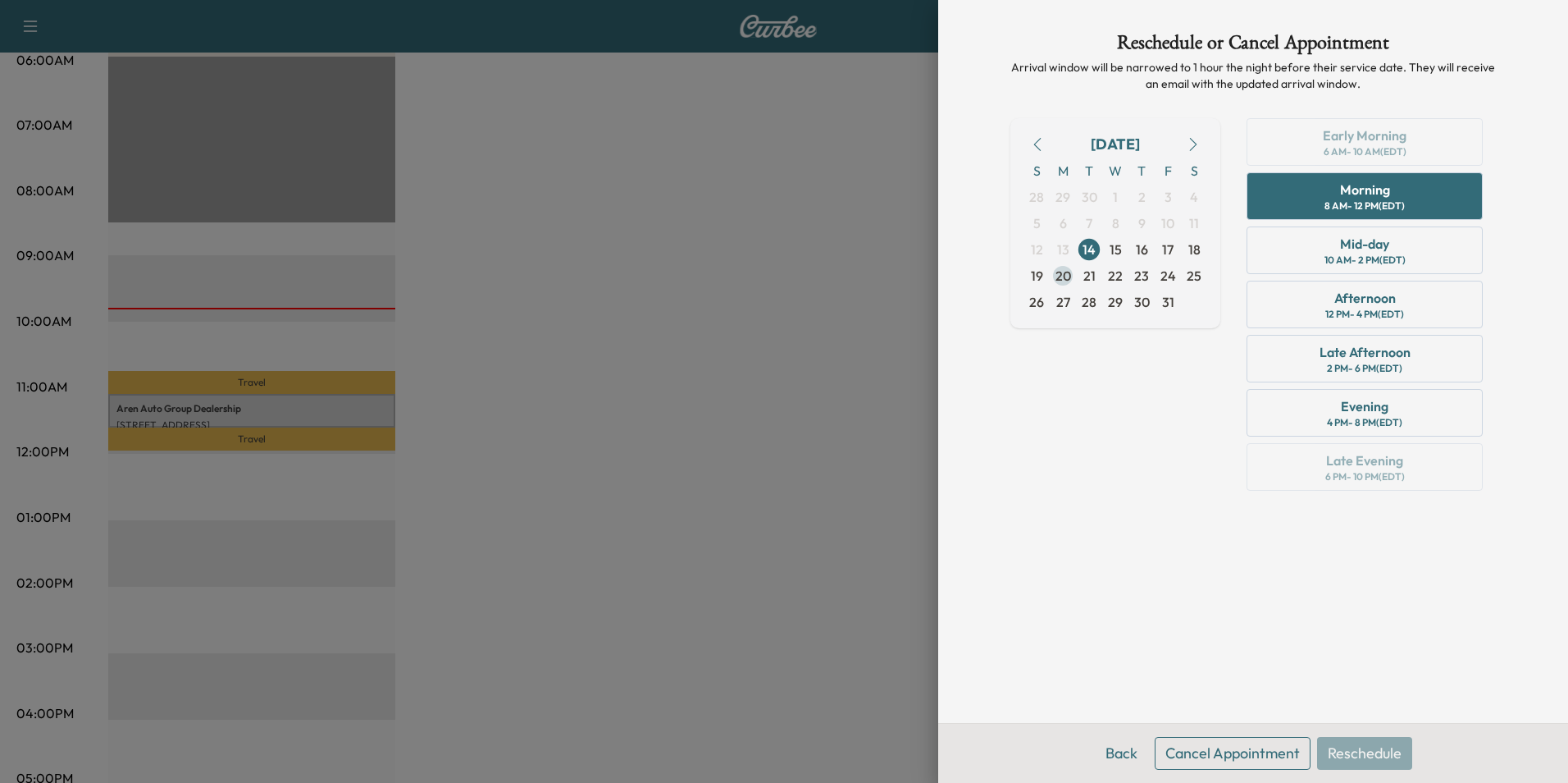
click at [1065, 276] on span "20" at bounding box center [1063, 276] width 15 height 20
click at [1340, 190] on div "Morning" at bounding box center [1364, 190] width 50 height 20
click at [1373, 751] on button "Reschedule" at bounding box center [1364, 753] width 95 height 33
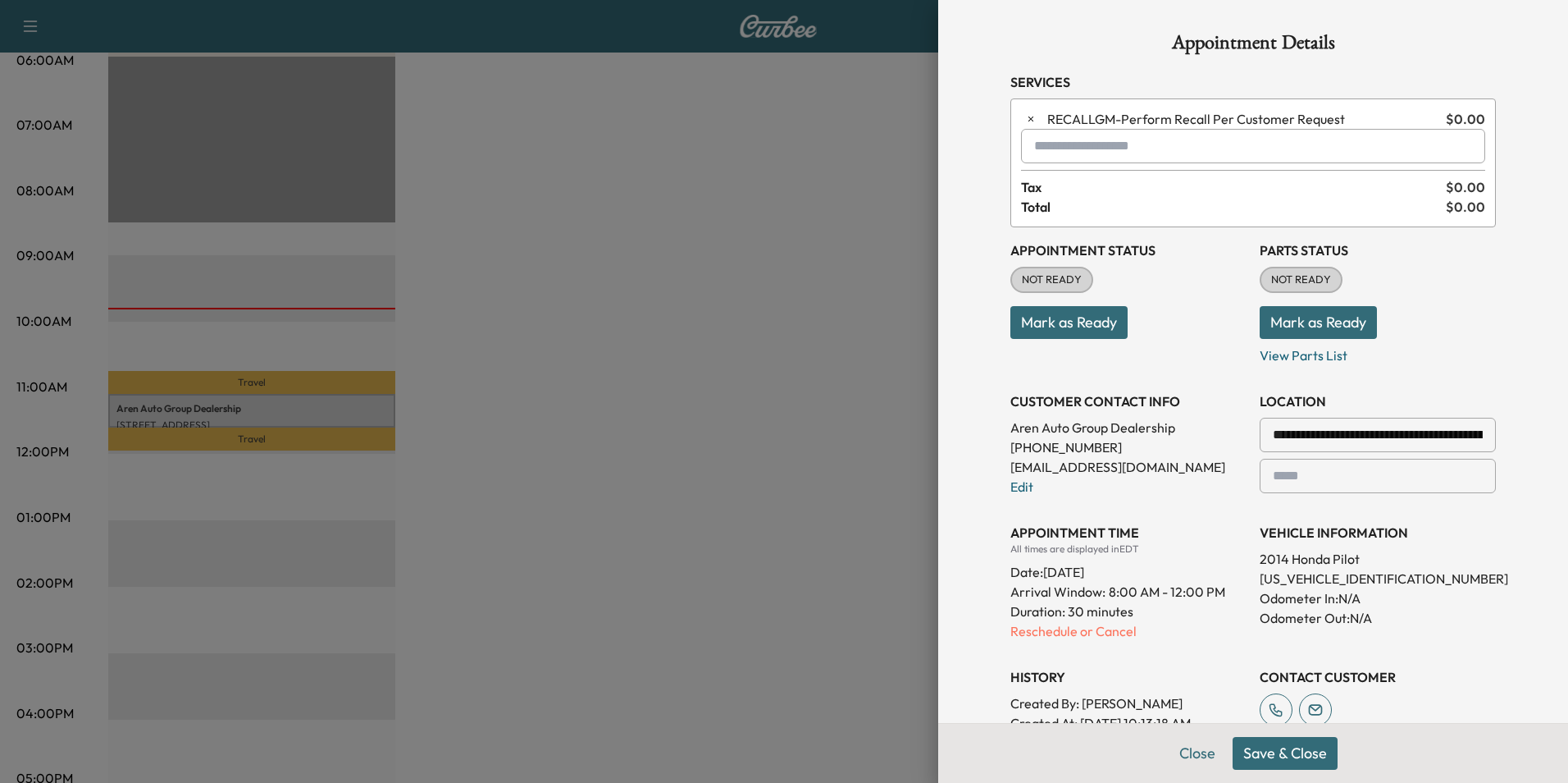
click at [1267, 749] on button "Save & Close" at bounding box center [1285, 753] width 105 height 33
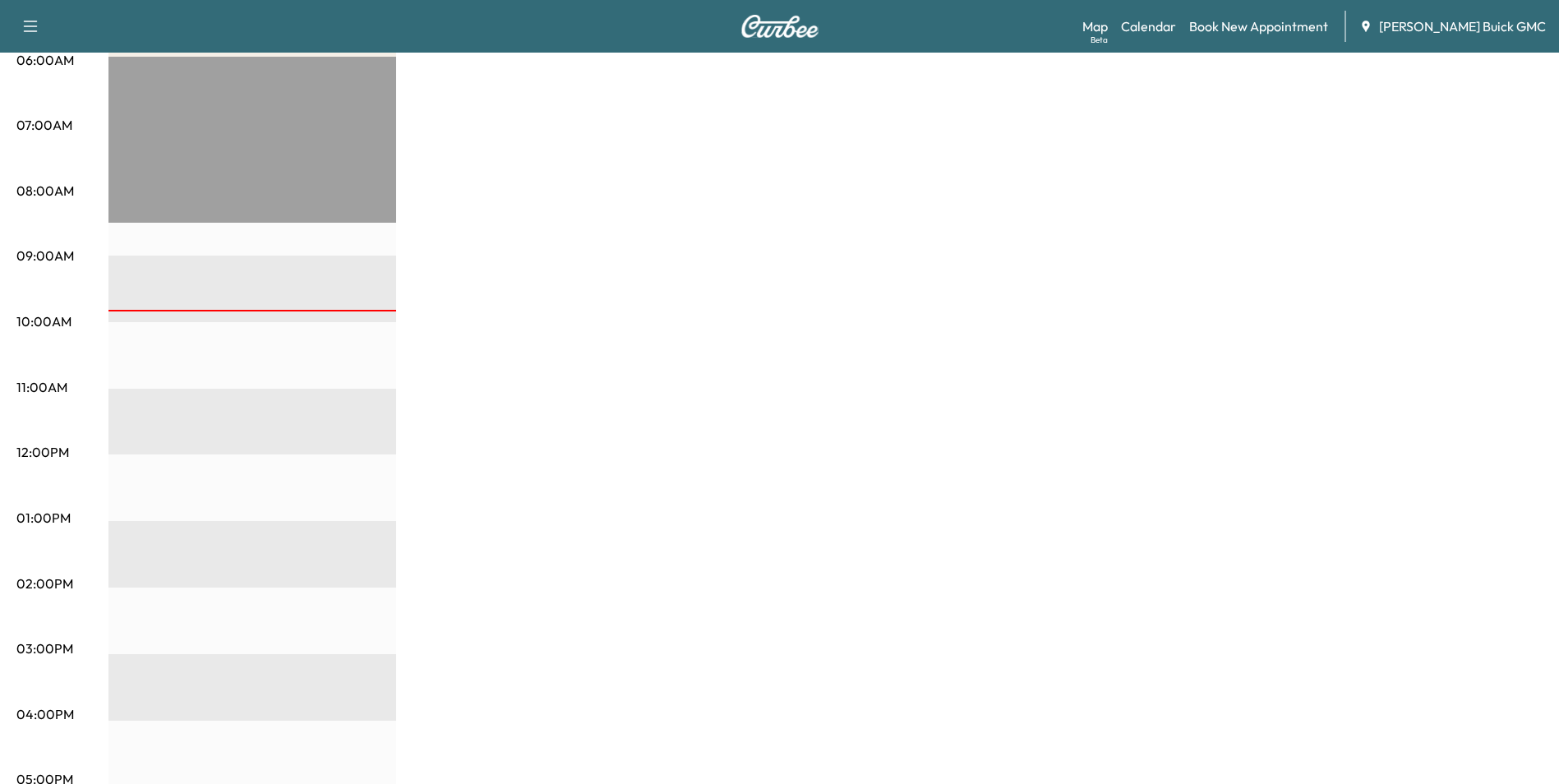
drag, startPoint x: 692, startPoint y: 270, endPoint x: 683, endPoint y: 268, distance: 9.2
click at [688, 268] on div "MobileService+ Revenue $ 0.00" at bounding box center [826, 502] width 1434 height 1233
click at [908, 212] on div "MobileService+ Revenue $ 0.00" at bounding box center [826, 502] width 1434 height 1233
click at [721, 171] on div "MobileService+ Revenue $ 0.00" at bounding box center [826, 502] width 1434 height 1233
click at [838, 170] on div "MobileService+ Revenue $ 0.00" at bounding box center [826, 502] width 1434 height 1233
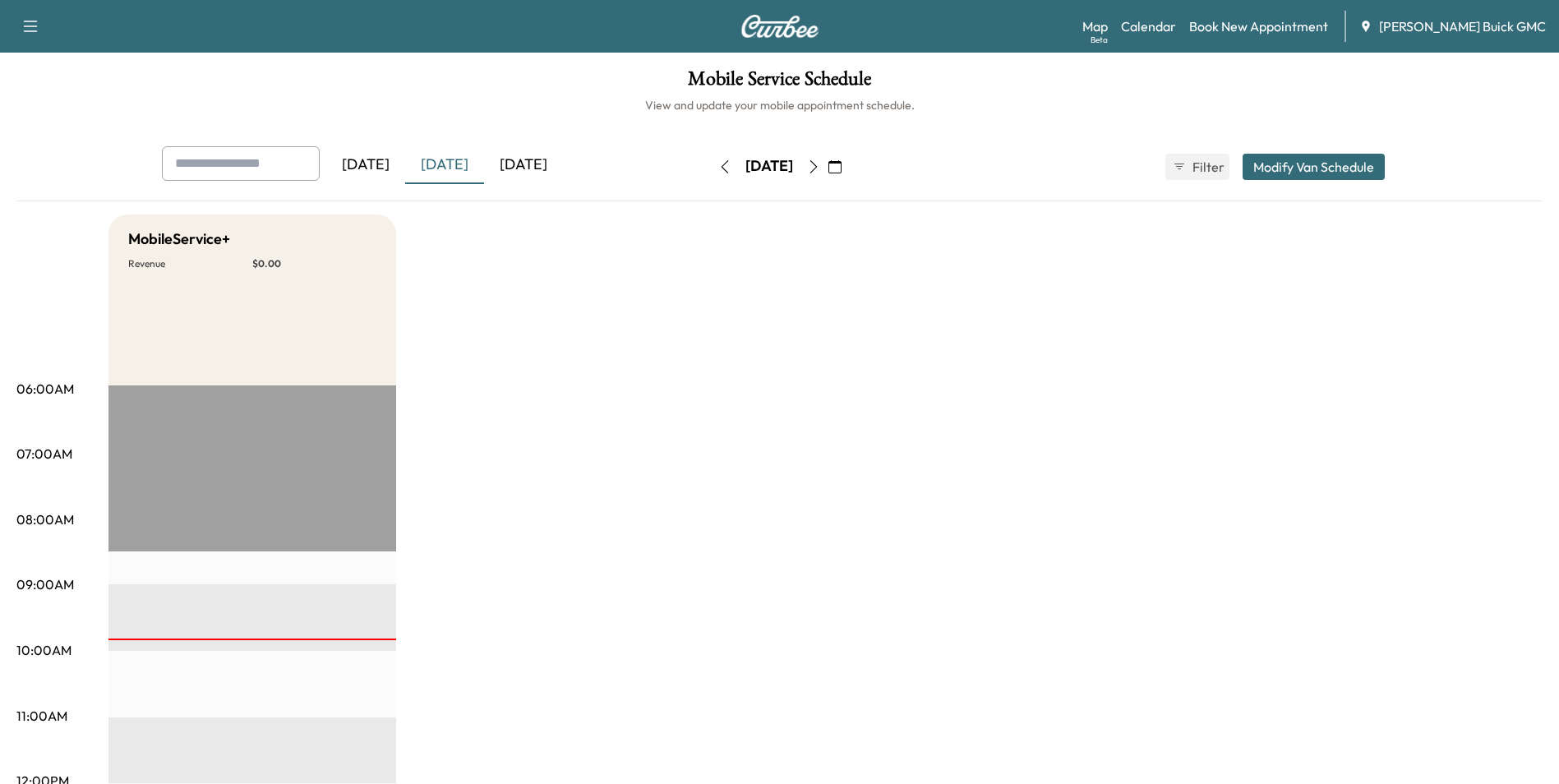
click at [841, 165] on icon "button" at bounding box center [835, 167] width 14 height 14
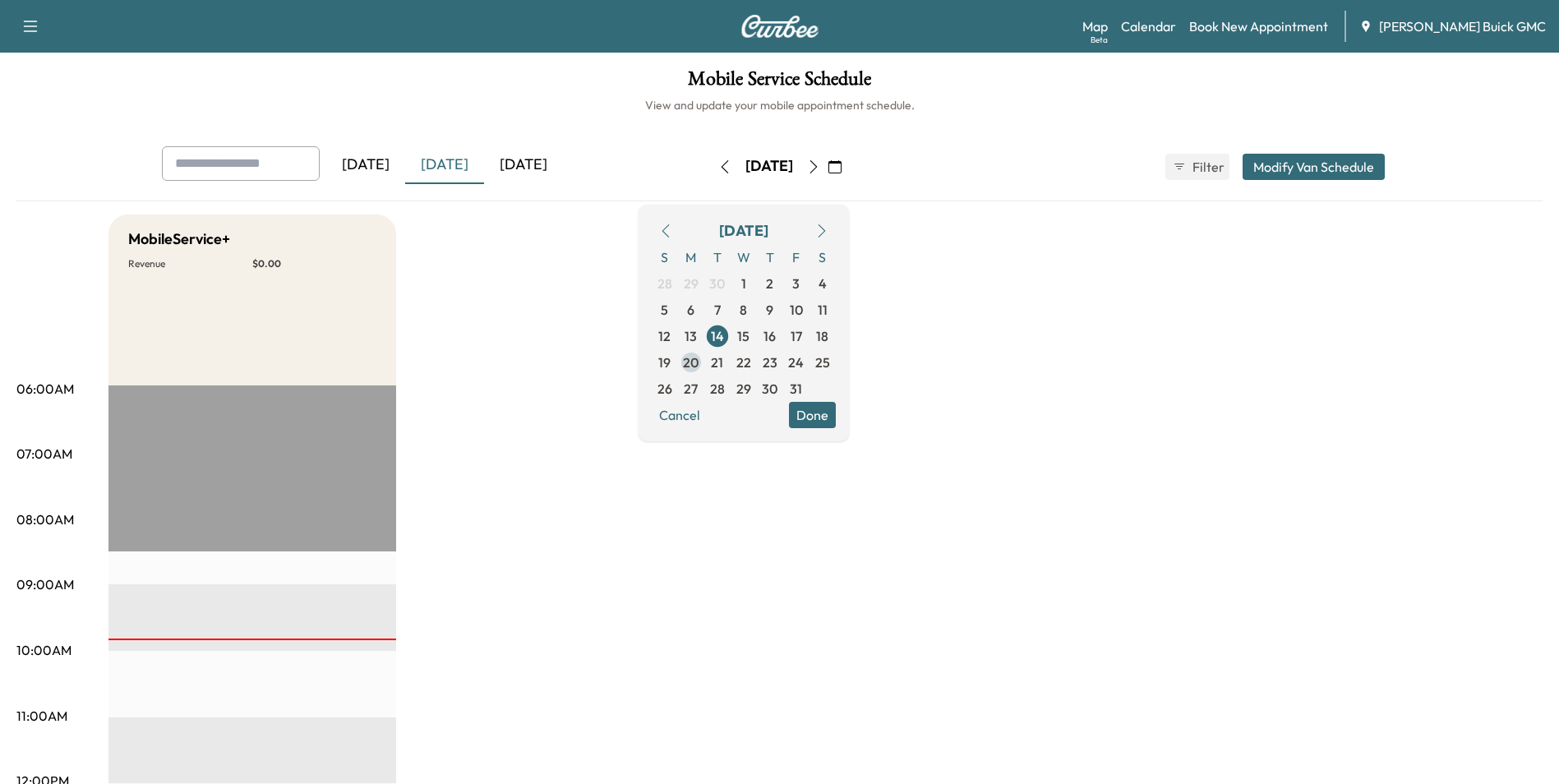
click at [699, 362] on span "20" at bounding box center [690, 363] width 15 height 20
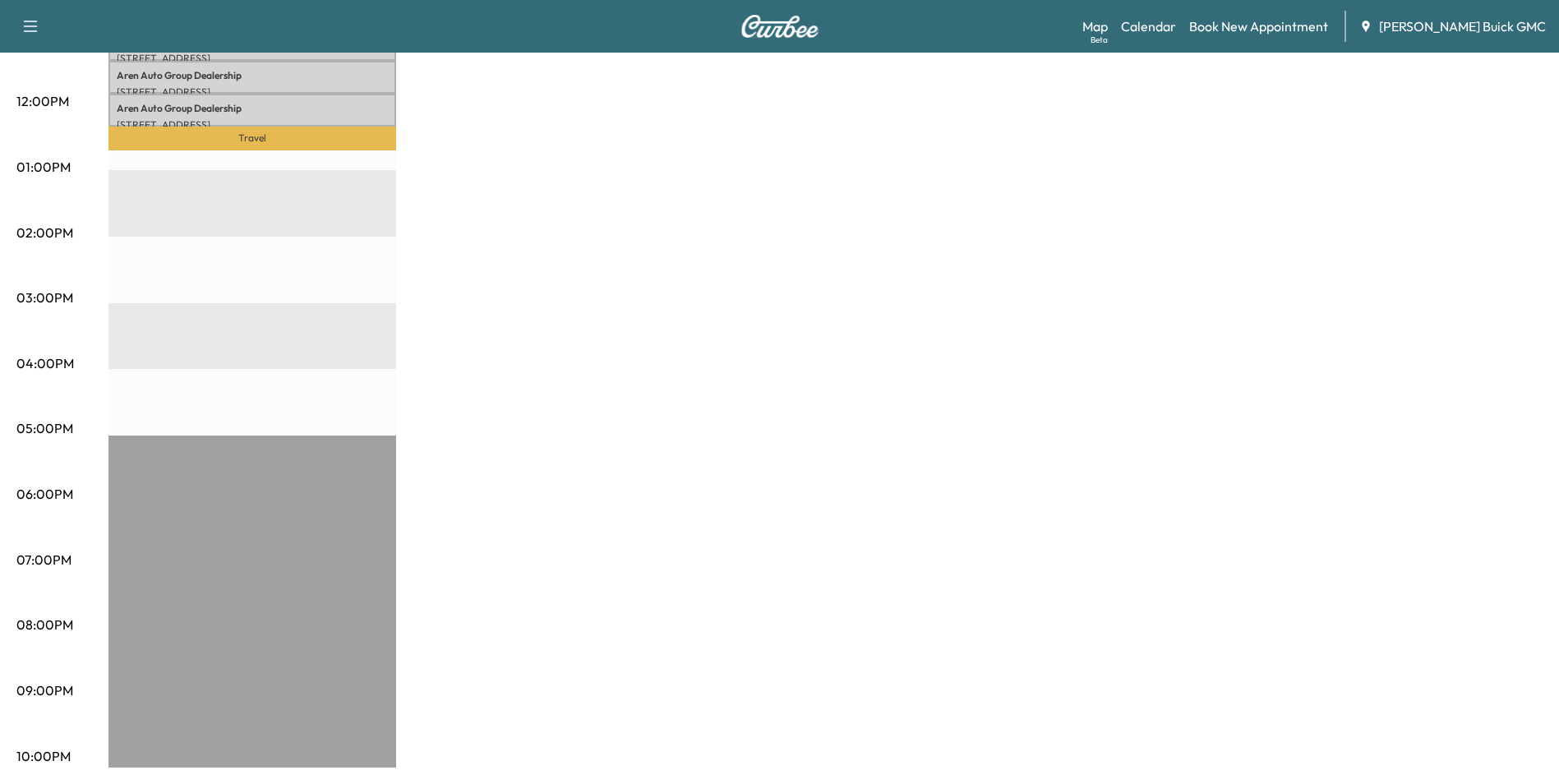
click at [767, 369] on div "MobileService+ Revenue $ 0.00 Work Time 210 mins Transit Time 43 mins Travel Ar…" at bounding box center [826, 151] width 1434 height 1233
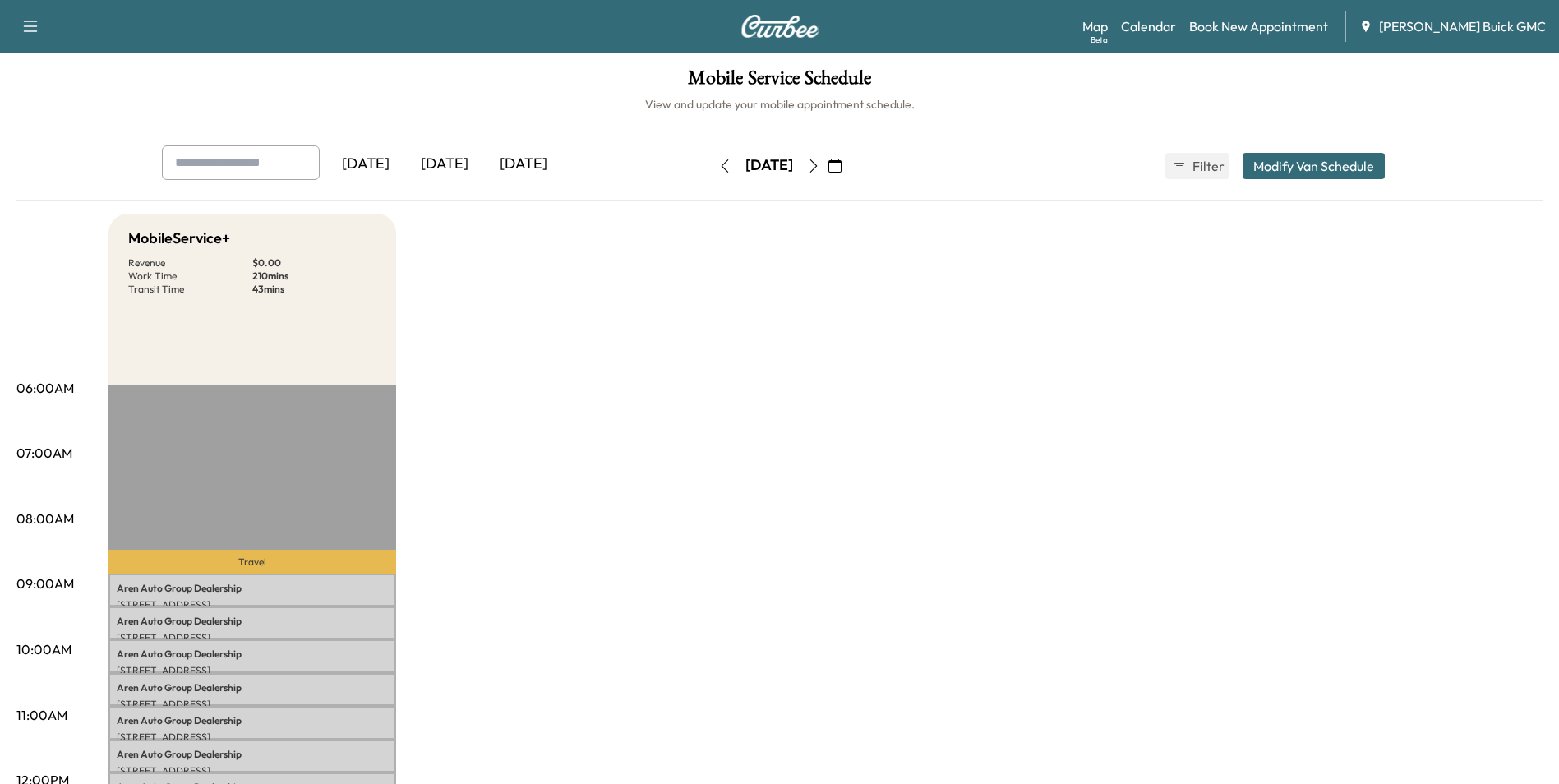
scroll to position [0, 0]
